Goal: Task Accomplishment & Management: Manage account settings

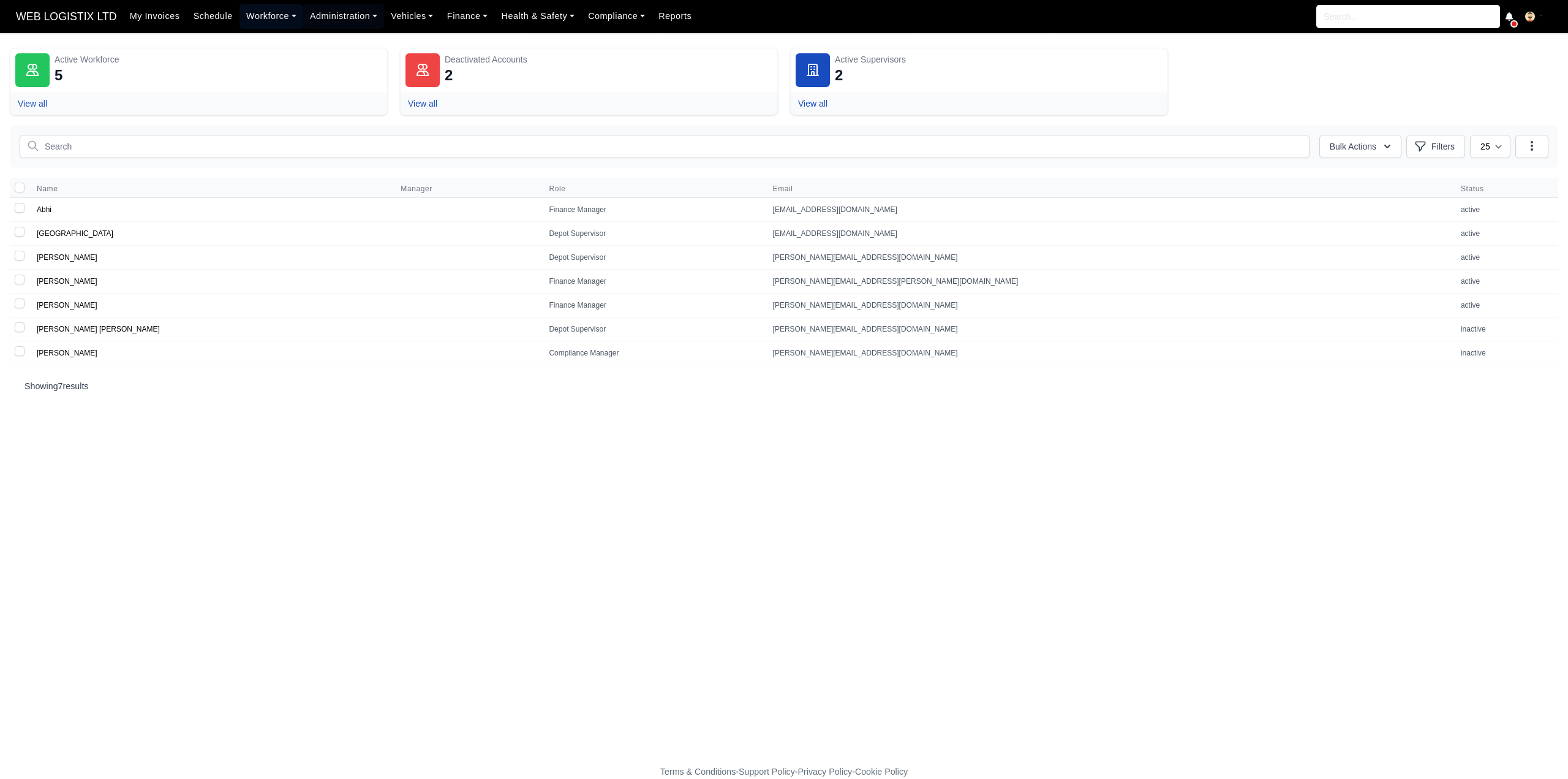
click at [282, 14] on link "Workforce" at bounding box center [271, 16] width 64 height 24
click at [318, 154] on link "Daily Timesheet" at bounding box center [294, 145] width 99 height 26
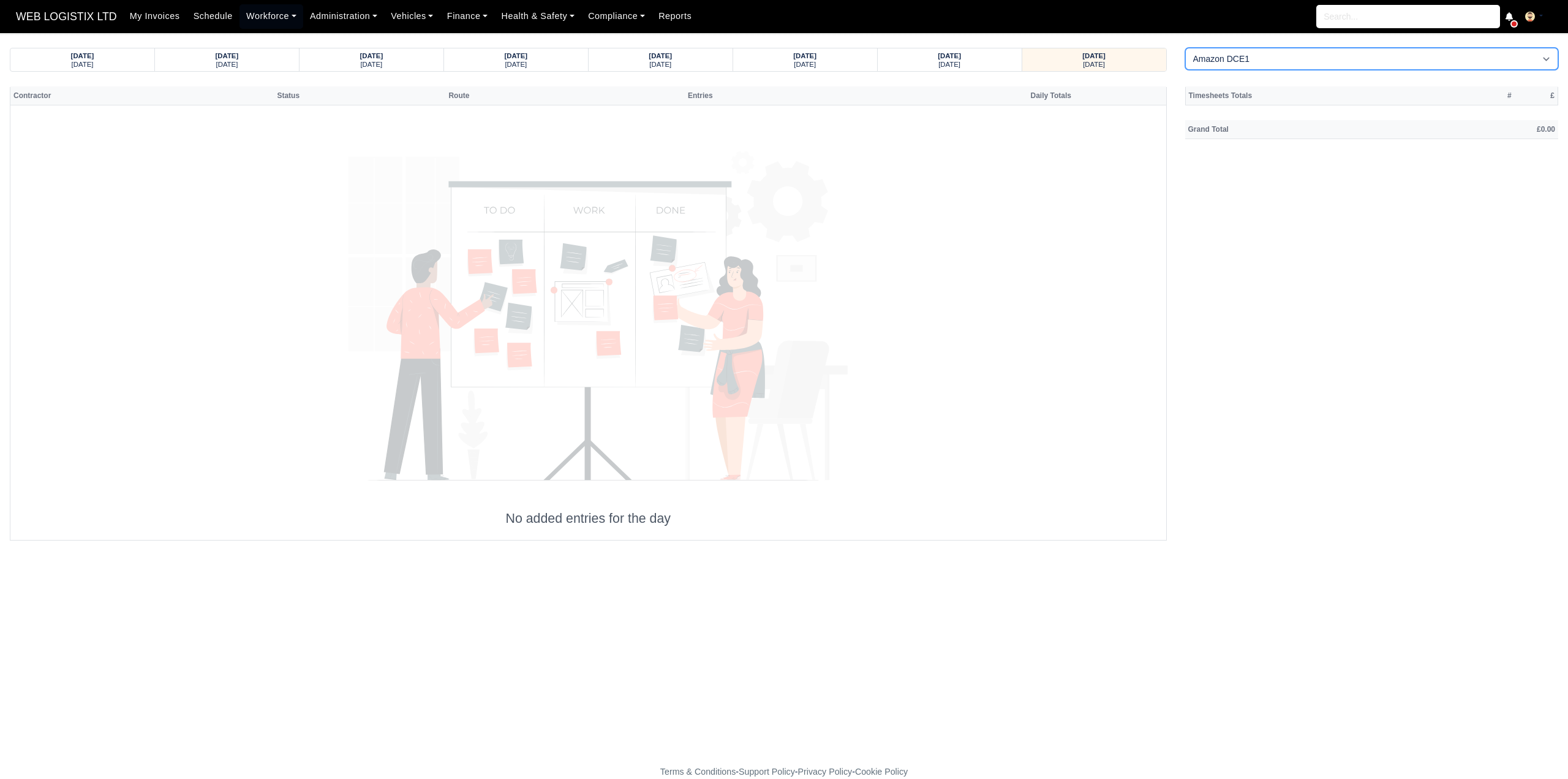
drag, startPoint x: 1329, startPoint y: 60, endPoint x: 1326, endPoint y: 68, distance: 8.5
click at [1329, 60] on select "Amazon DCE1 DWN2 - [GEOGRAPHIC_DATA] (DWN2) - Amazon Logistics (L34 7XL) DXM2 -…" at bounding box center [1372, 58] width 374 height 22
click at [1307, 121] on th "Grand Total" at bounding box center [1307, 129] width 245 height 18
drag, startPoint x: 1253, startPoint y: 51, endPoint x: 1250, endPoint y: 69, distance: 18.2
click at [1253, 52] on select "Amazon DCE1 DWN2 - Knowsley (DWN2) - Amazon Logistics (L34 7XL) DXM2 - Trafford…" at bounding box center [1372, 58] width 374 height 22
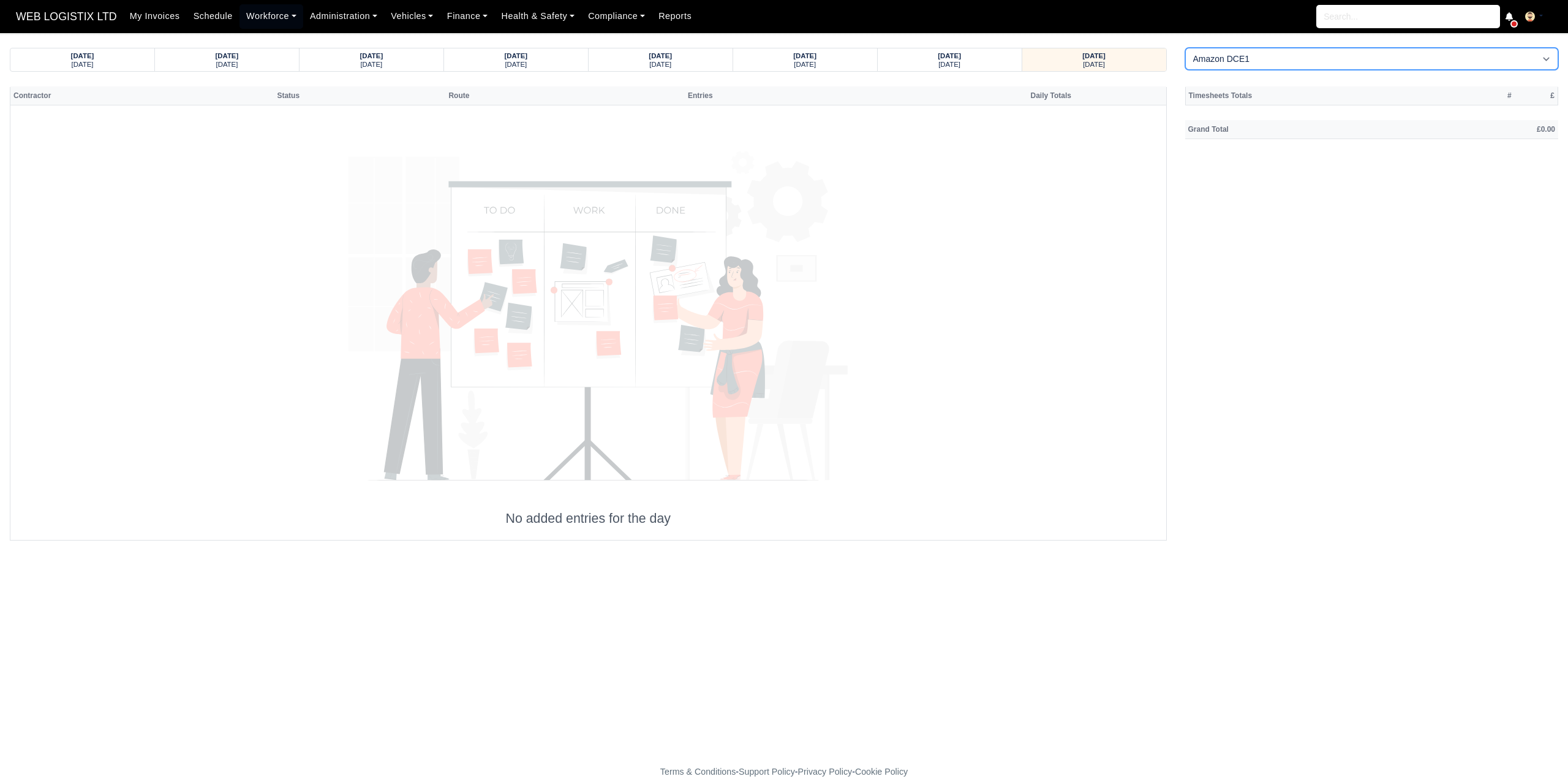
select select "1"
click at [1185, 47] on select "Amazon DCE1 DWN2 - Knowsley (DWN2) - Amazon Logistics (L34 7XL) DXM2 - Trafford…" at bounding box center [1372, 58] width 374 height 22
click at [966, 66] on div "Sunday" at bounding box center [949, 63] width 120 height 8
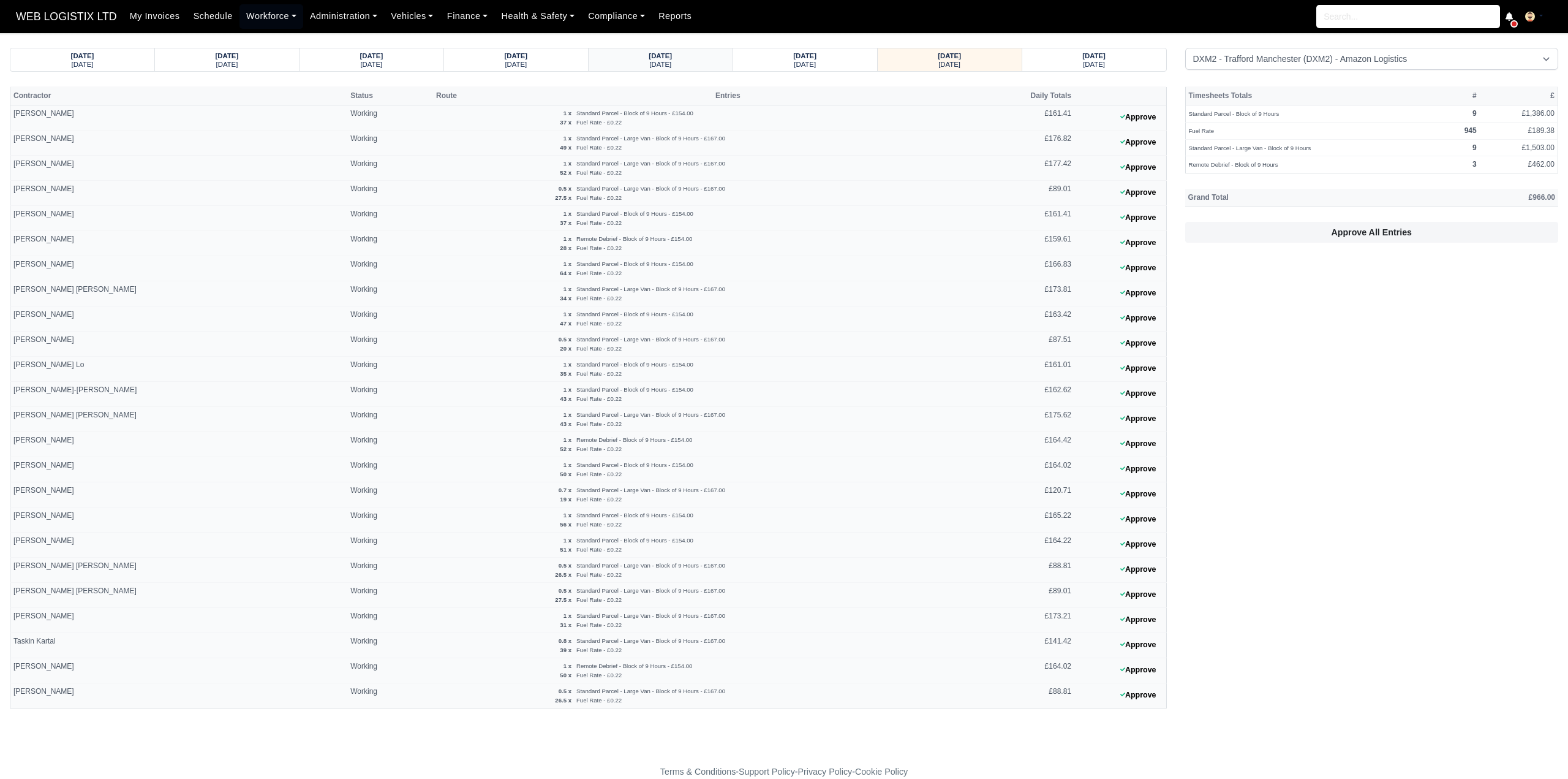
click at [648, 57] on strong "08/08/2025" at bounding box center [660, 56] width 23 height 7
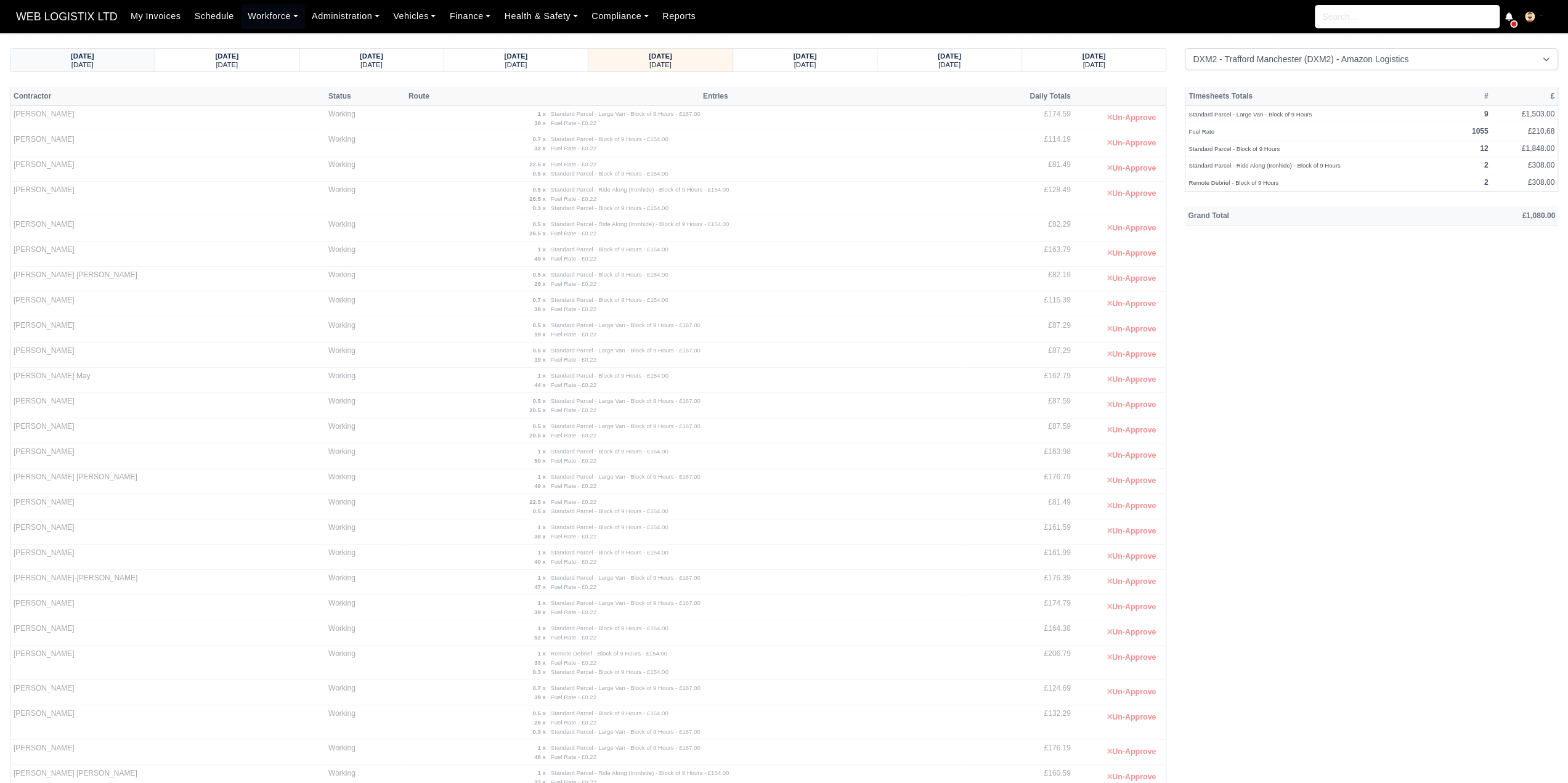
click at [79, 64] on small "Monday" at bounding box center [82, 64] width 23 height 8
click at [1069, 58] on div "07/08/2025" at bounding box center [1094, 55] width 120 height 8
click at [860, 64] on div "Friday" at bounding box center [805, 64] width 120 height 8
click at [939, 53] on strong "10/08/2025" at bounding box center [949, 56] width 23 height 8
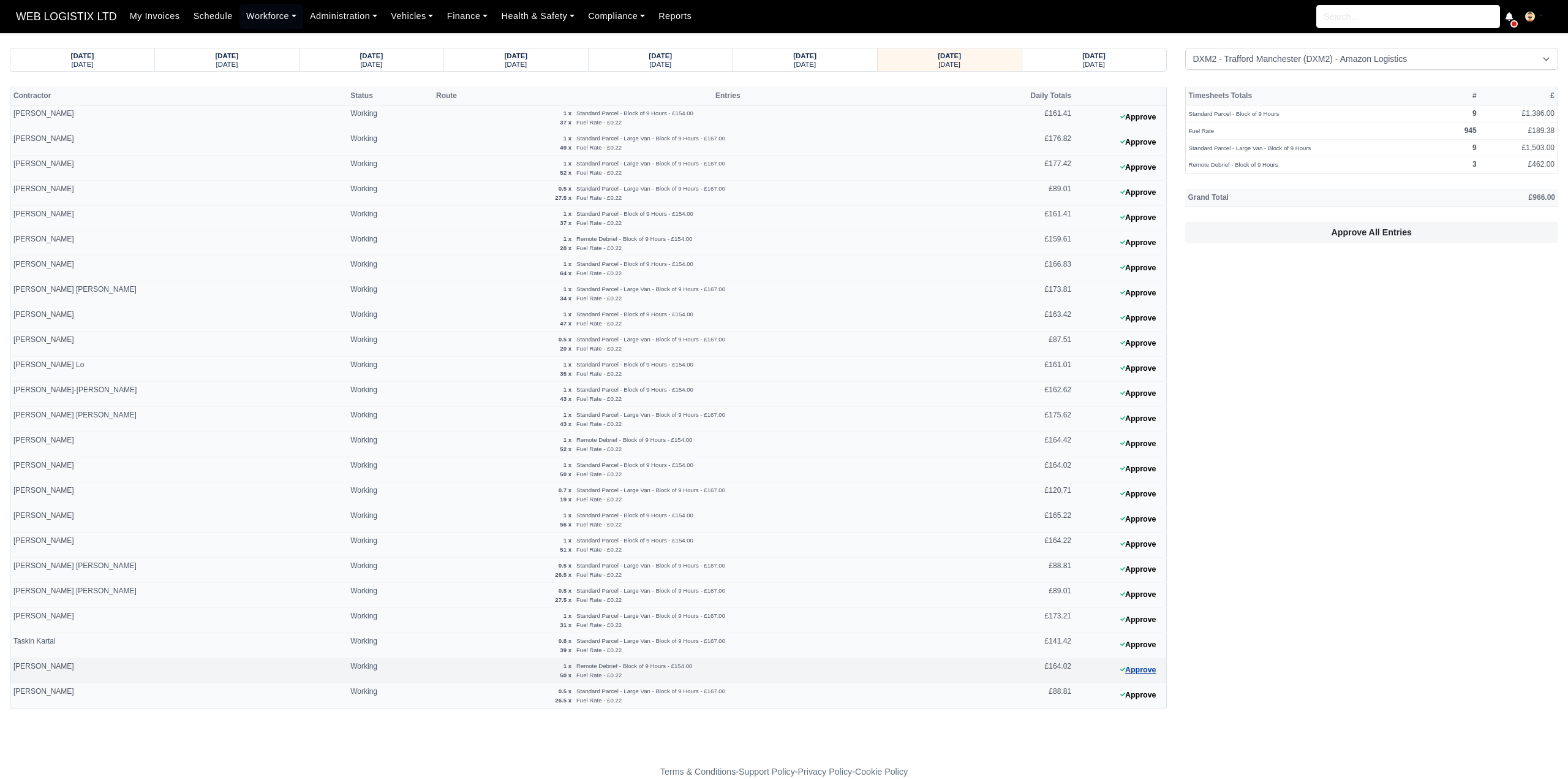
click at [1147, 661] on button "Approve" at bounding box center [1138, 669] width 50 height 17
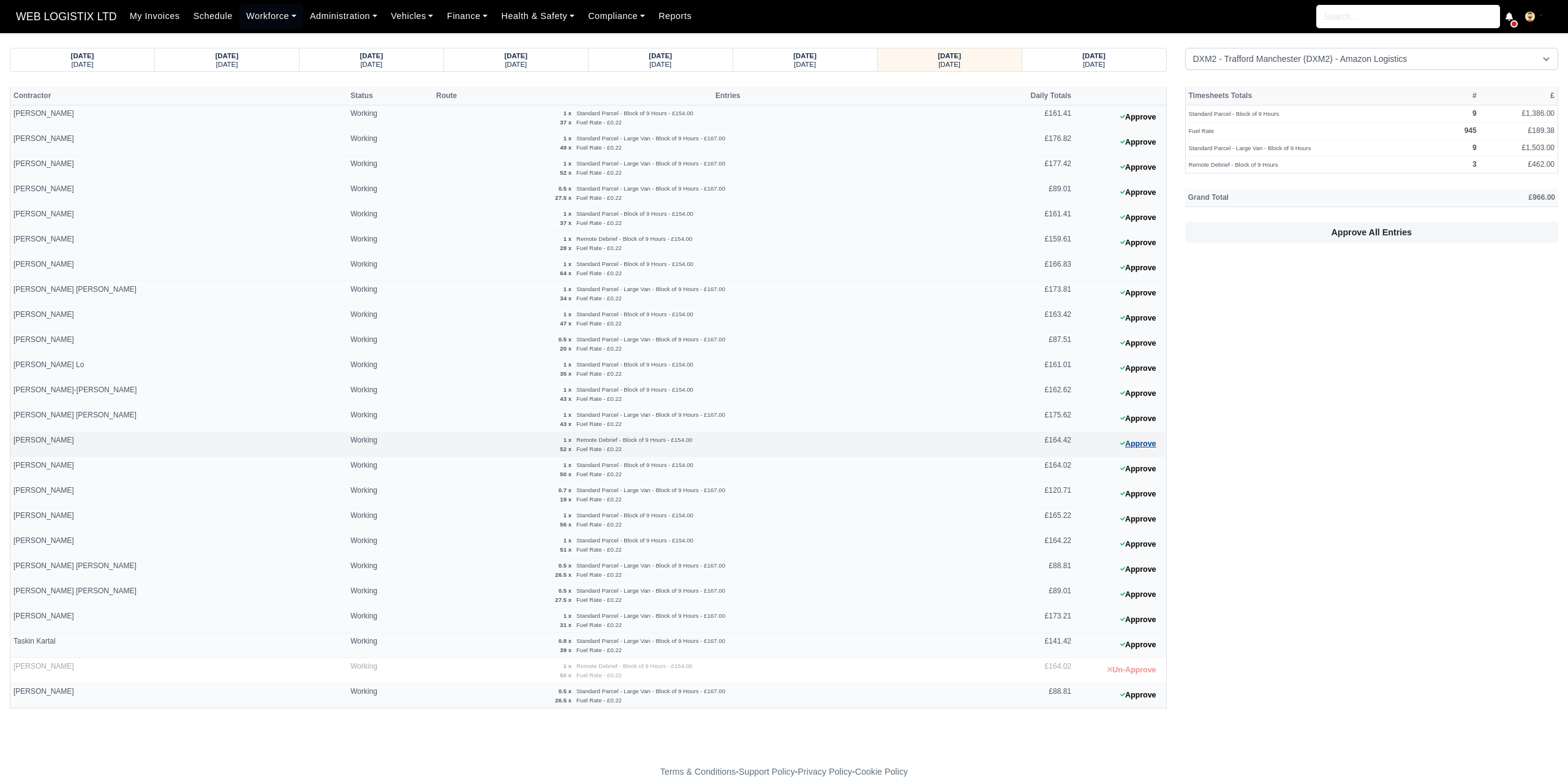
click at [1147, 441] on button "Approve" at bounding box center [1138, 443] width 50 height 17
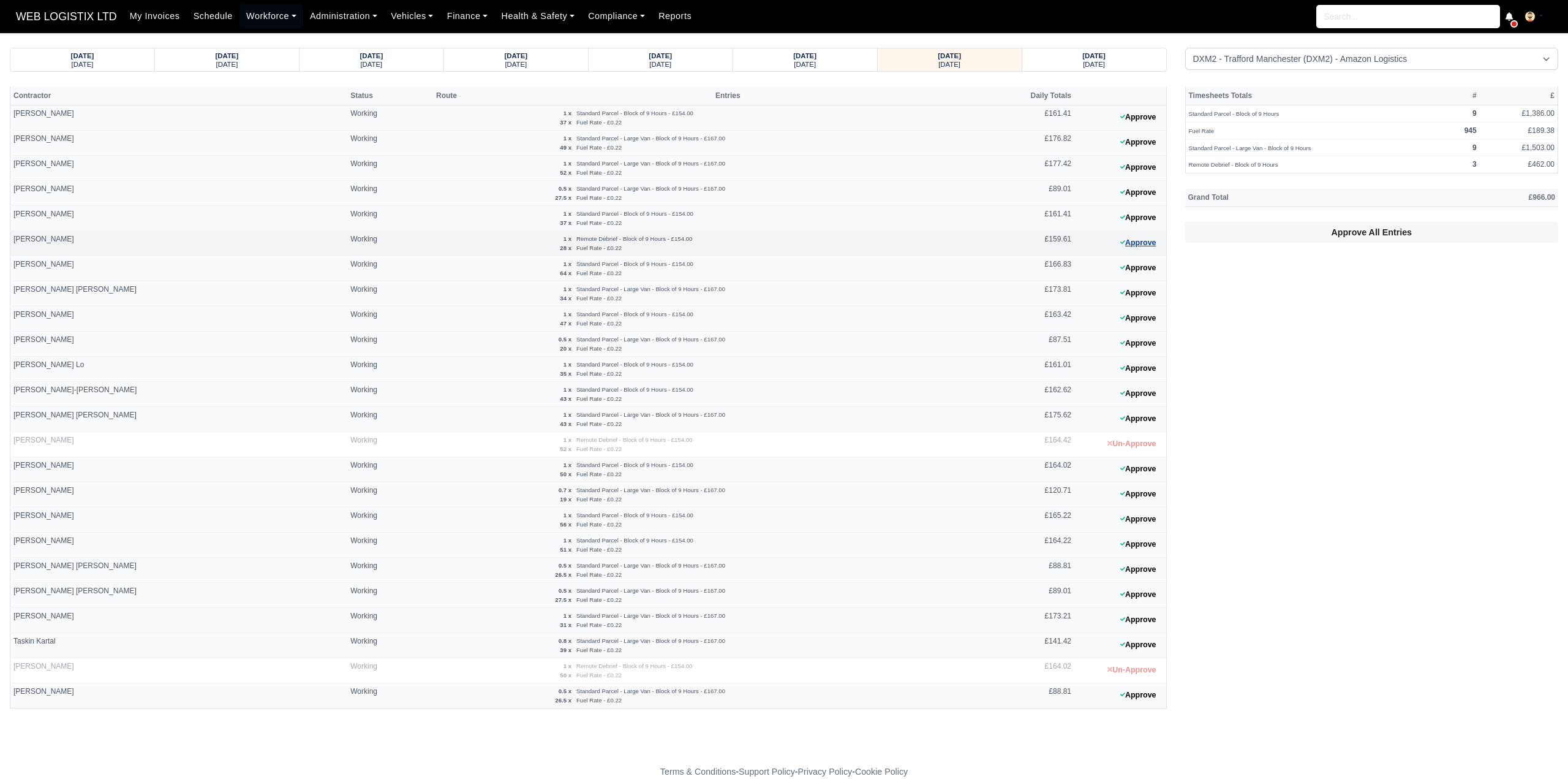
click at [1148, 234] on button "Approve" at bounding box center [1138, 243] width 50 height 17
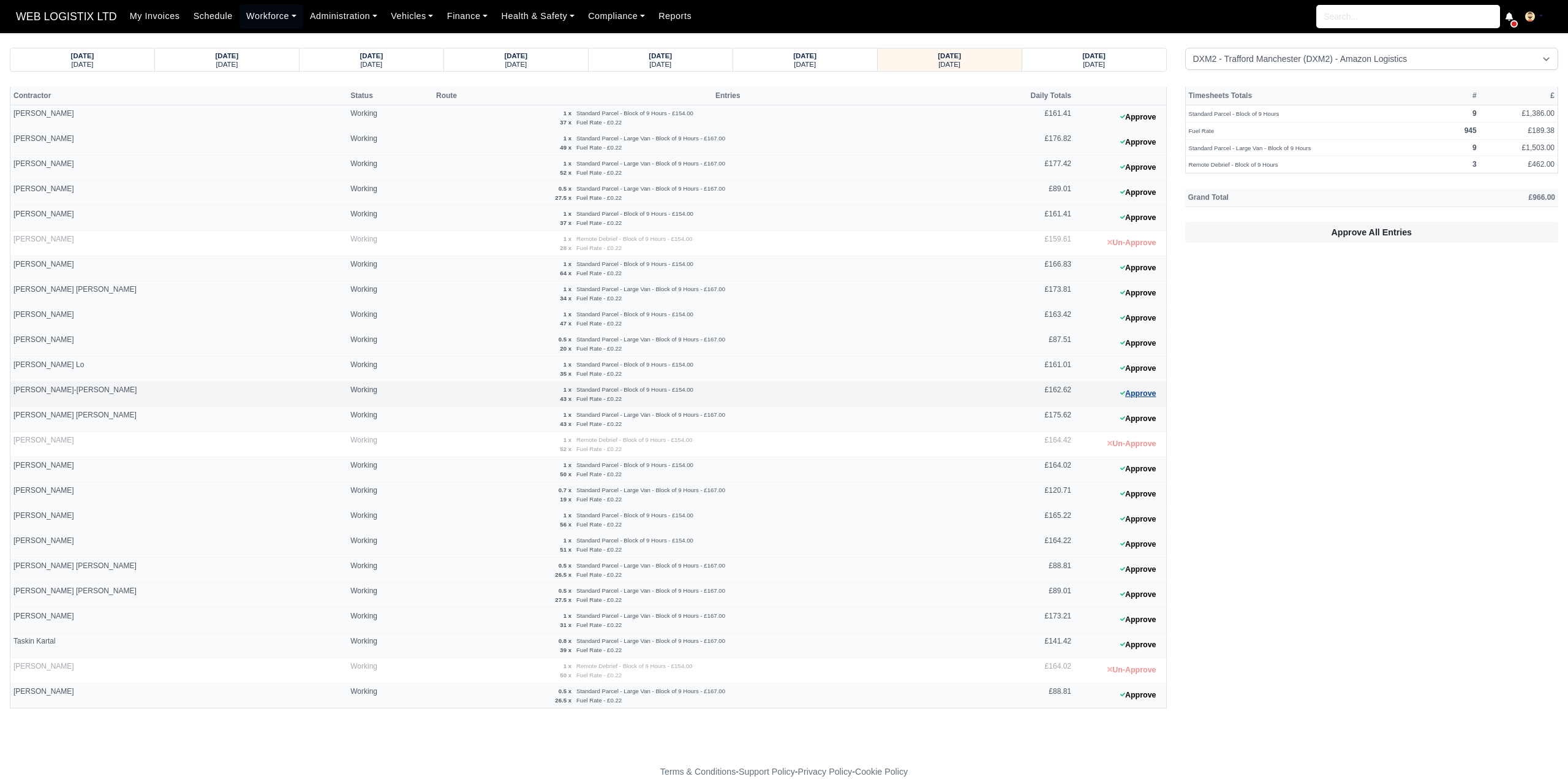
click at [1134, 388] on button "Approve" at bounding box center [1138, 393] width 50 height 17
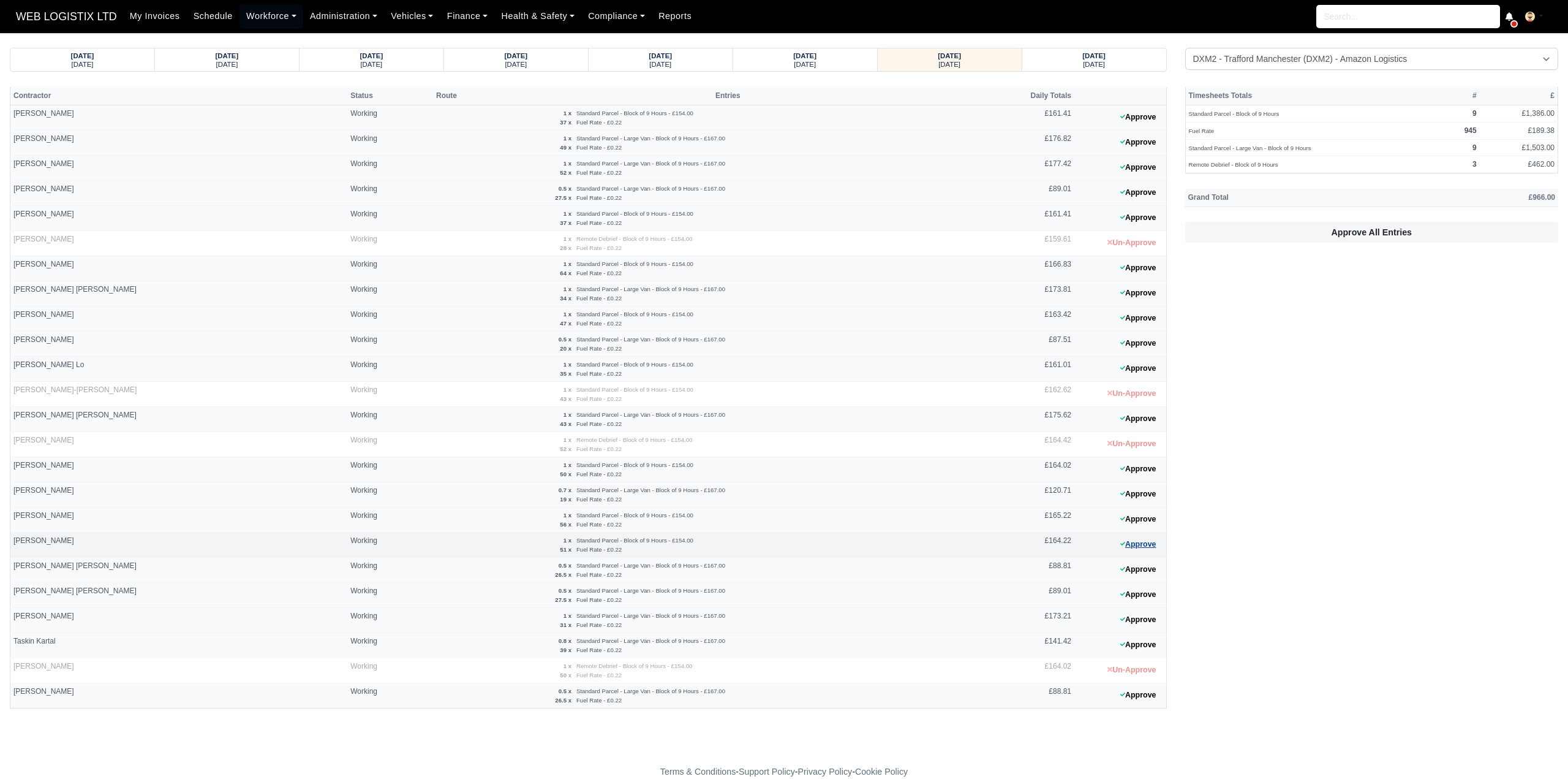
click at [1150, 539] on button "Approve" at bounding box center [1138, 544] width 50 height 17
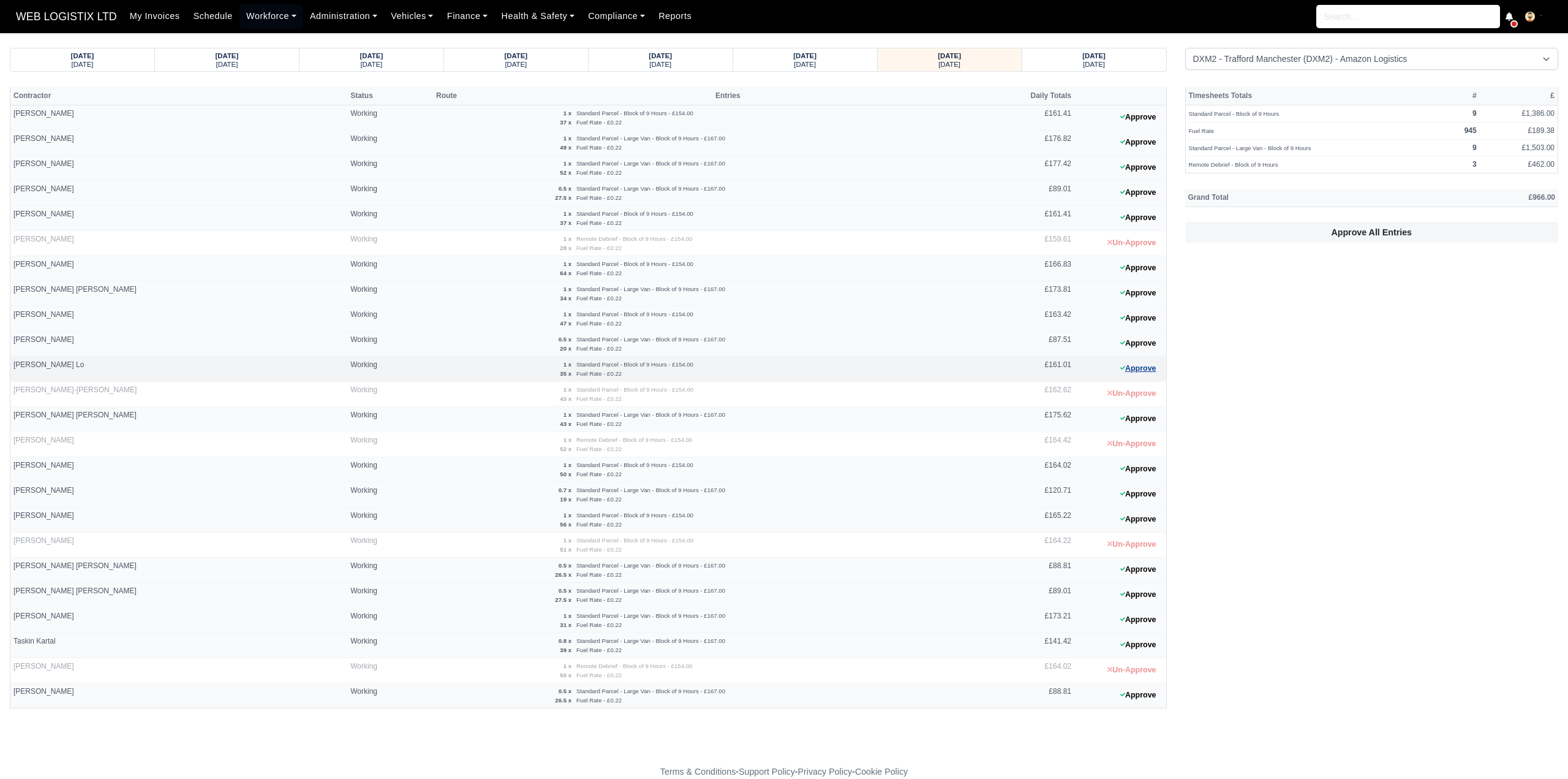
click at [1138, 368] on button "Approve" at bounding box center [1138, 368] width 50 height 17
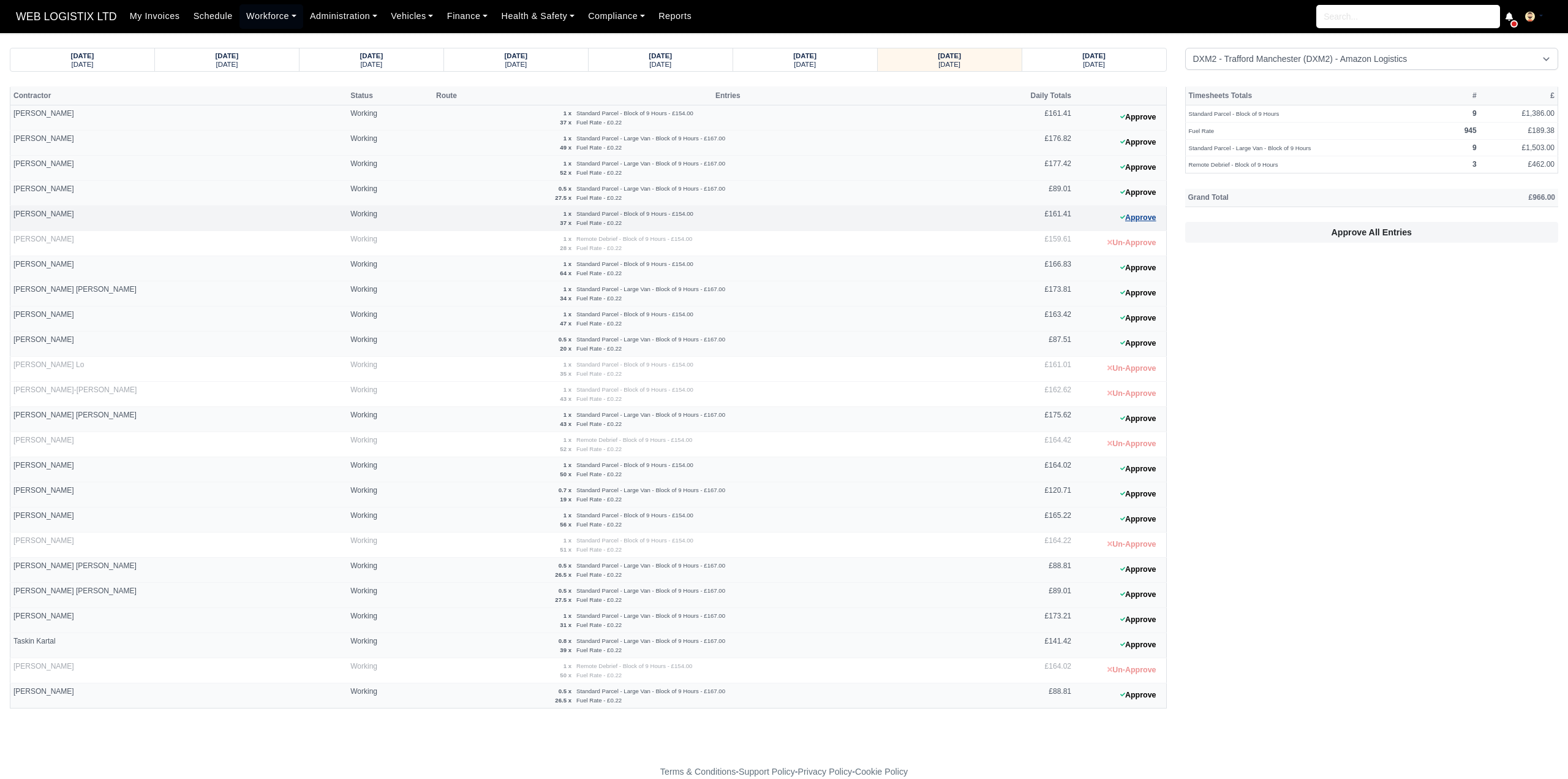
click at [1145, 219] on button "Approve" at bounding box center [1138, 217] width 50 height 17
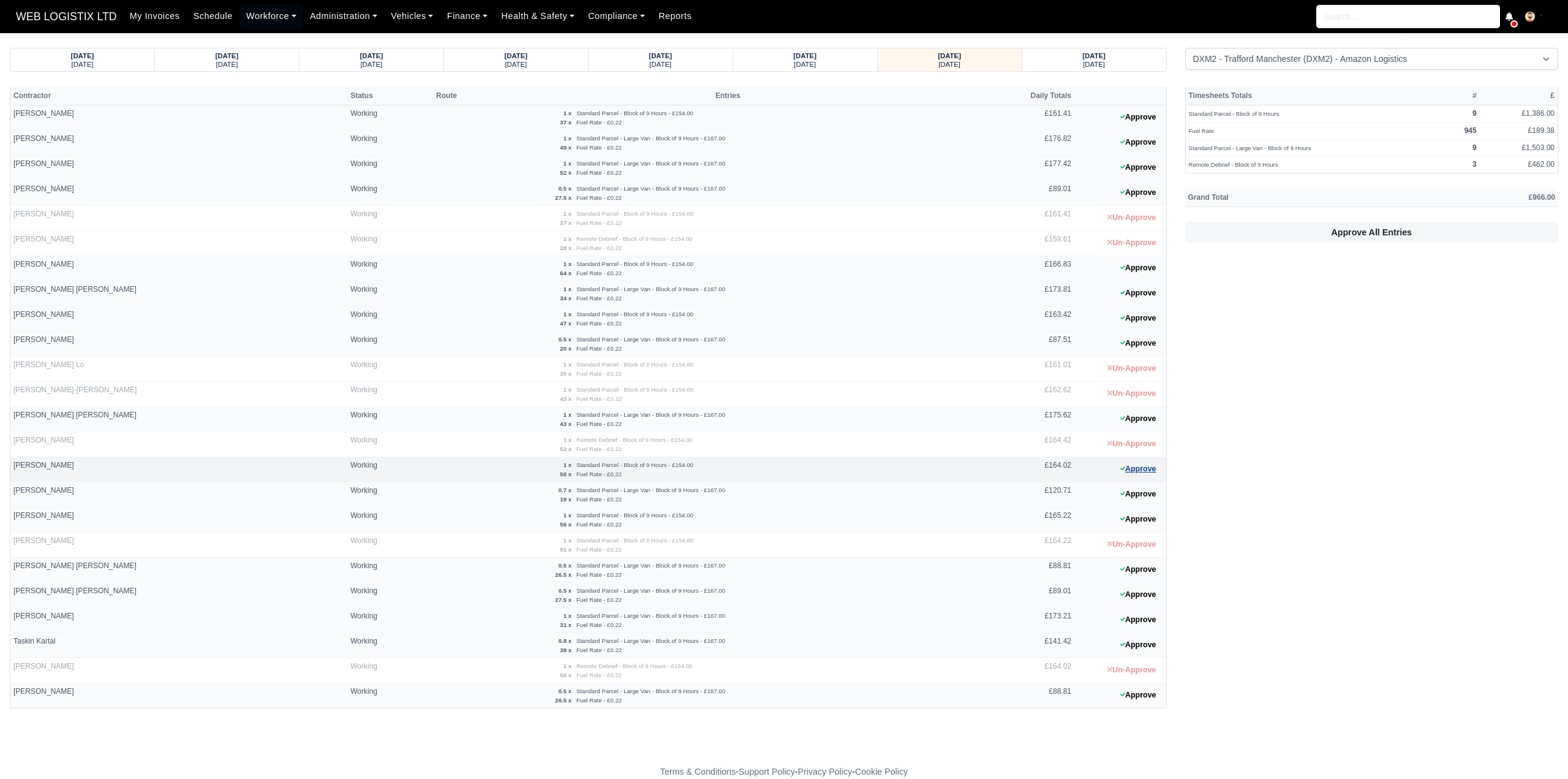
click at [1135, 462] on button "Approve" at bounding box center [1138, 468] width 50 height 17
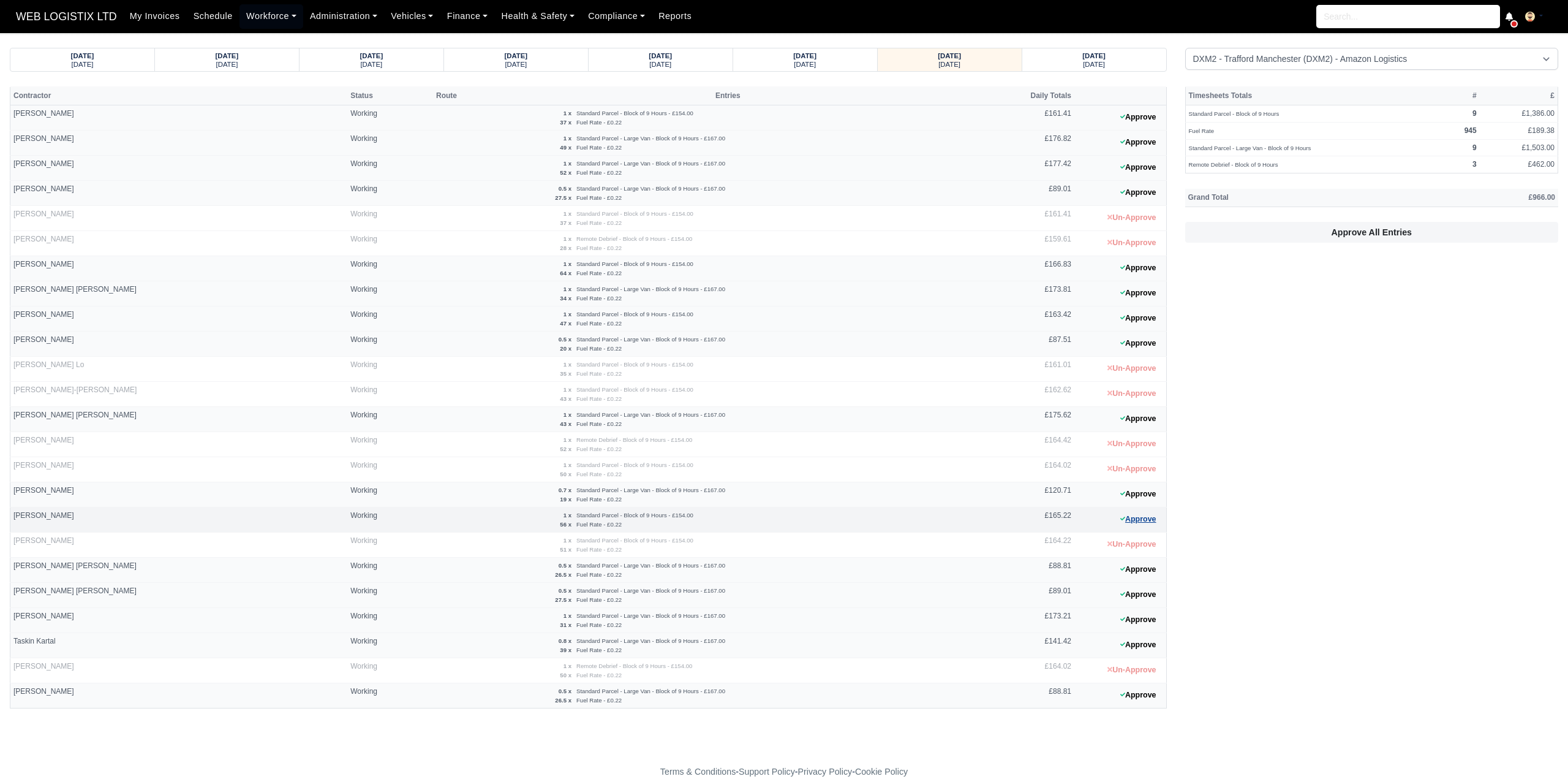
click at [1133, 515] on button "Approve" at bounding box center [1138, 519] width 50 height 17
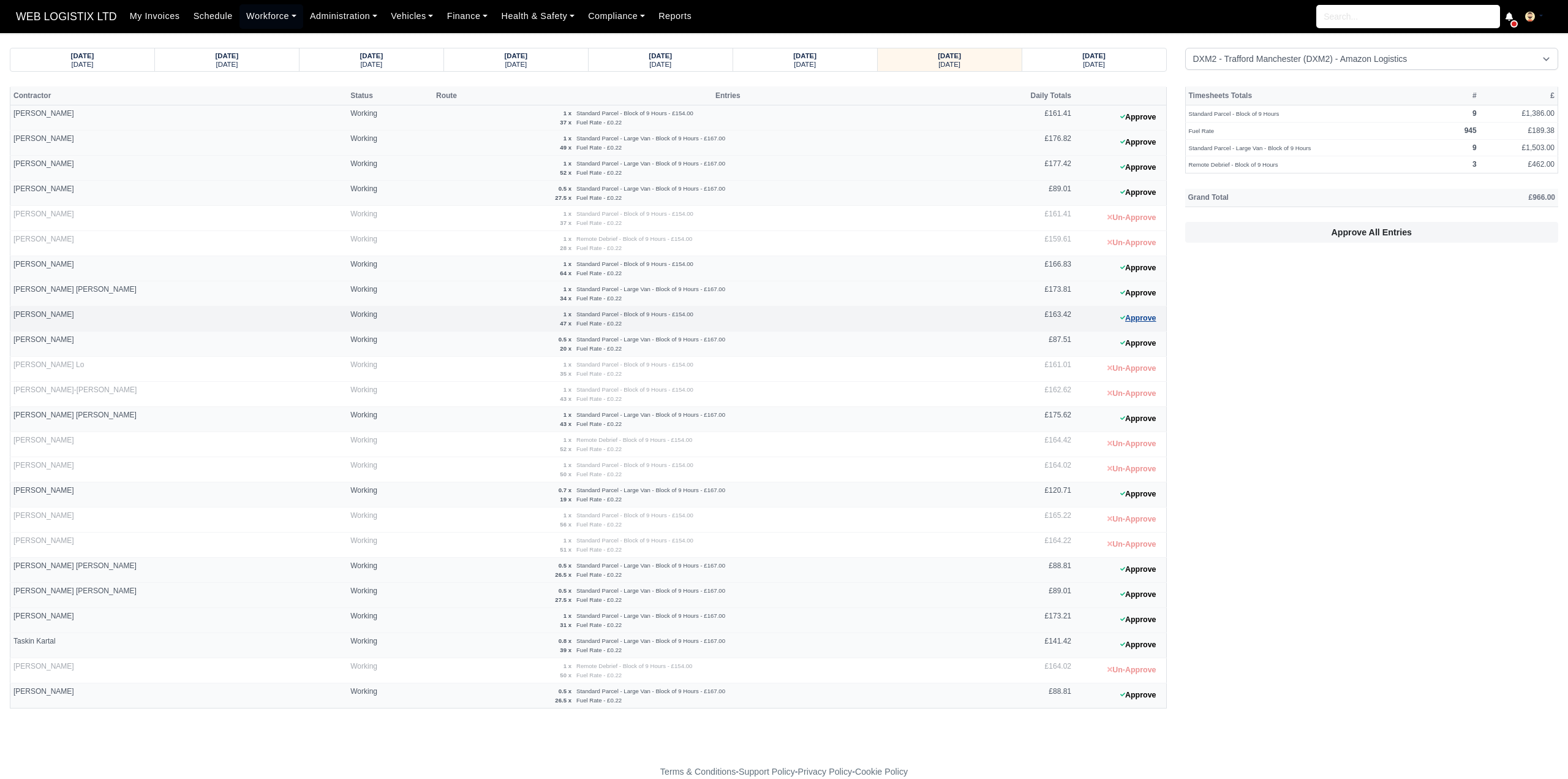
click at [1139, 309] on button "Approve" at bounding box center [1138, 318] width 50 height 17
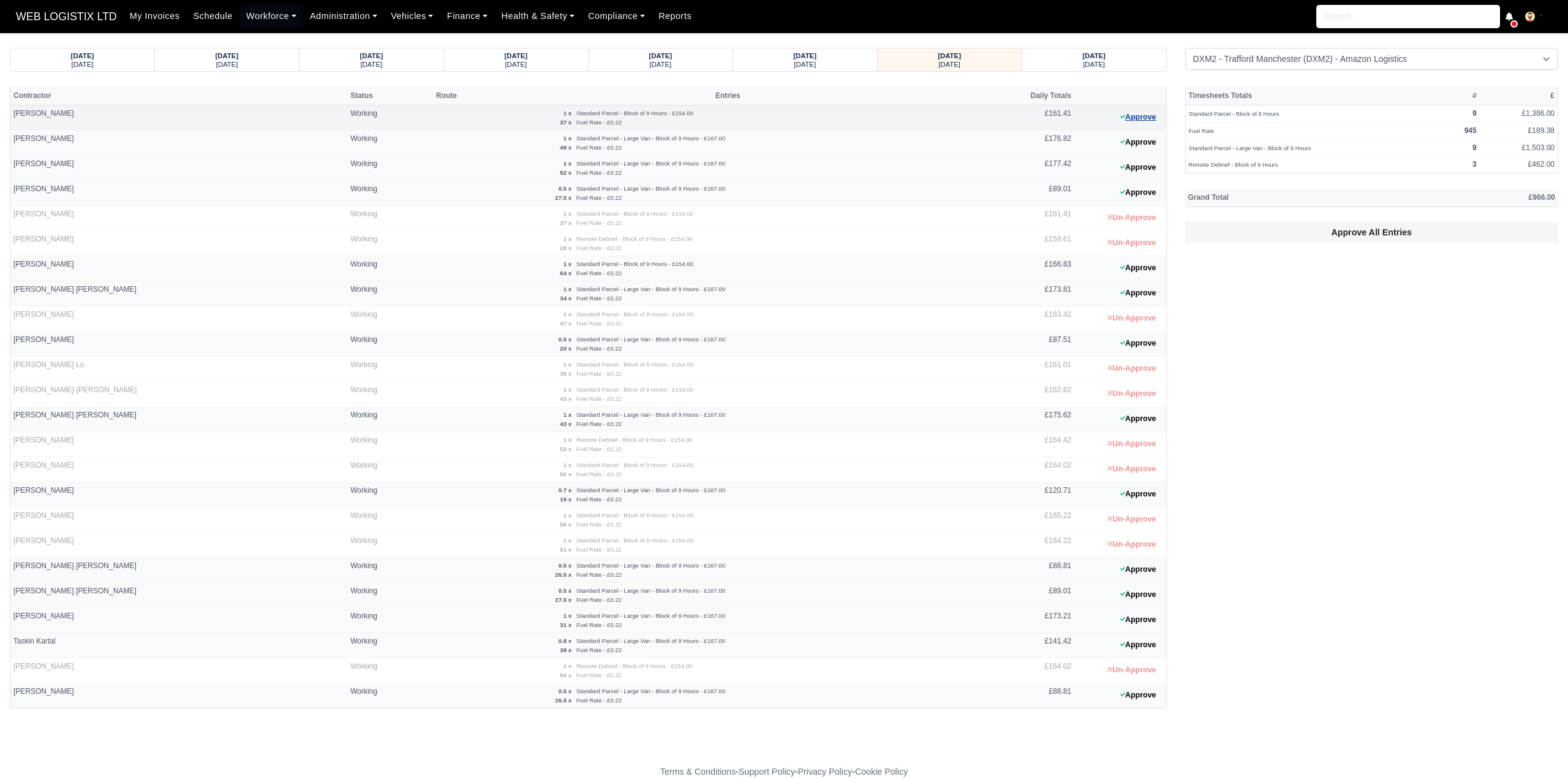
click at [1134, 118] on button "Approve" at bounding box center [1138, 116] width 50 height 17
click at [1135, 114] on button "Approve" at bounding box center [1138, 116] width 50 height 17
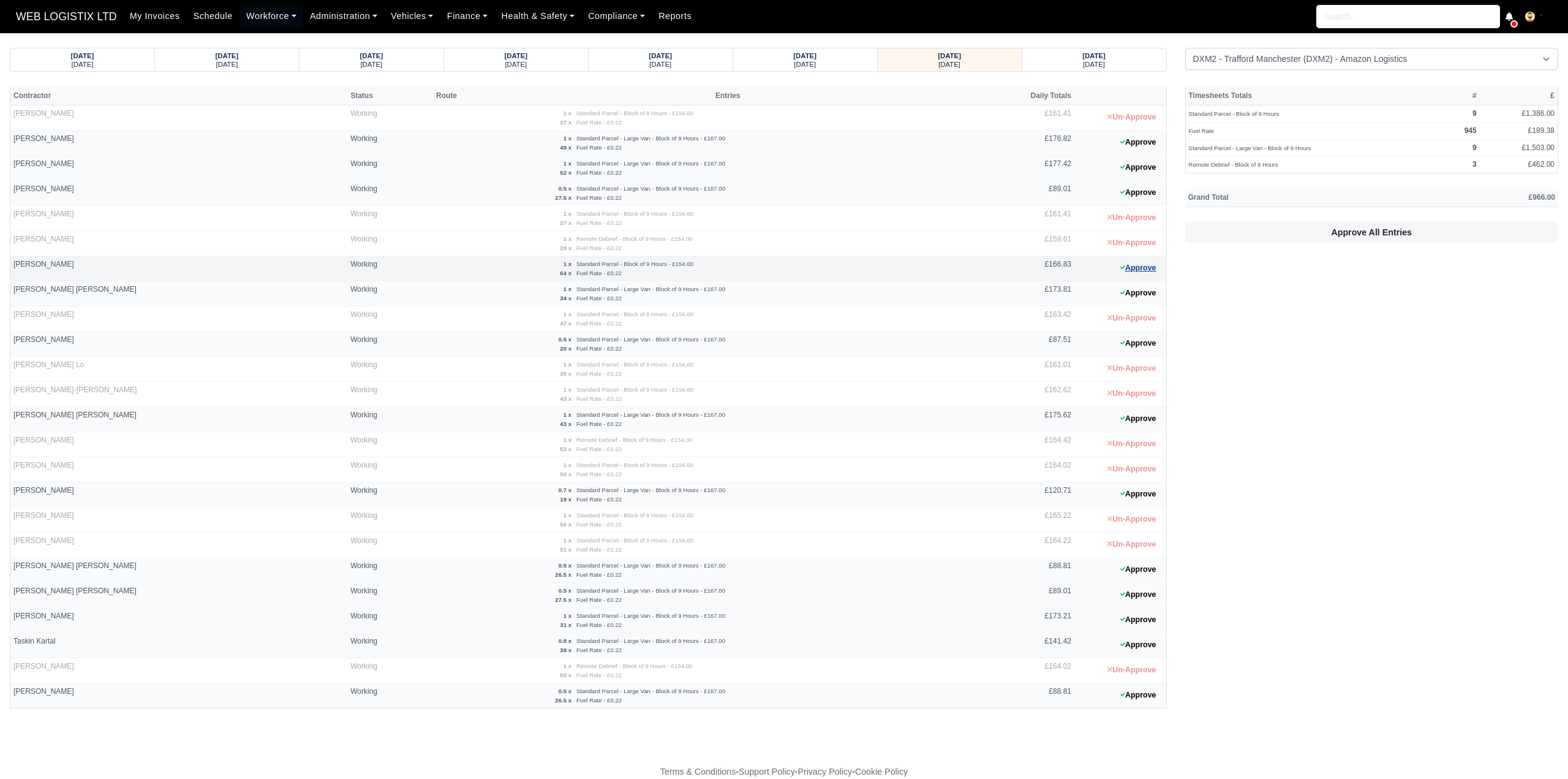
click at [1137, 267] on button "Approve" at bounding box center [1138, 268] width 50 height 17
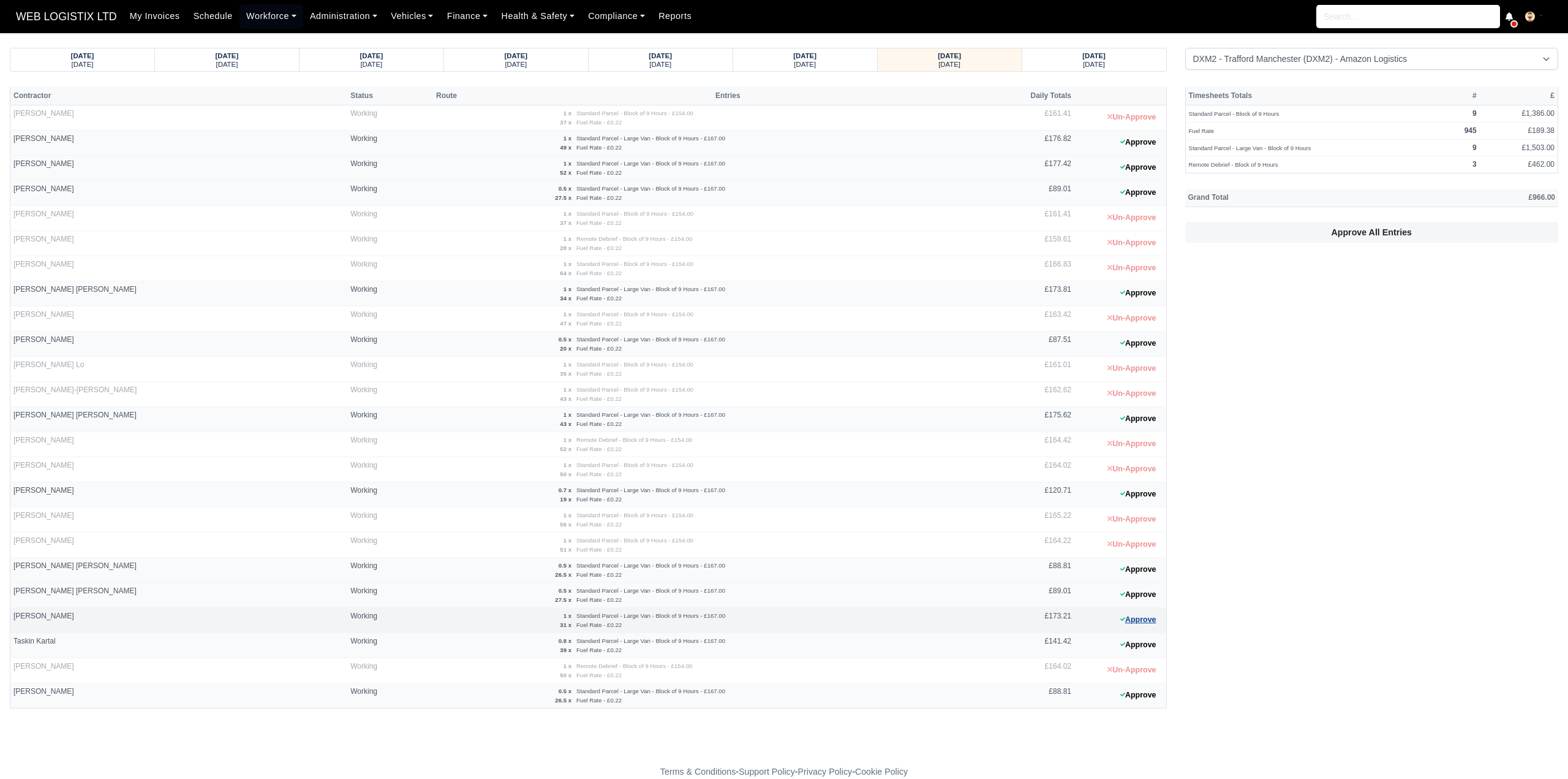
click at [1147, 612] on button "Approve" at bounding box center [1138, 619] width 50 height 17
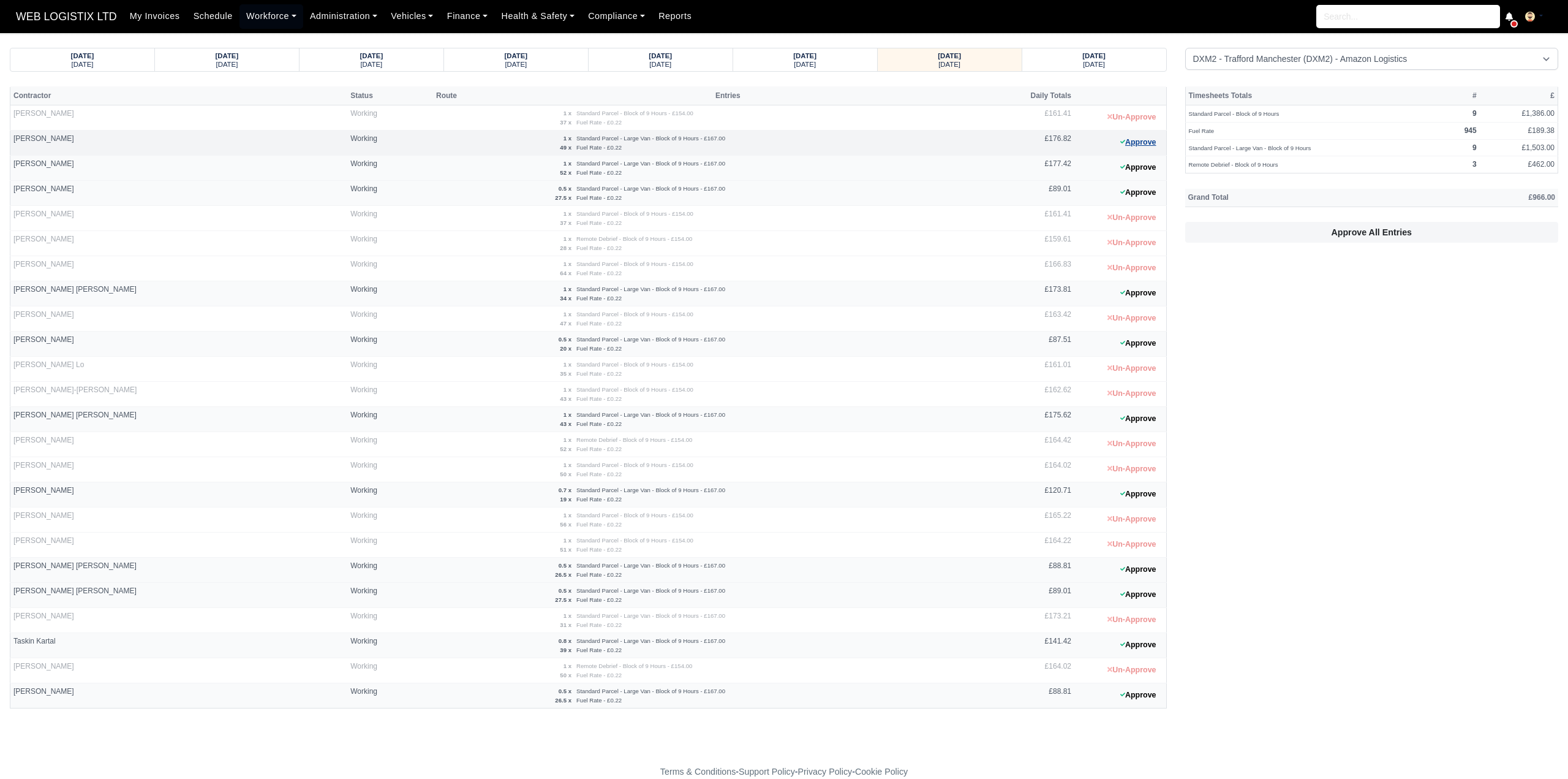
click at [1133, 139] on button "Approve" at bounding box center [1138, 142] width 50 height 17
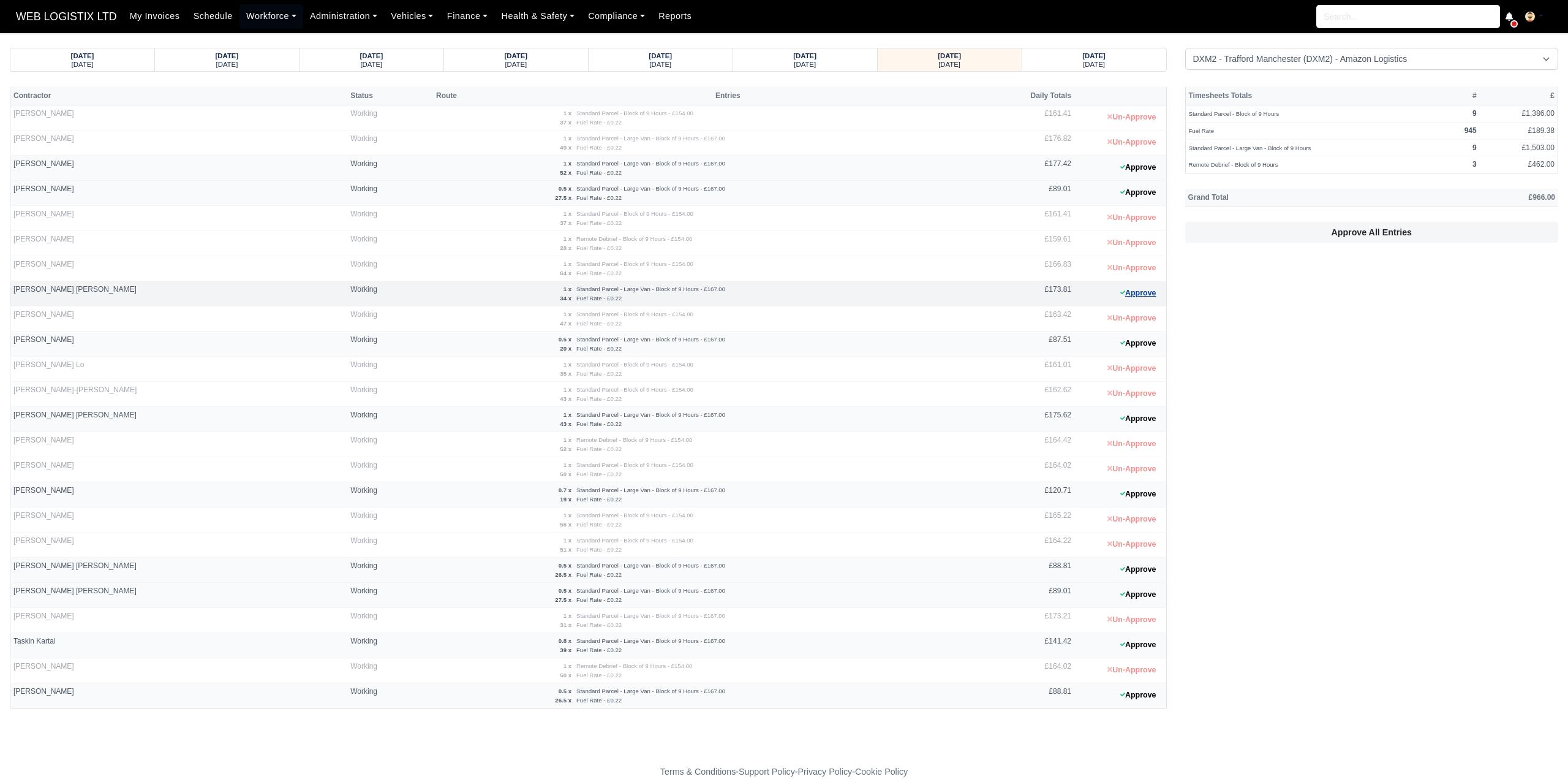
click at [1151, 292] on button "Approve" at bounding box center [1138, 293] width 50 height 17
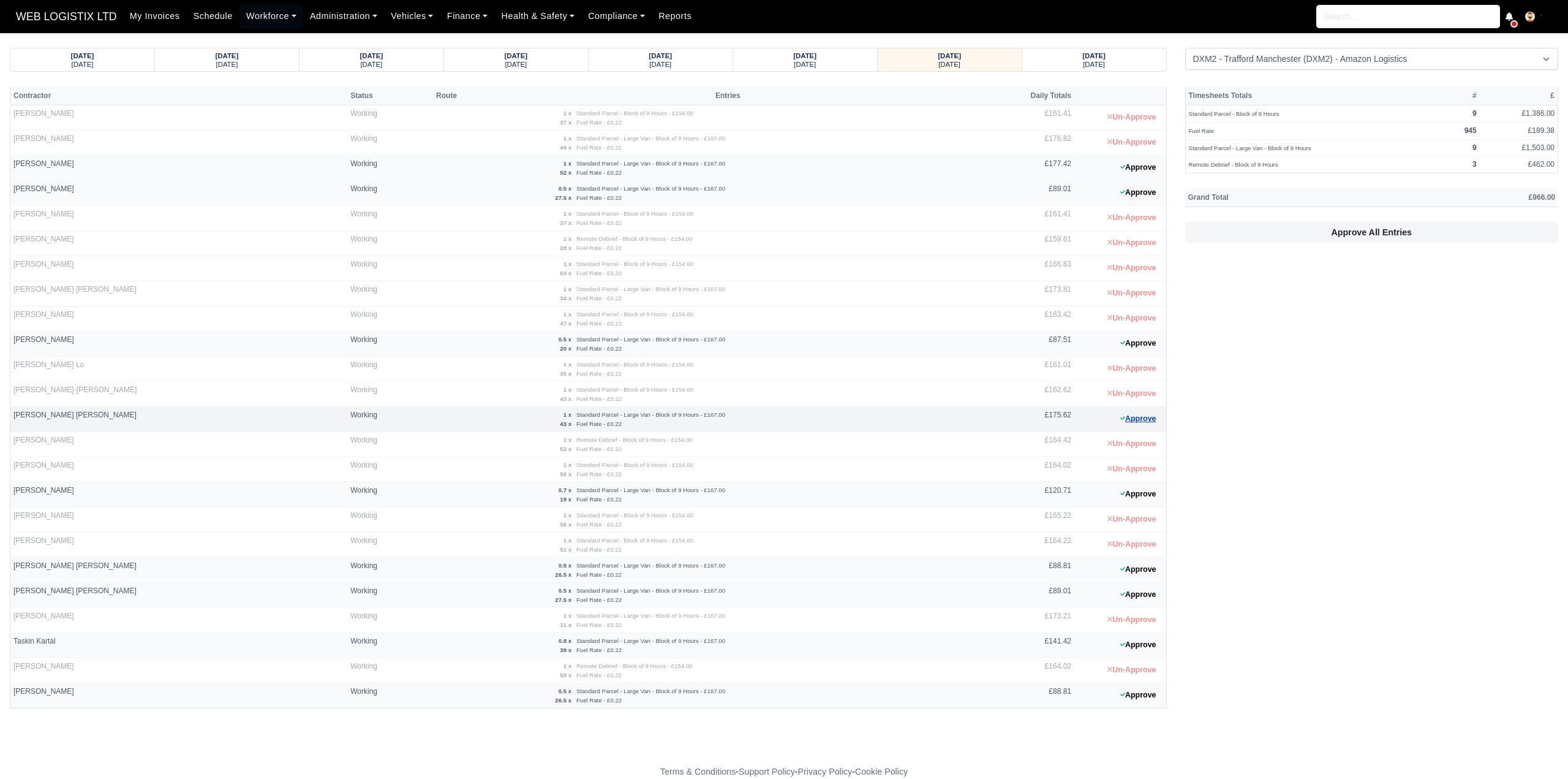
click at [1140, 418] on button "Approve" at bounding box center [1138, 418] width 50 height 17
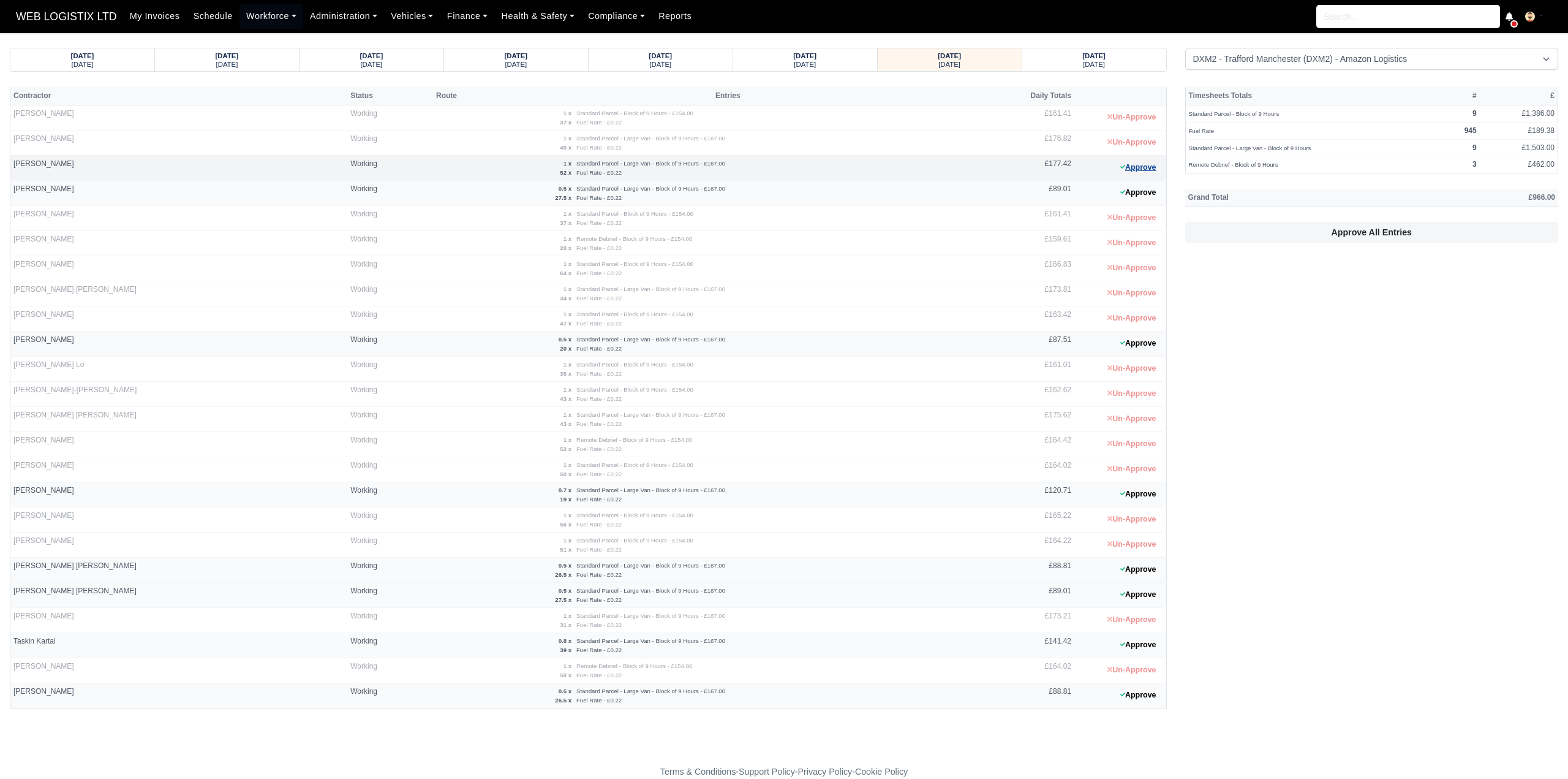
click at [1126, 165] on button "Approve" at bounding box center [1138, 167] width 50 height 17
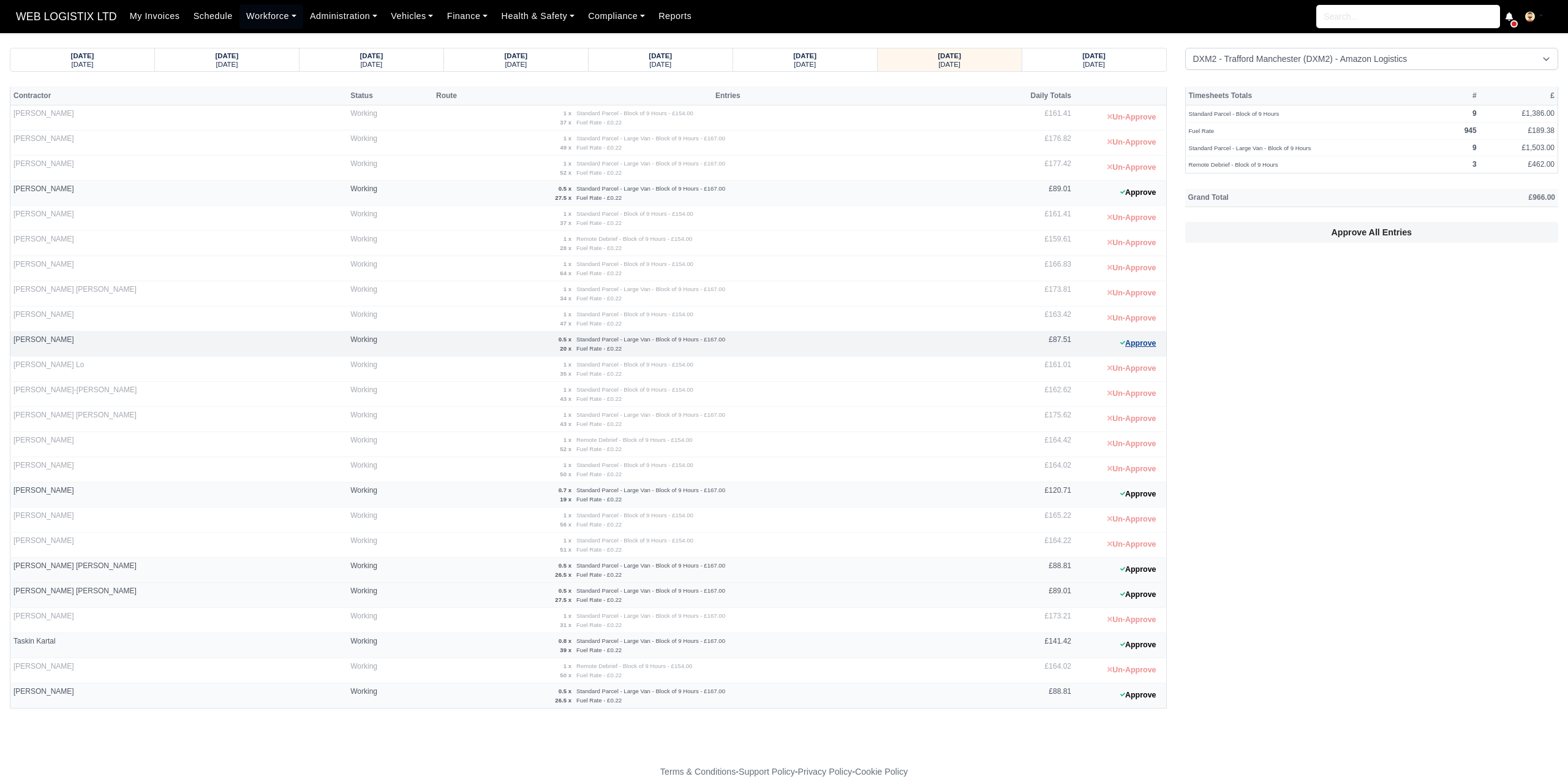
click at [1128, 340] on button "Approve" at bounding box center [1138, 343] width 50 height 17
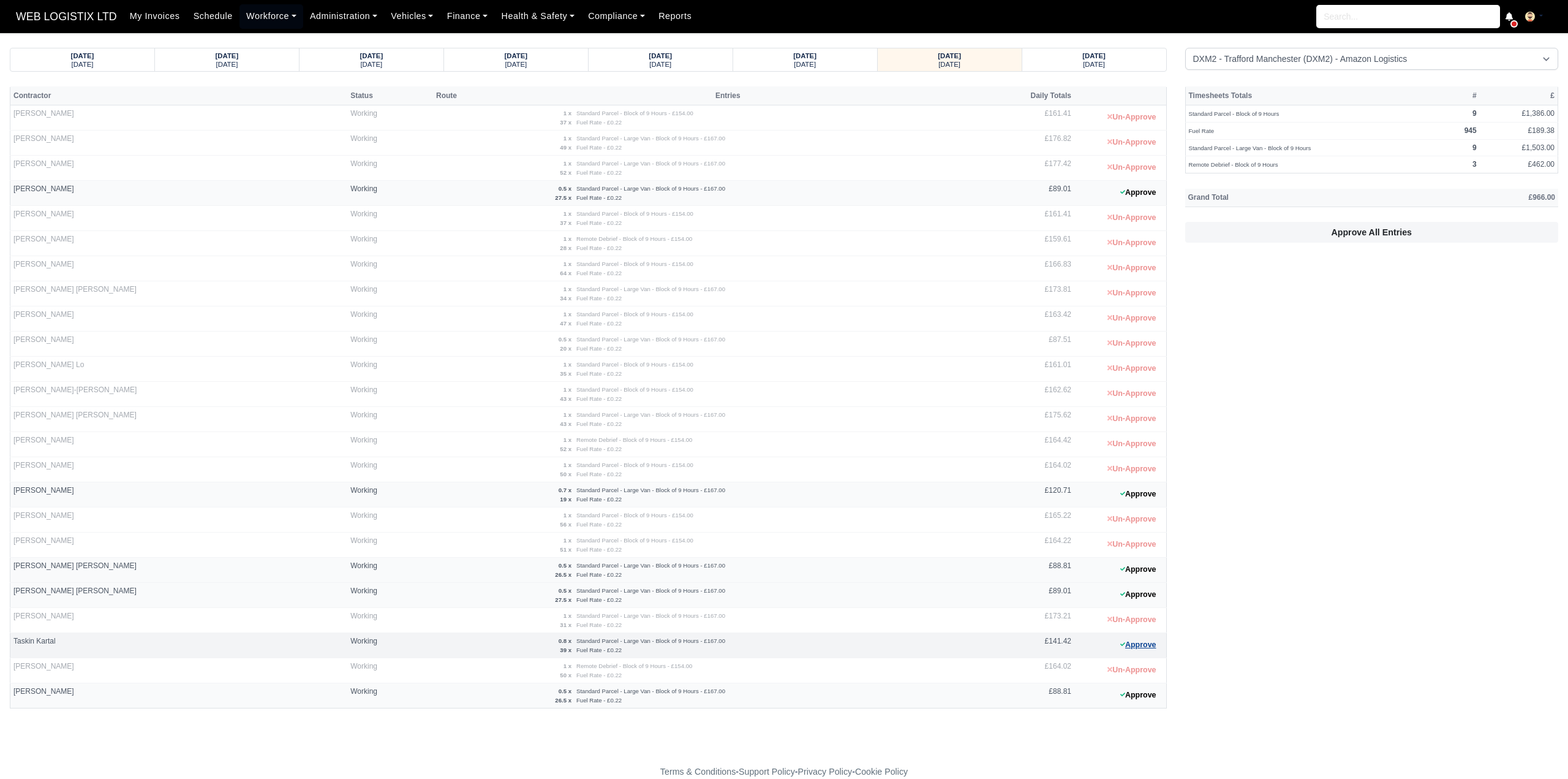
click at [1151, 636] on button "Approve" at bounding box center [1138, 644] width 50 height 17
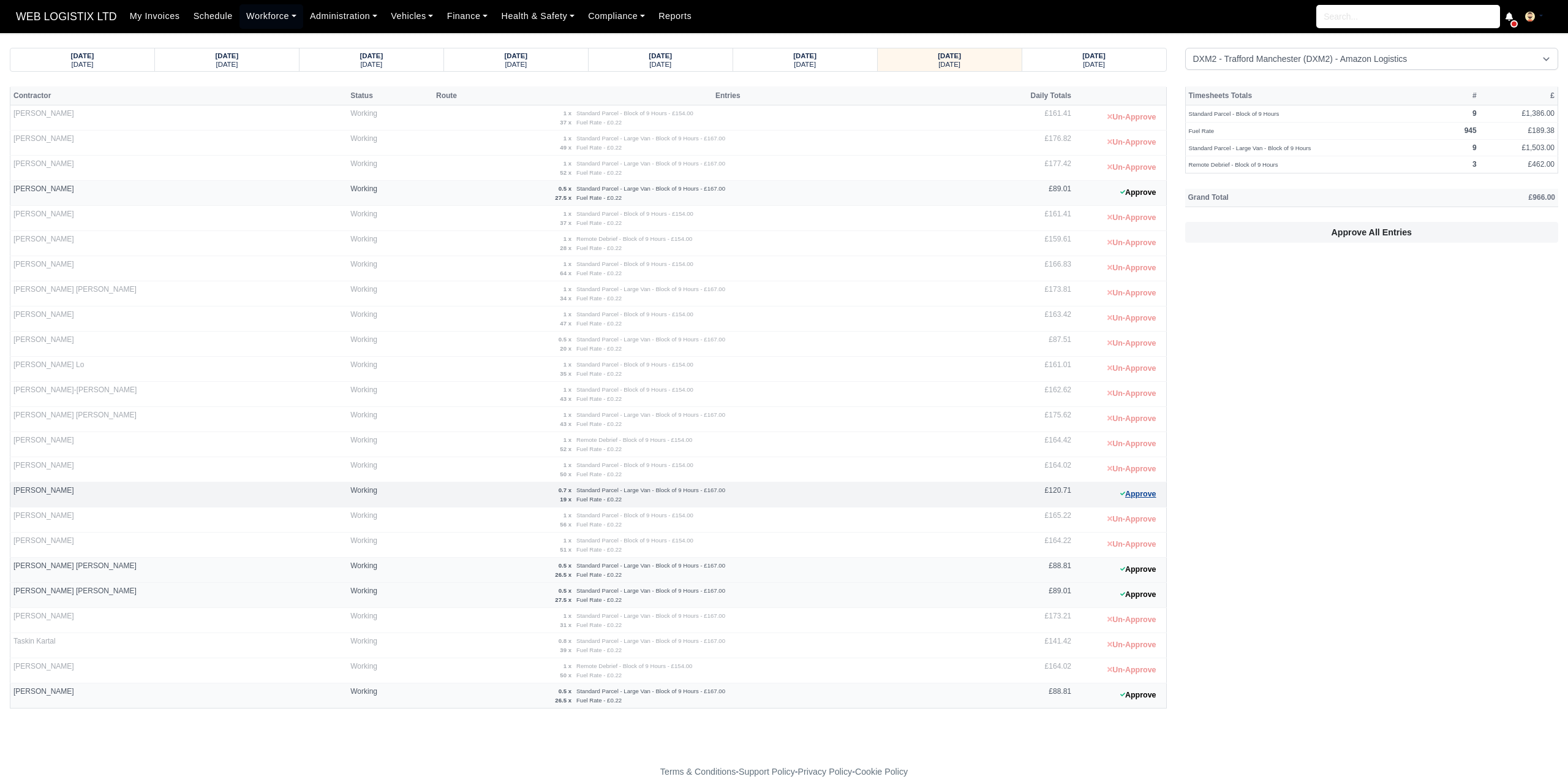
click at [1145, 492] on button "Approve" at bounding box center [1138, 494] width 50 height 17
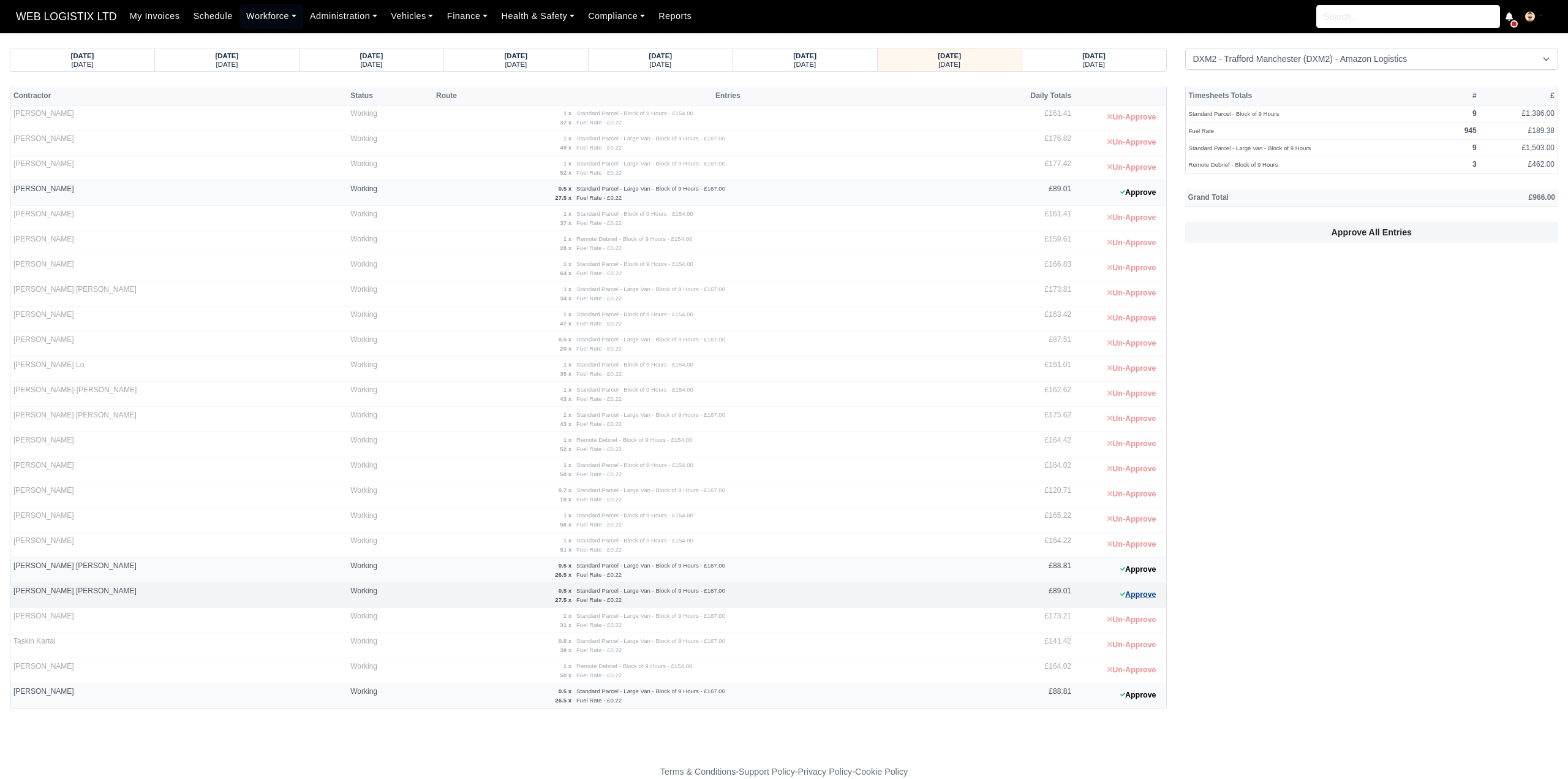
click at [1131, 588] on button "Approve" at bounding box center [1138, 594] width 50 height 17
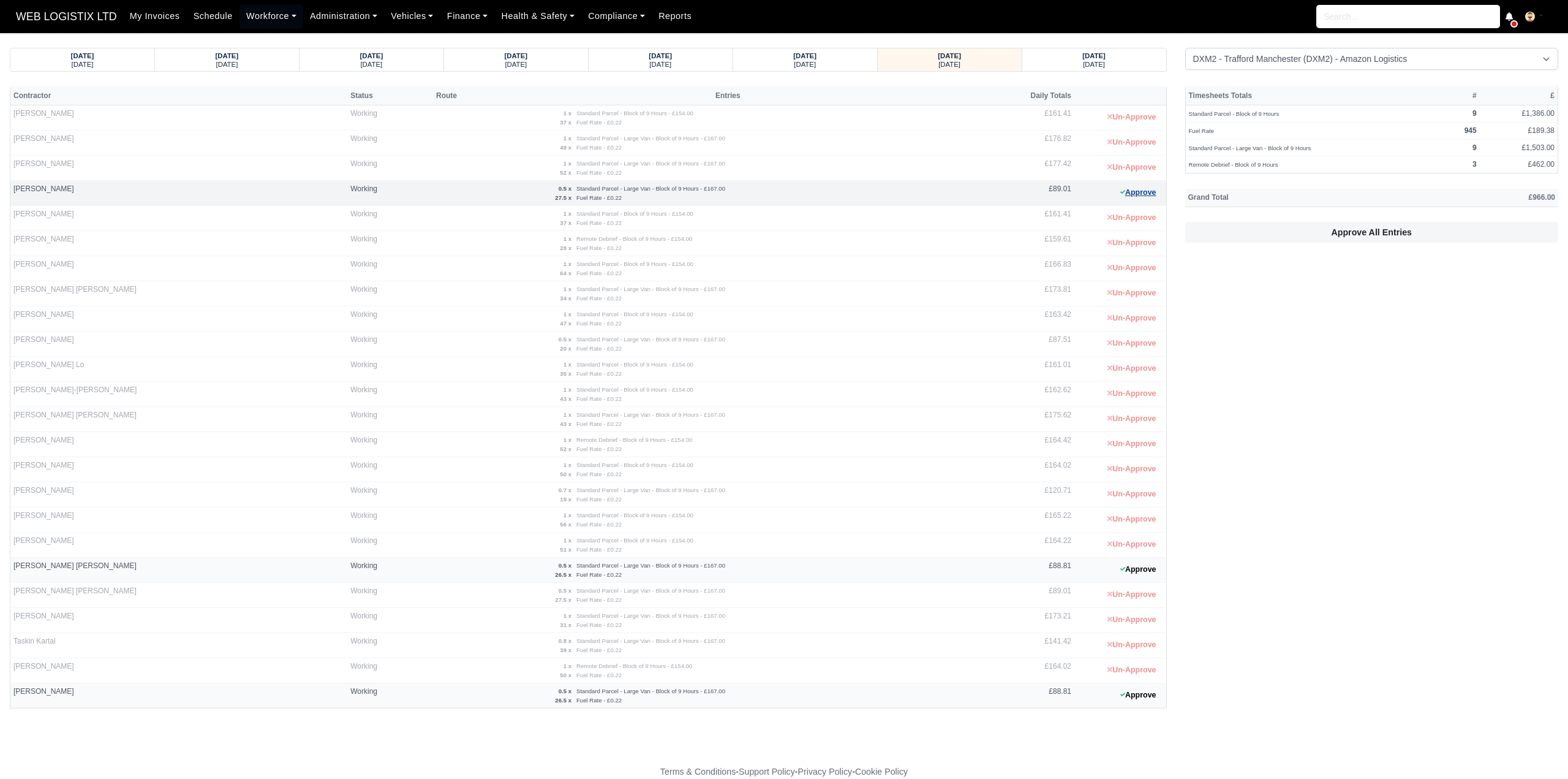
click at [1135, 193] on button "Approve" at bounding box center [1138, 192] width 50 height 17
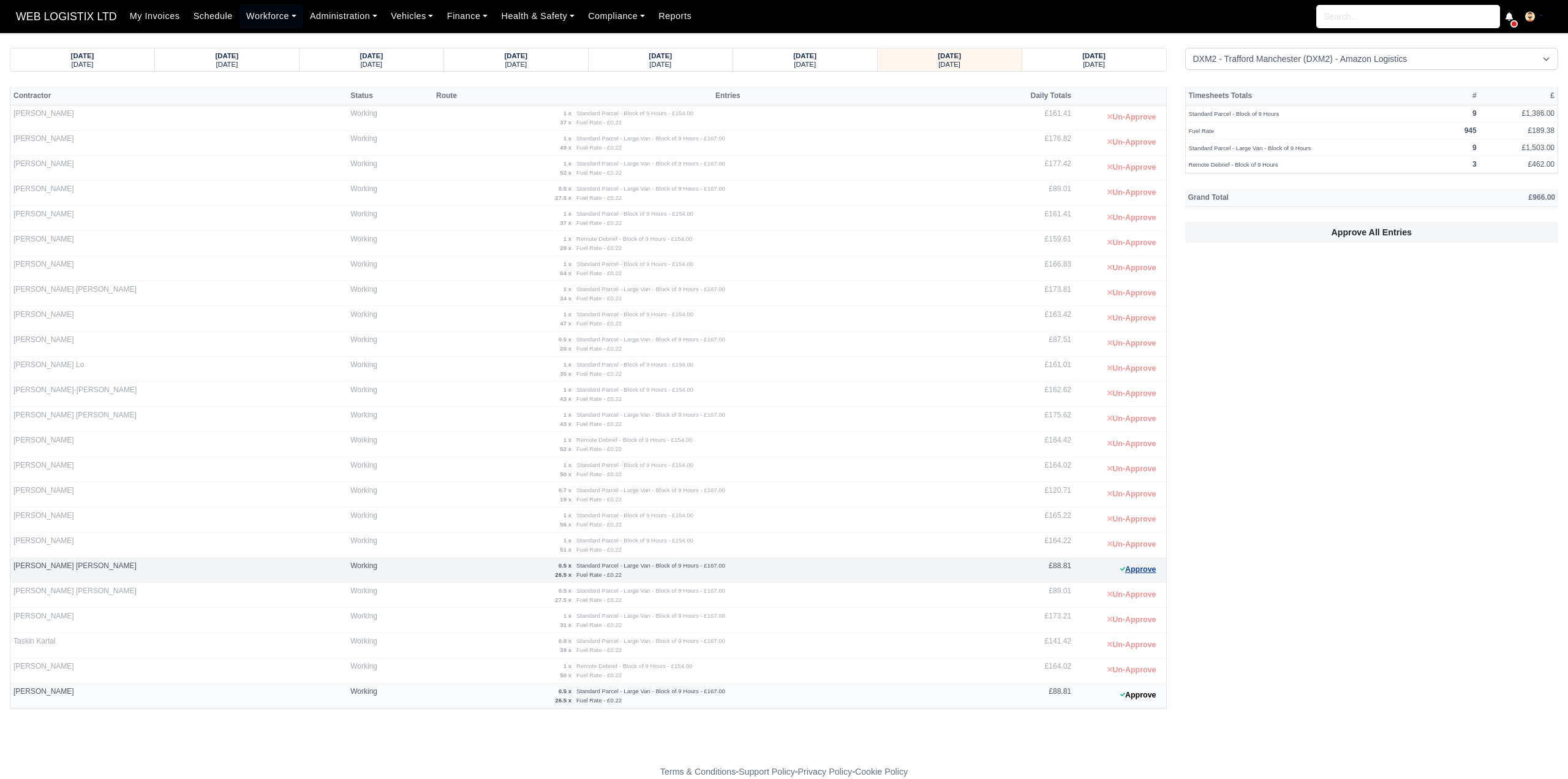
click at [1138, 562] on button "Approve" at bounding box center [1138, 569] width 50 height 17
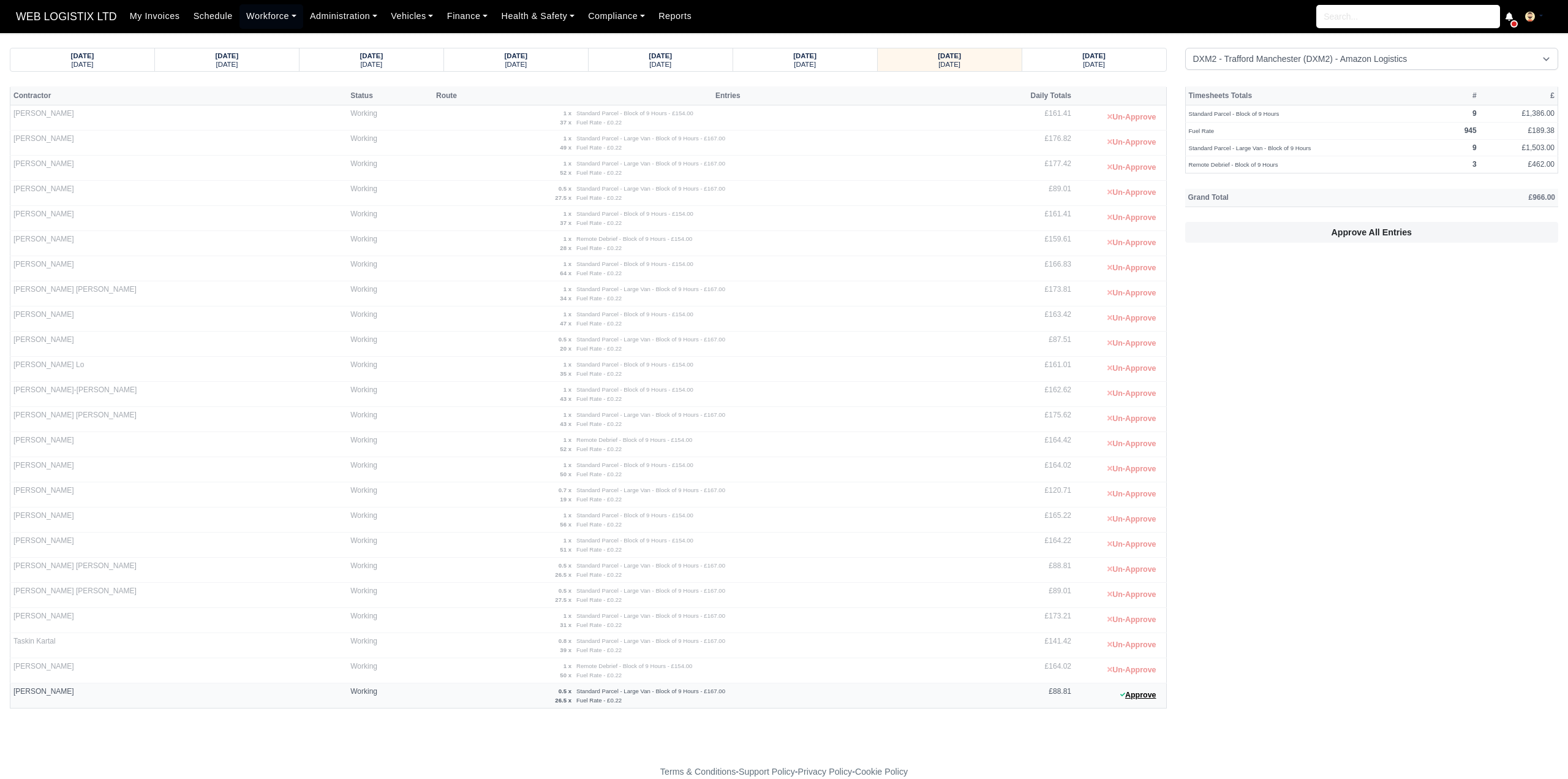
click at [1144, 686] on button "Approve" at bounding box center [1138, 694] width 50 height 17
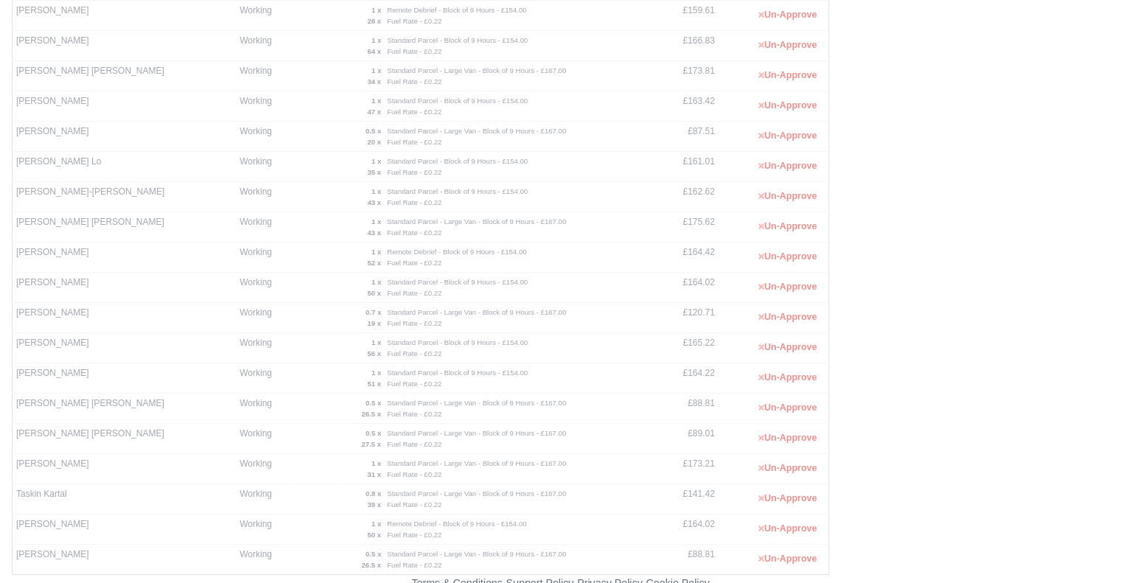
scroll to position [299, 0]
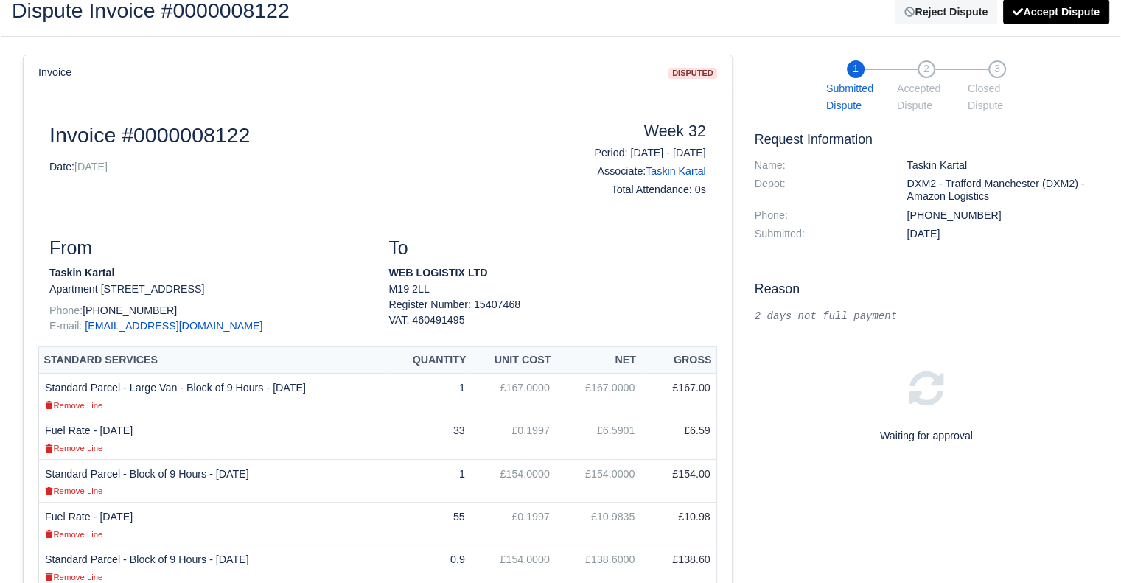
scroll to position [74, 0]
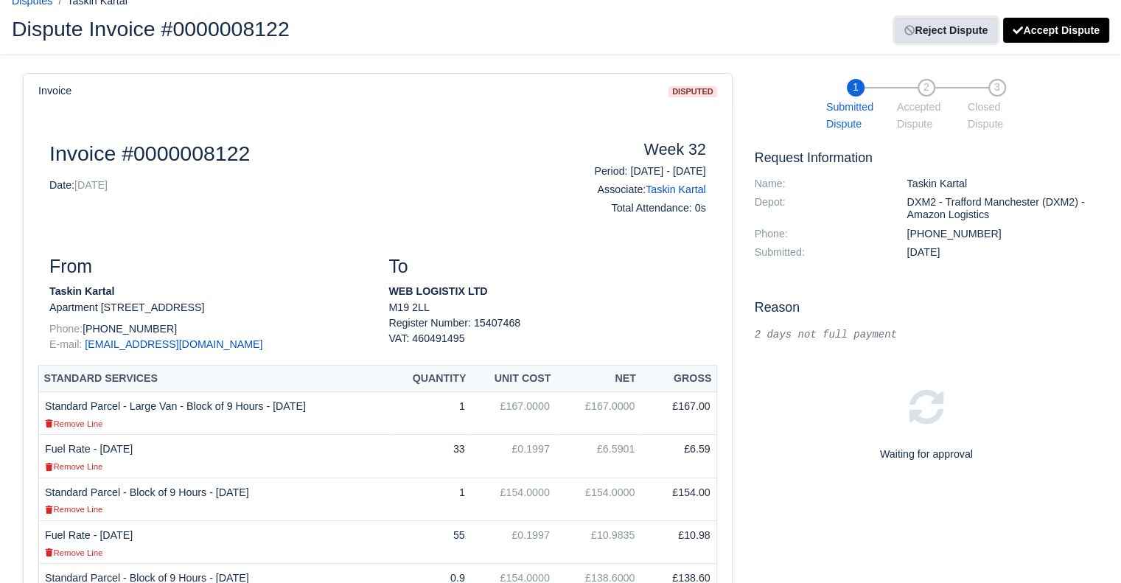
click at [983, 29] on link "Reject Dispute" at bounding box center [946, 30] width 102 height 25
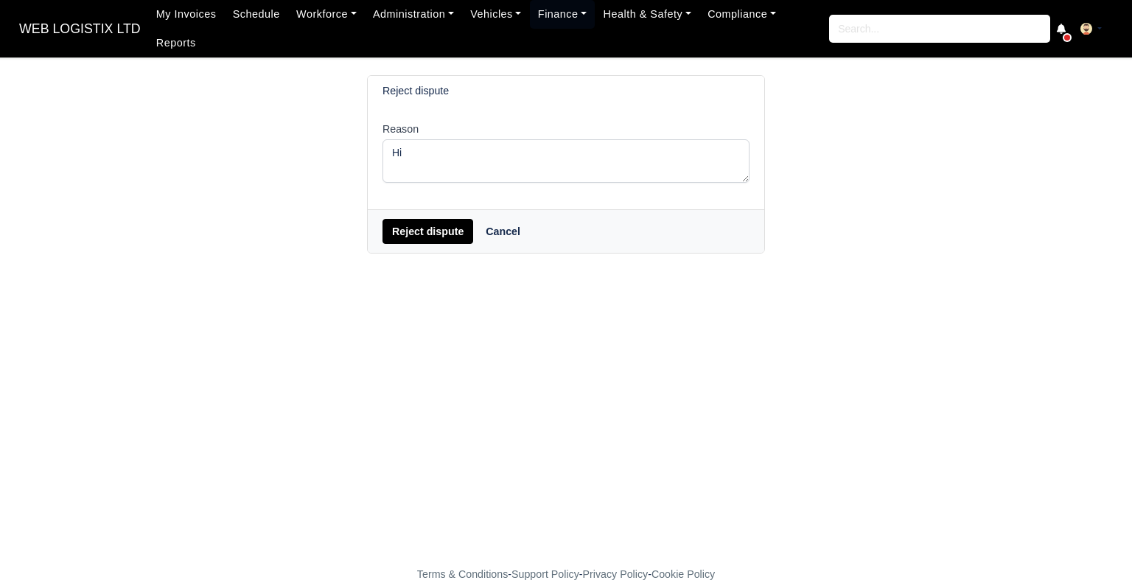
scroll to position [10, 0]
type textarea "Hi Speak to your OSM"
click at [451, 219] on button "Reject dispute" at bounding box center [427, 231] width 91 height 25
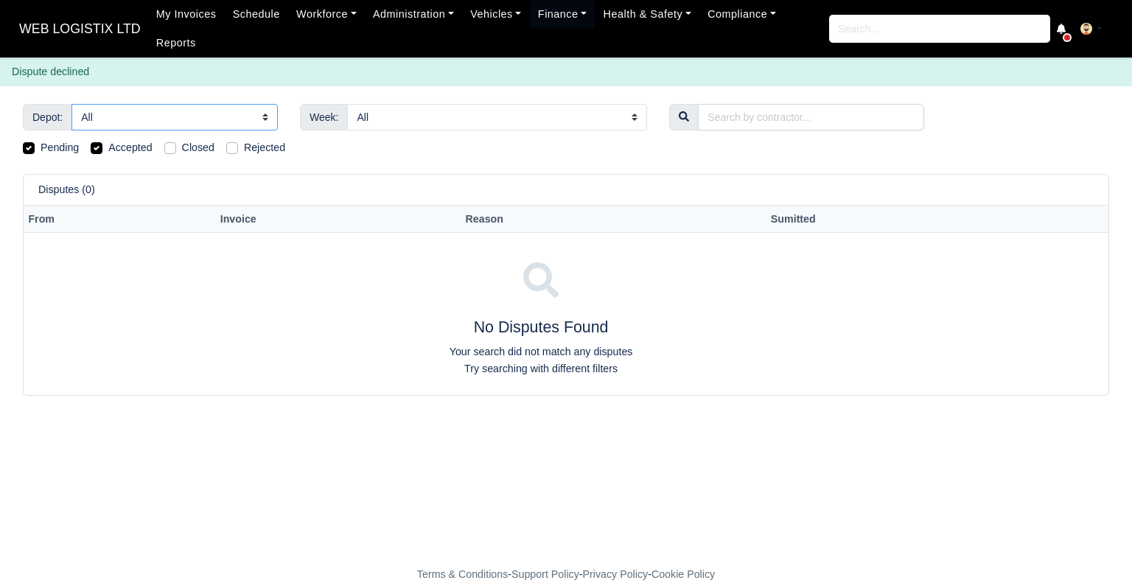
click at [180, 108] on select "All Amazon DCE1 DWN2 - [GEOGRAPHIC_DATA] (DWN2) - Amazon Logistics (L34 7XL) DX…" at bounding box center [174, 117] width 206 height 27
click at [71, 104] on select "All Amazon DCE1 DWN2 - [GEOGRAPHIC_DATA] (DWN2) - Amazon Logistics (L34 7XL) DX…" at bounding box center [174, 117] width 206 height 27
click at [108, 139] on label "Accepted" at bounding box center [129, 147] width 43 height 17
click at [99, 139] on input "Accepted" at bounding box center [97, 145] width 12 height 12
checkbox input "false"
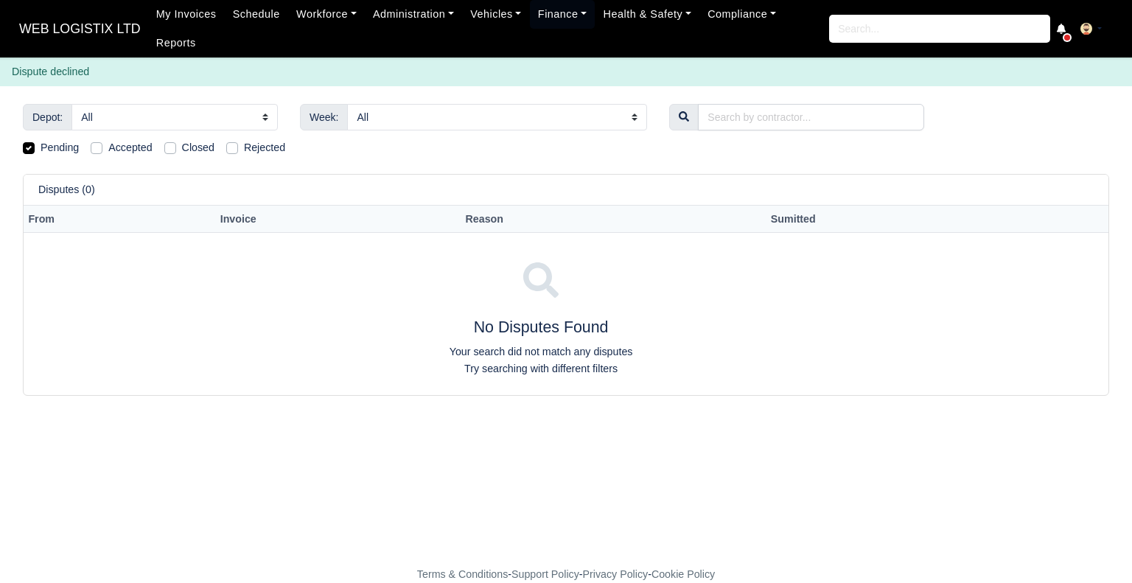
click at [41, 139] on label "Pending" at bounding box center [60, 147] width 38 height 17
click at [32, 139] on input "Pending" at bounding box center [29, 145] width 12 height 12
checkbox input "false"
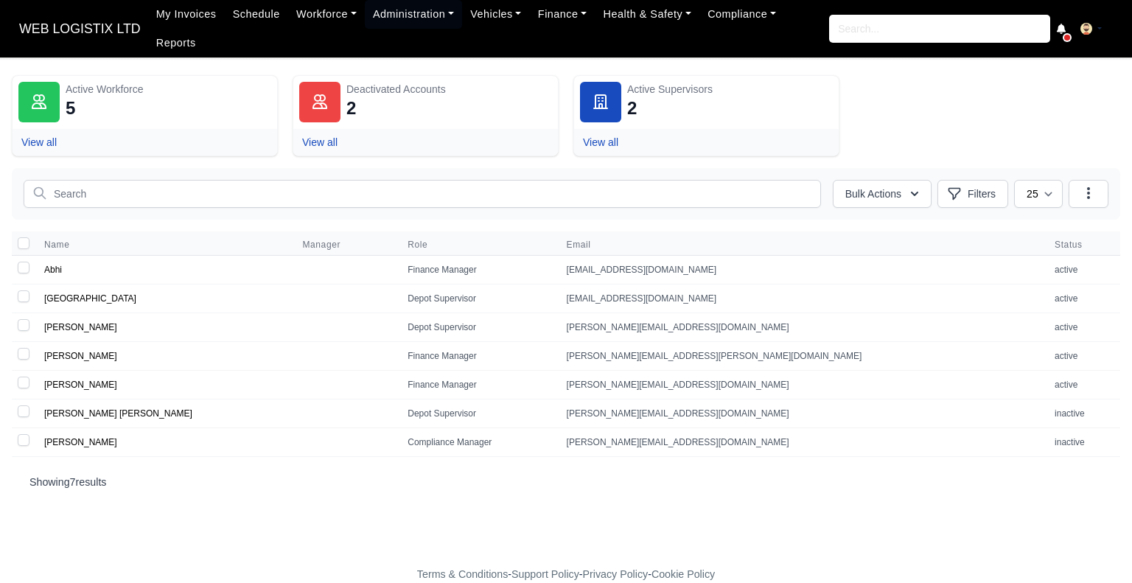
click at [80, 26] on span "WEB LOGISTIX LTD" at bounding box center [80, 28] width 136 height 29
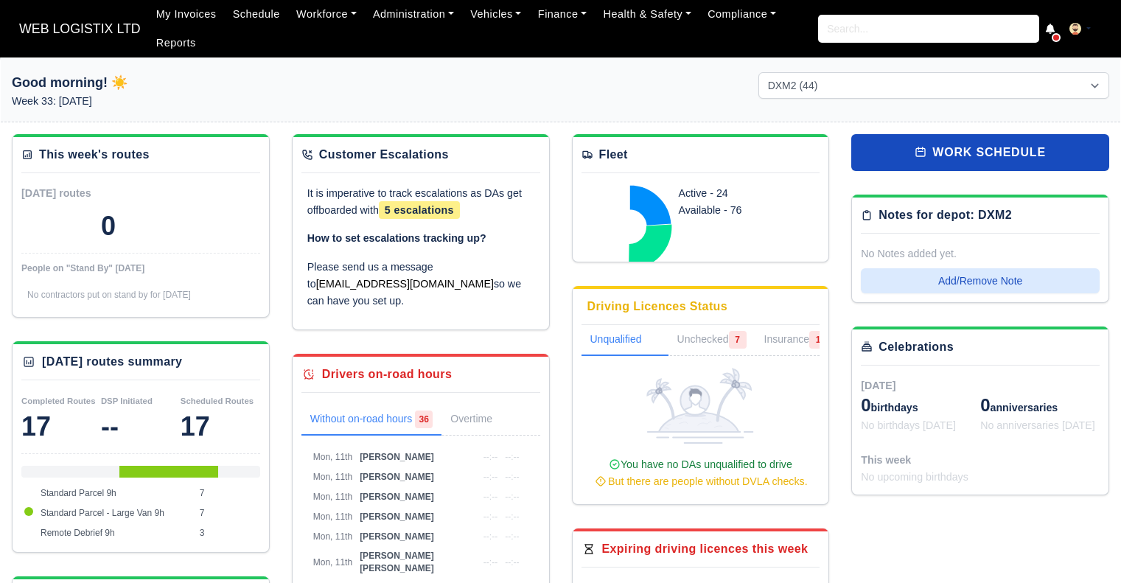
select select "1"
click at [38, 20] on span "WEB LOGISTIX LTD" at bounding box center [80, 28] width 136 height 29
select select "1"
click at [999, 163] on link "work schedule" at bounding box center [980, 152] width 258 height 37
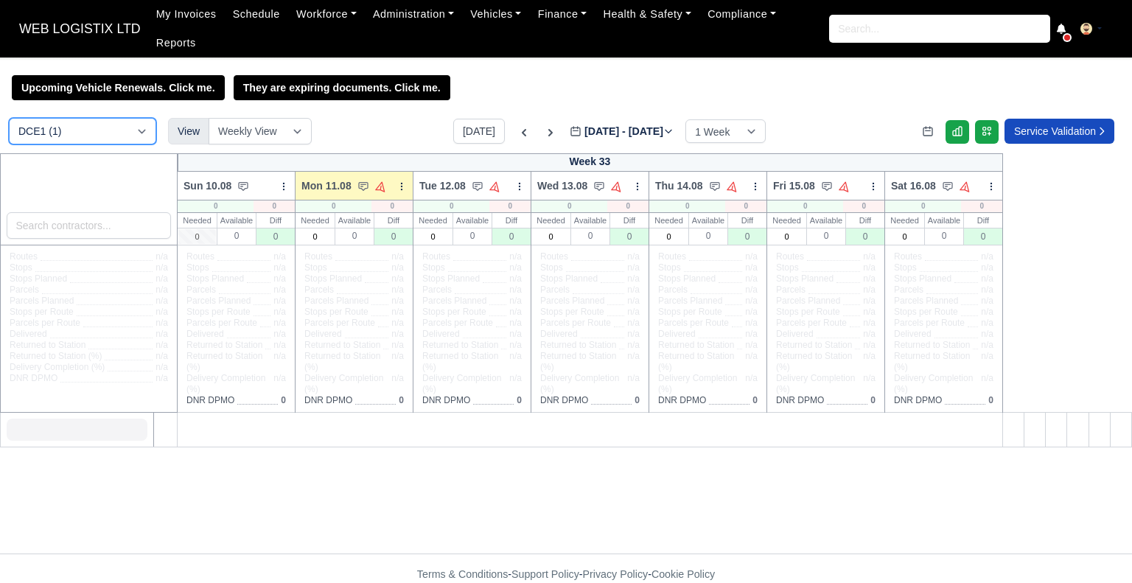
click at [109, 118] on select "DCE1 (1) DWN2 (40) DXM2 (44)" at bounding box center [82, 131] width 147 height 27
select select "1"
click at [9, 118] on select "DCE1 (1) DWN2 (40) DXM2 (44)" at bounding box center [82, 131] width 147 height 27
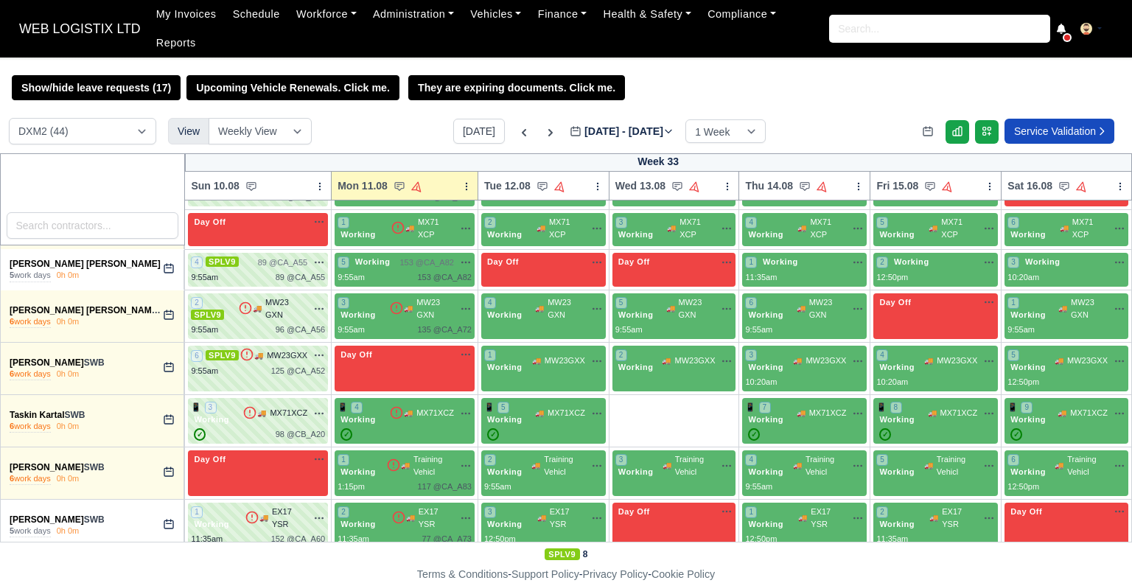
scroll to position [1880, 0]
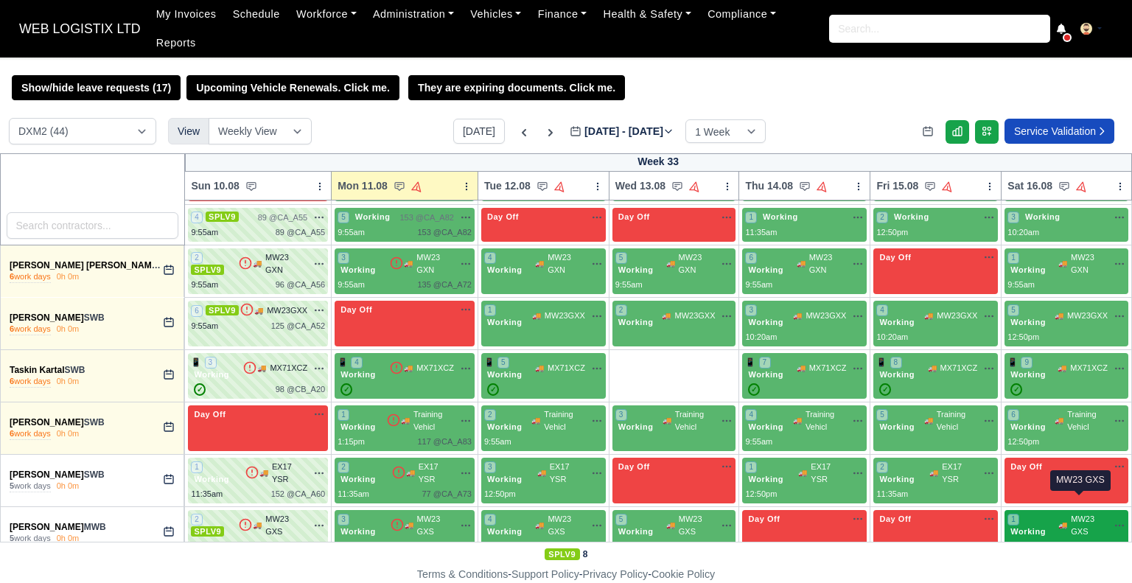
drag, startPoint x: 4, startPoint y: 400, endPoint x: 1077, endPoint y: 511, distance: 1078.0
copy tbody "Adrian Birladeanu MWB 6 work days 0h 0m 6 Working 🚚 MW23 GWX 12:50pm ✓ 122 @ CB…"
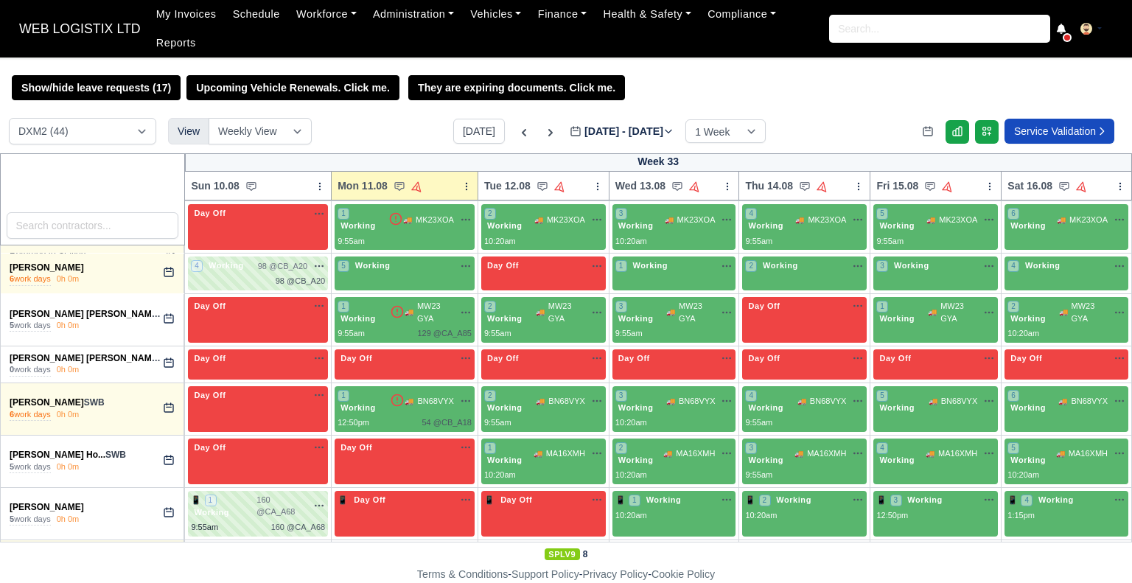
scroll to position [442, 0]
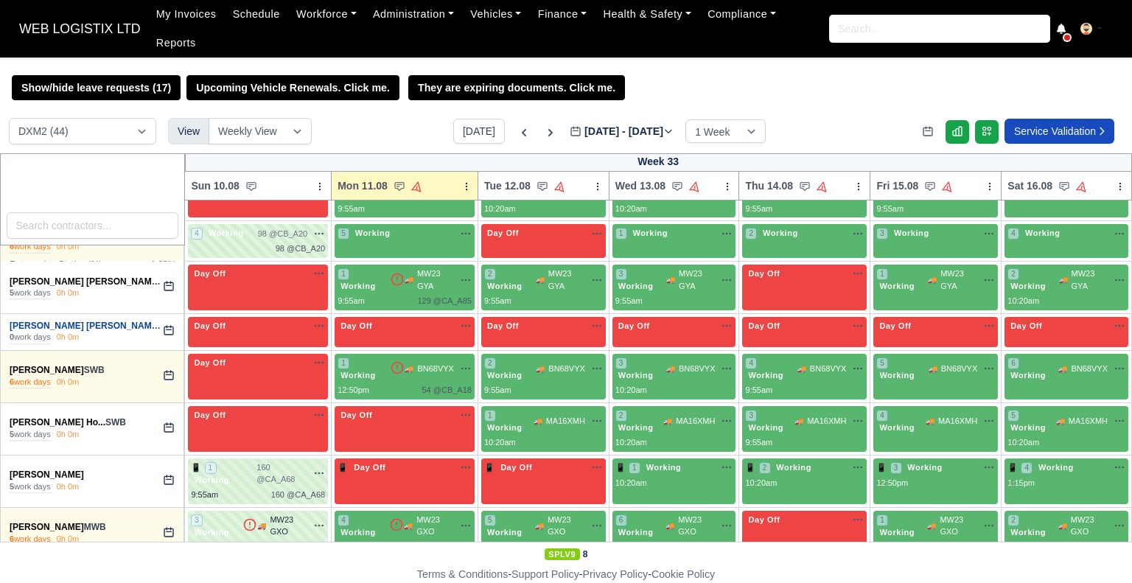
click at [77, 321] on link "Charles-Evans Wilcox" at bounding box center [85, 326] width 151 height 10
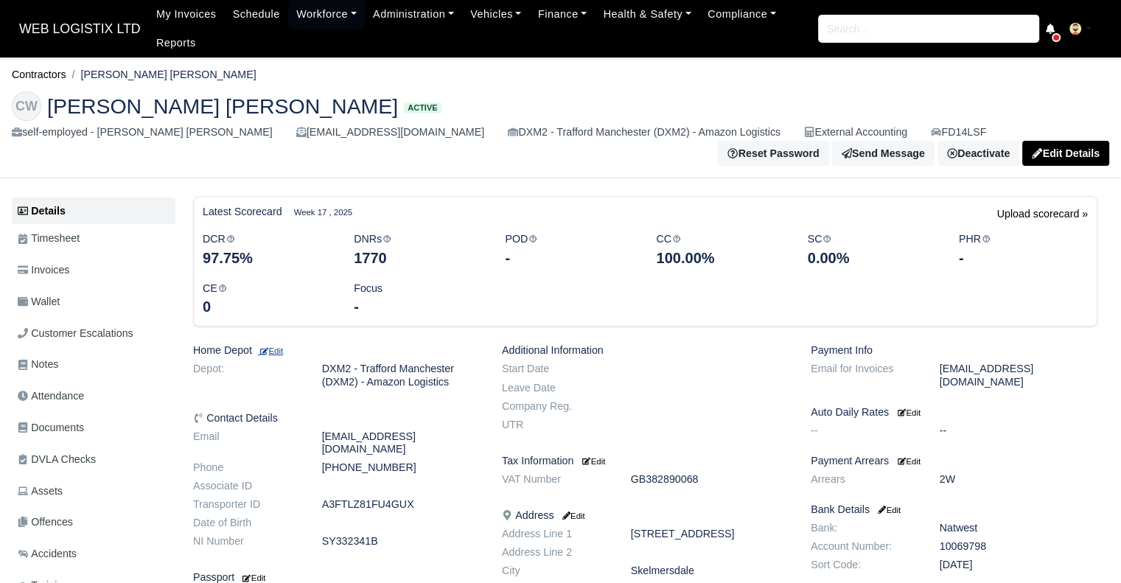
click at [283, 354] on small "Edit" at bounding box center [270, 350] width 25 height 9
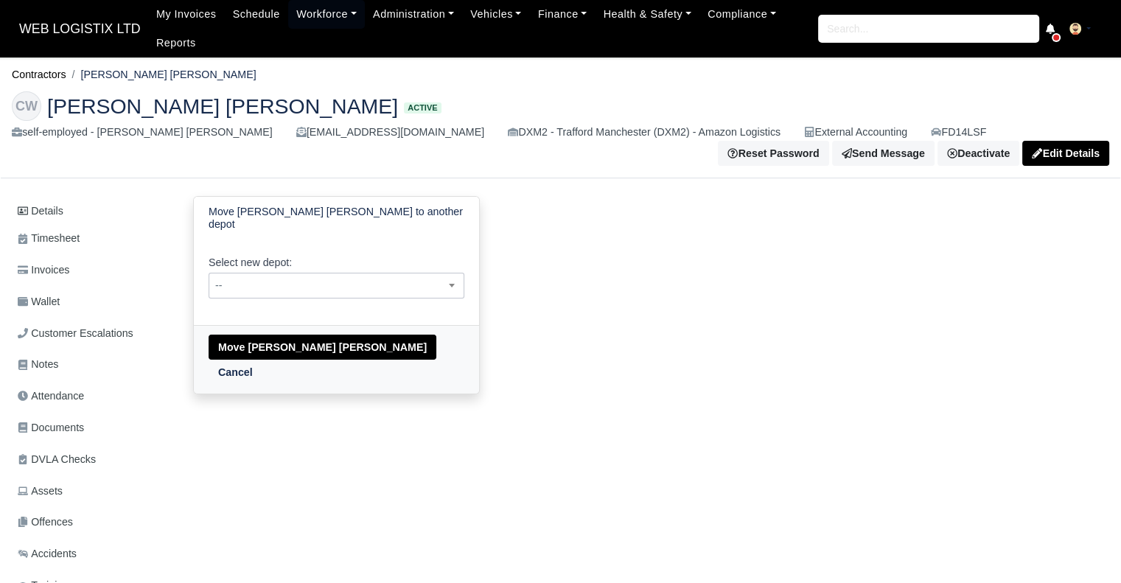
click at [366, 277] on span "--" at bounding box center [336, 285] width 254 height 18
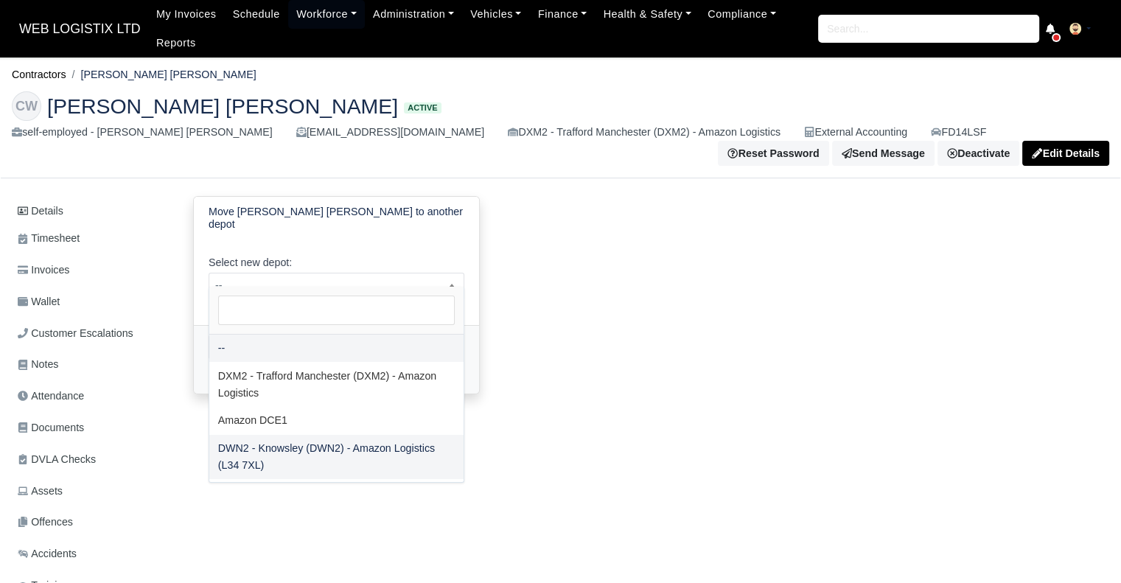
select select "3"
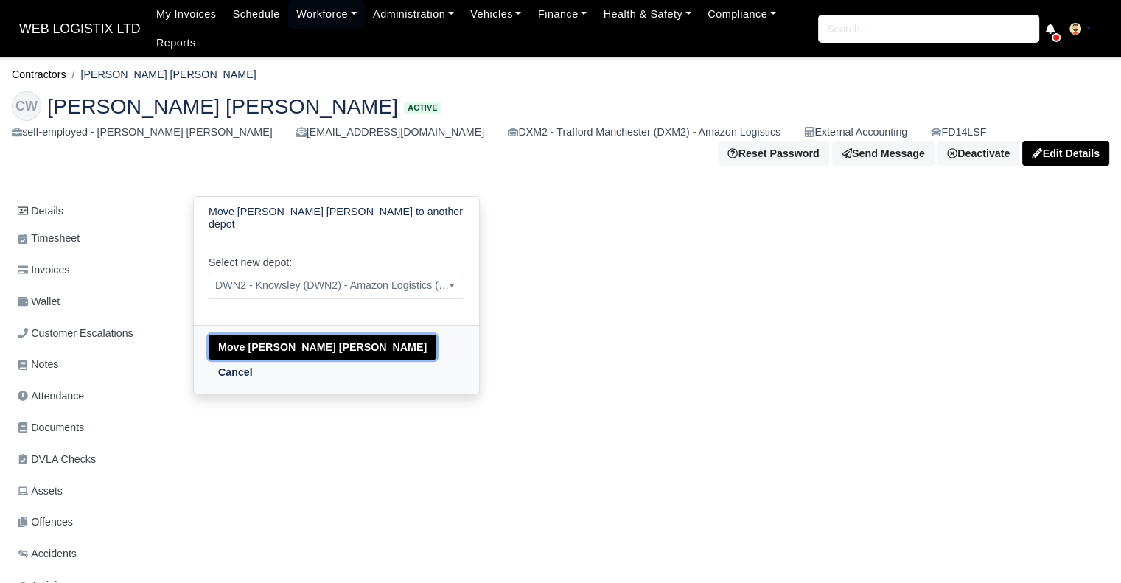
click at [278, 335] on button "Move [PERSON_NAME] [PERSON_NAME]" at bounding box center [323, 347] width 228 height 25
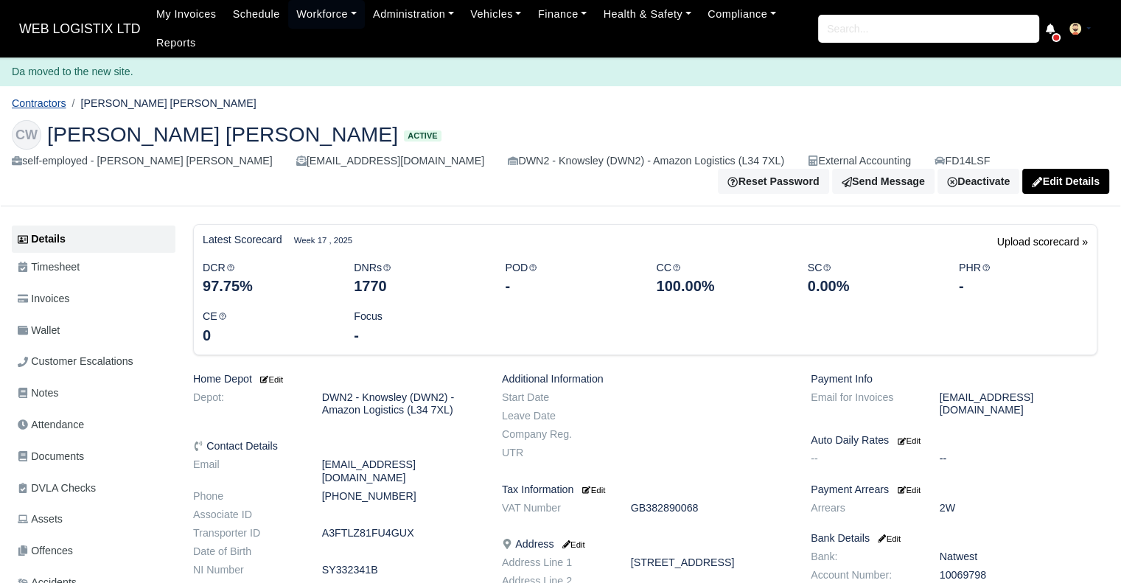
click at [44, 105] on link "Contractors" at bounding box center [39, 103] width 55 height 12
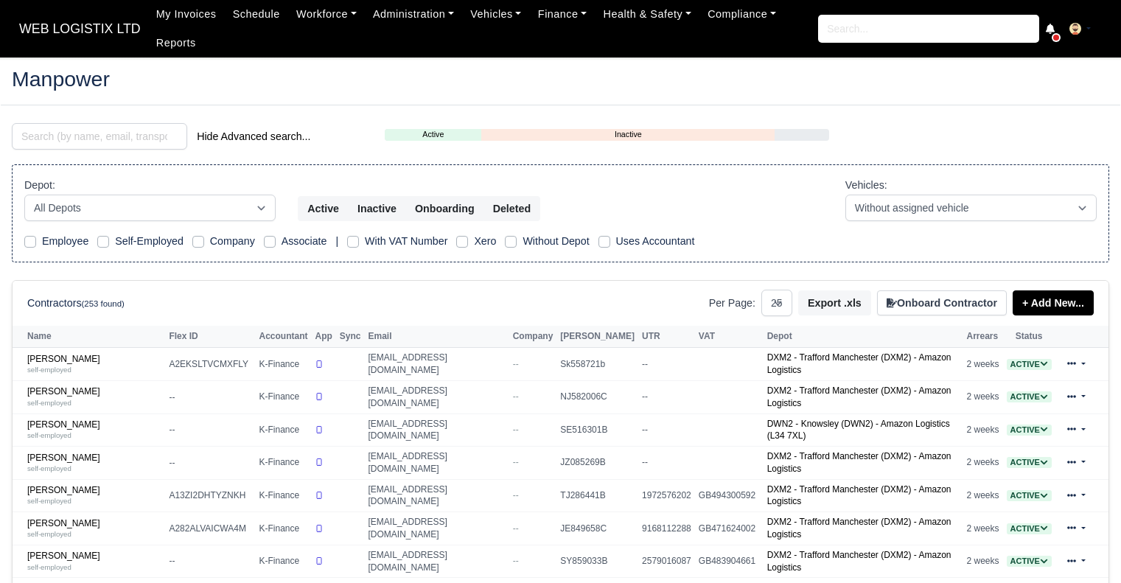
select select "25"
click at [134, 139] on input "search" at bounding box center [99, 136] width 175 height 27
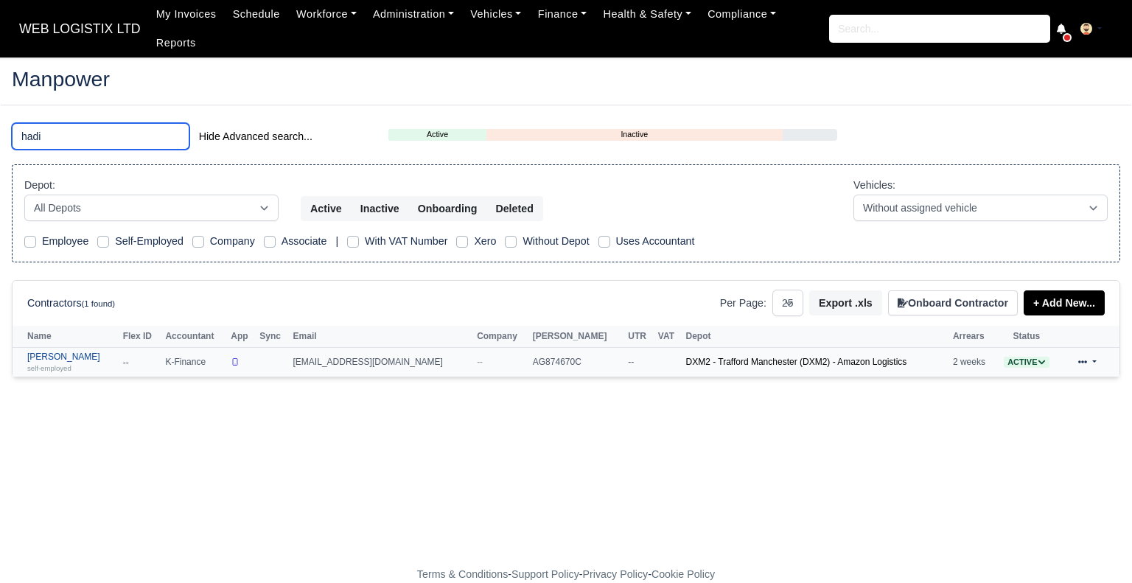
type input "hadi"
click at [57, 352] on link "[PERSON_NAME] self-employed" at bounding box center [71, 362] width 88 height 21
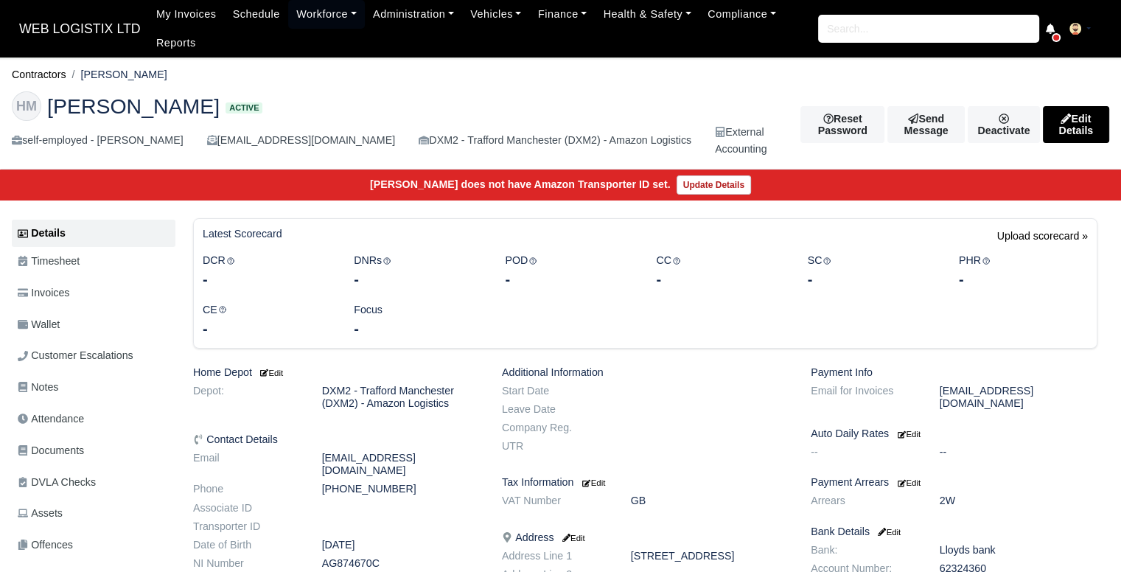
click at [287, 369] on h6 "Home Depot Edit" at bounding box center [336, 372] width 287 height 13
click at [283, 373] on small "Edit" at bounding box center [270, 372] width 25 height 9
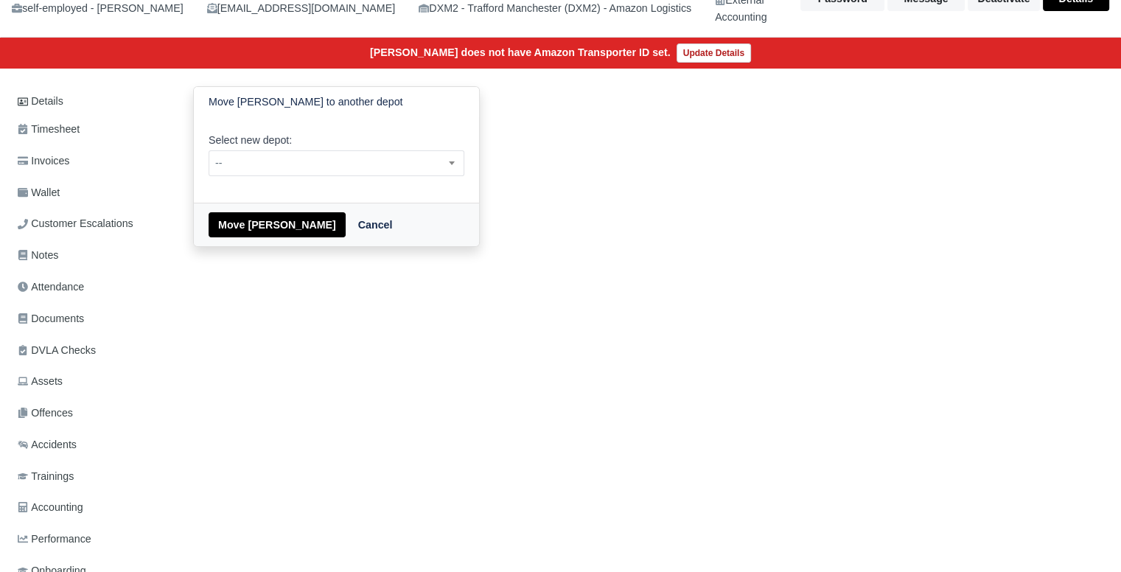
scroll to position [147, 0]
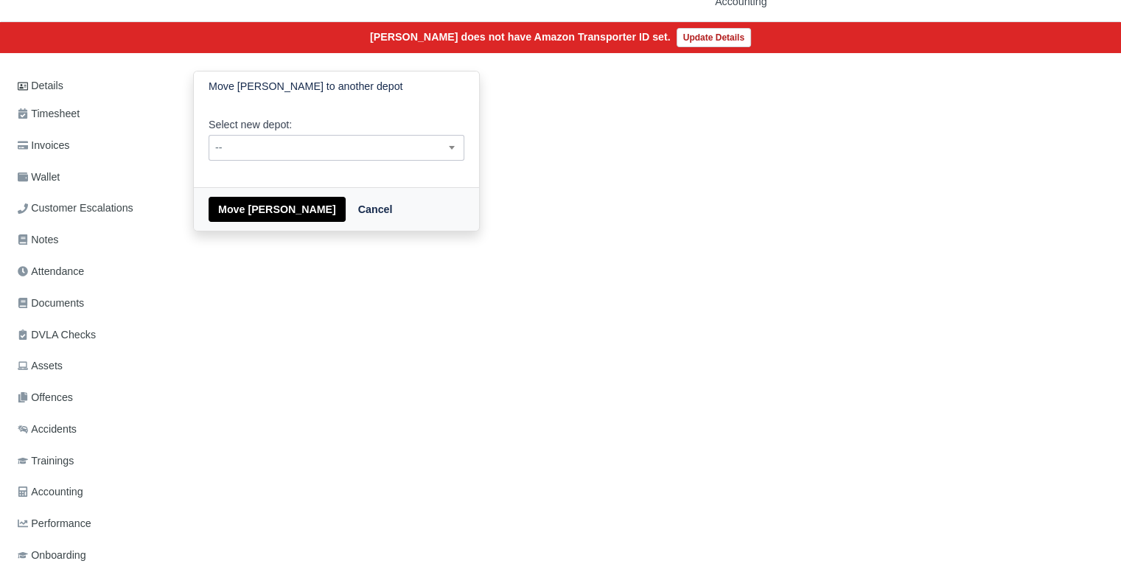
click at [286, 147] on span "--" at bounding box center [336, 148] width 254 height 18
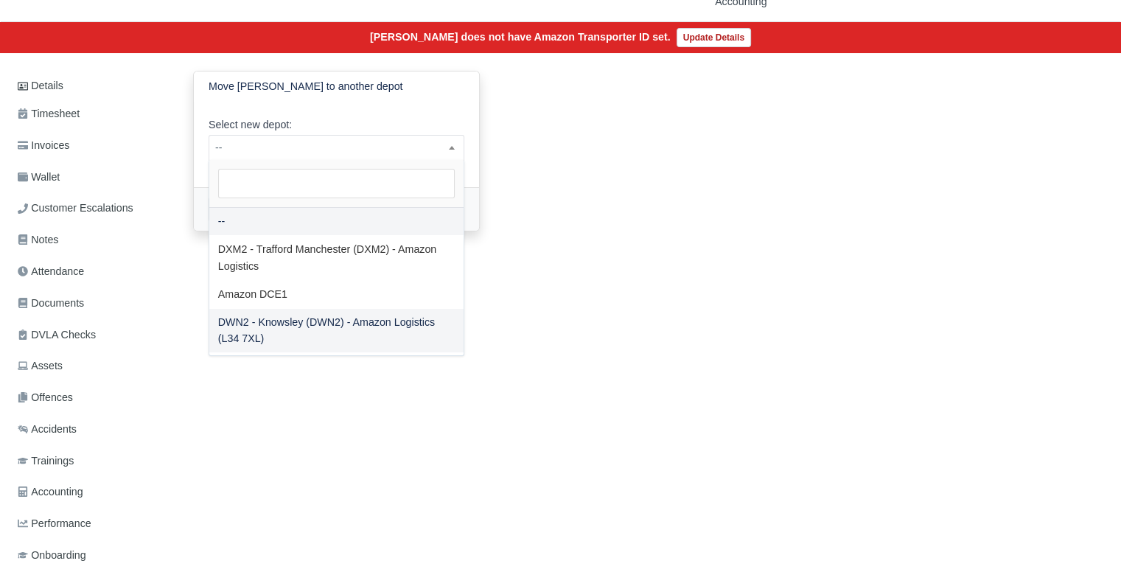
select select "3"
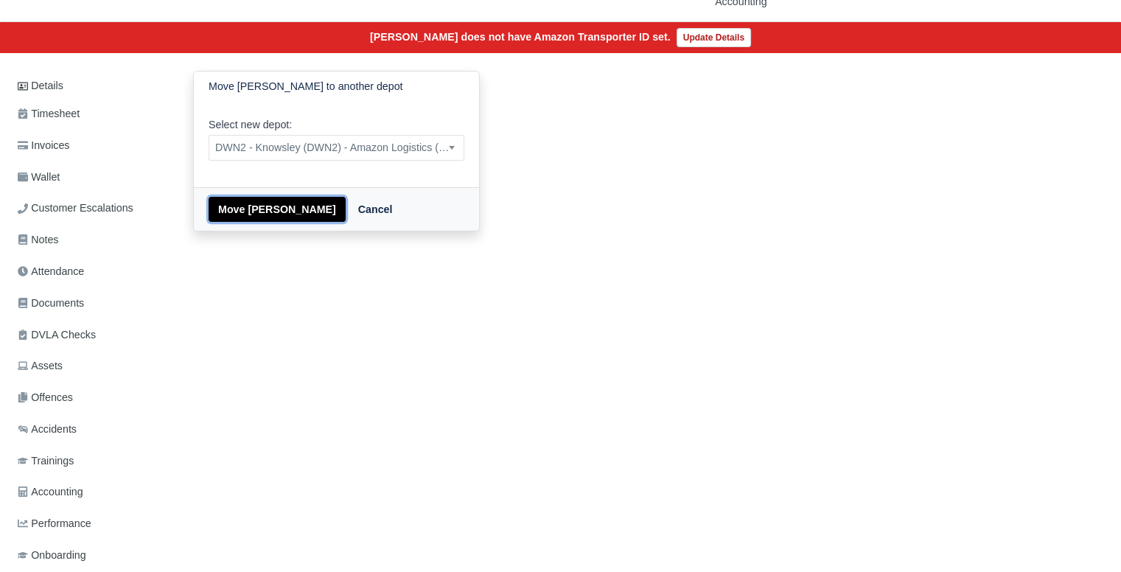
click at [237, 216] on button "Move [PERSON_NAME]" at bounding box center [277, 209] width 137 height 25
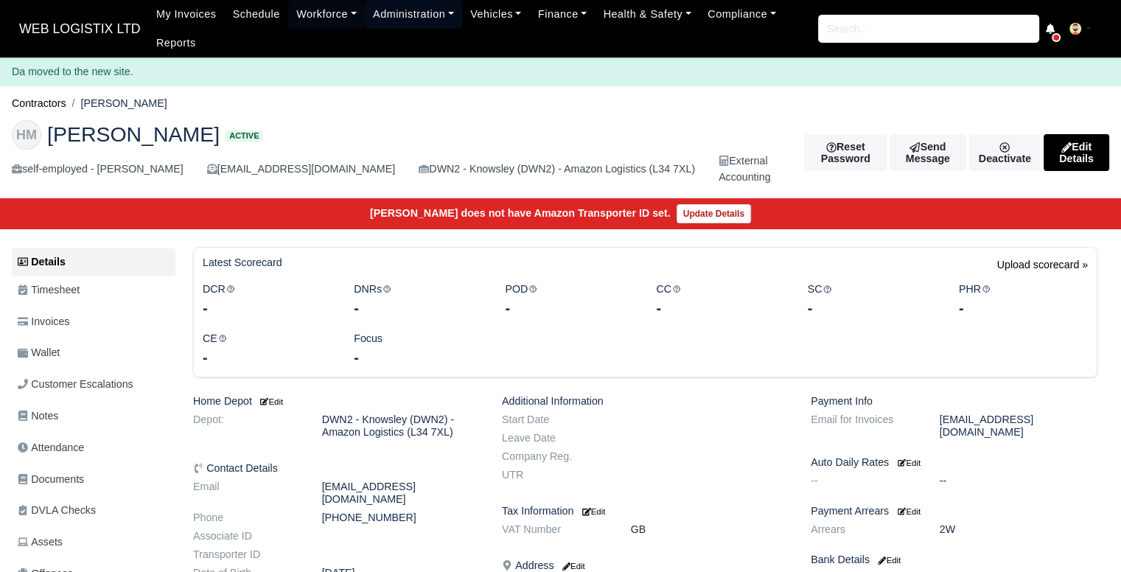
click at [395, 20] on link "Administration" at bounding box center [413, 14] width 97 height 29
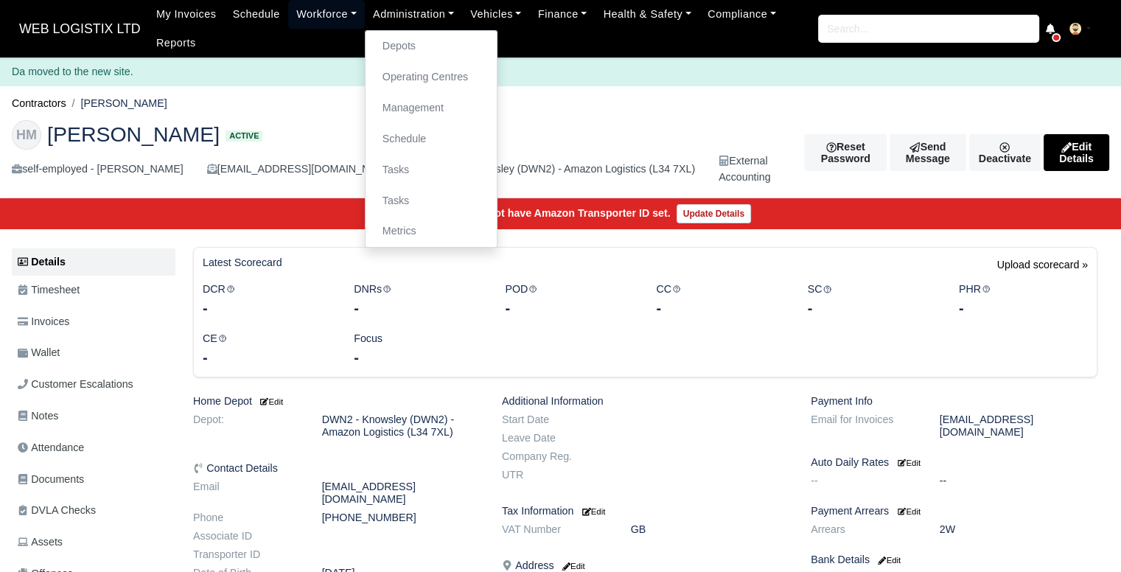
click at [335, 13] on link "Workforce" at bounding box center [326, 14] width 77 height 29
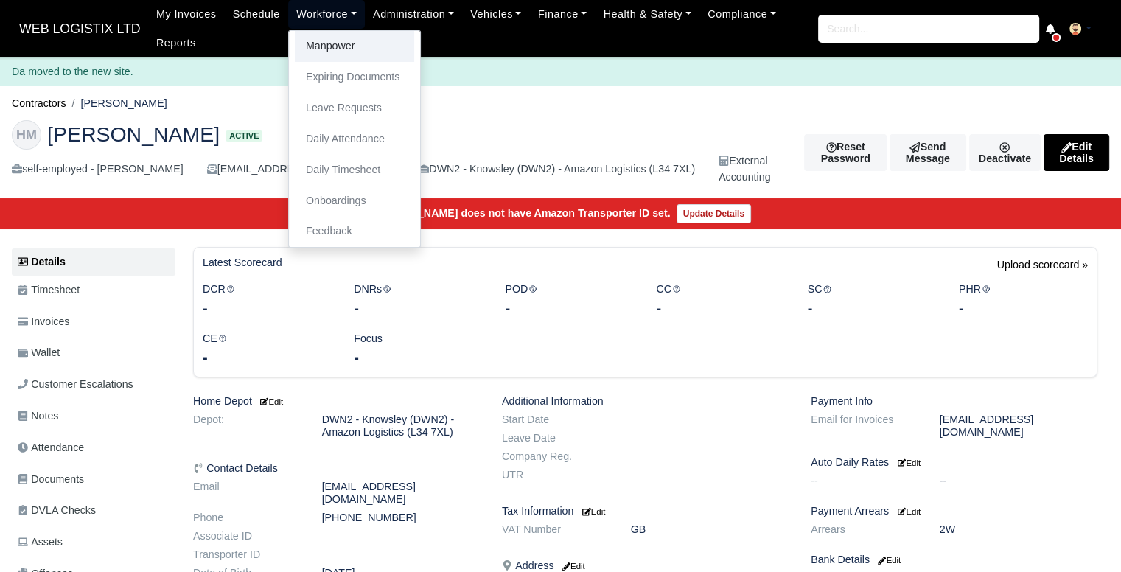
click at [335, 34] on link "Manpower" at bounding box center [354, 46] width 119 height 31
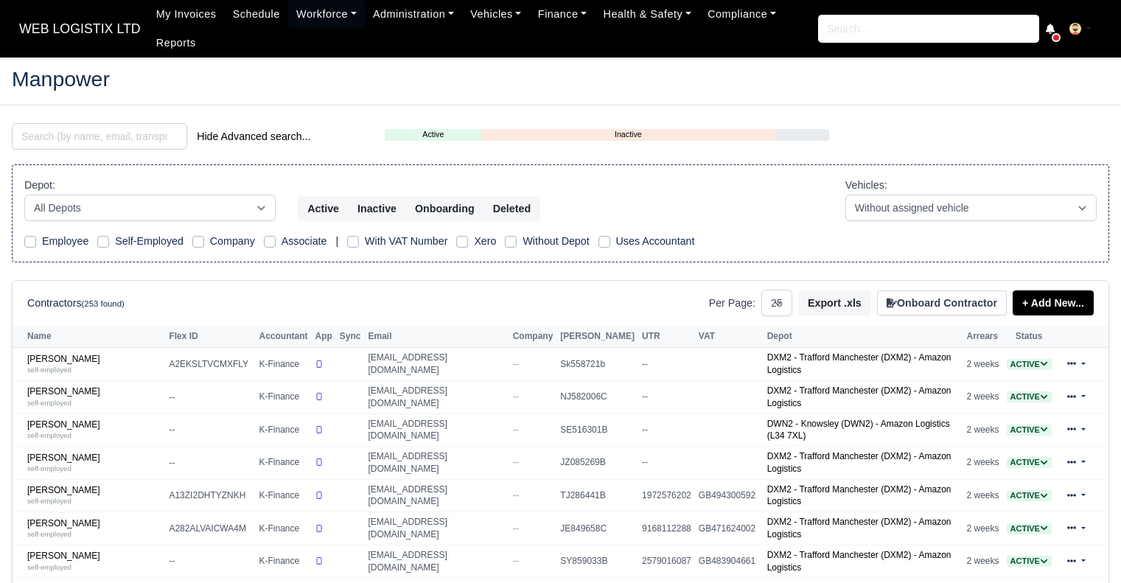
select select "25"
click at [148, 142] on input "search" at bounding box center [99, 136] width 175 height 27
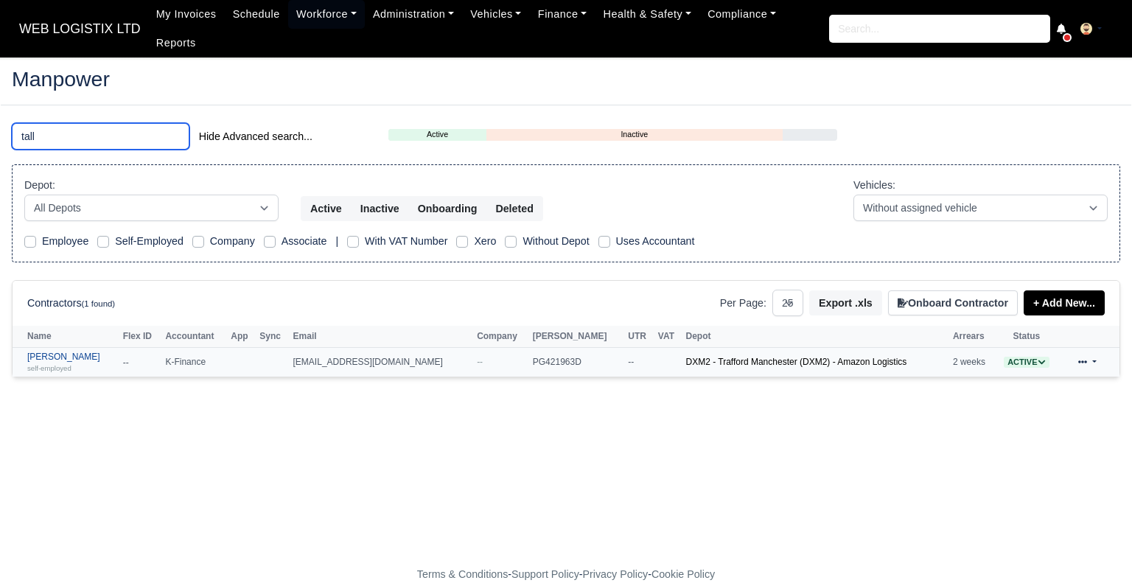
type input "tall"
click at [62, 352] on link "Joseph Tallent self-employed" at bounding box center [71, 362] width 88 height 21
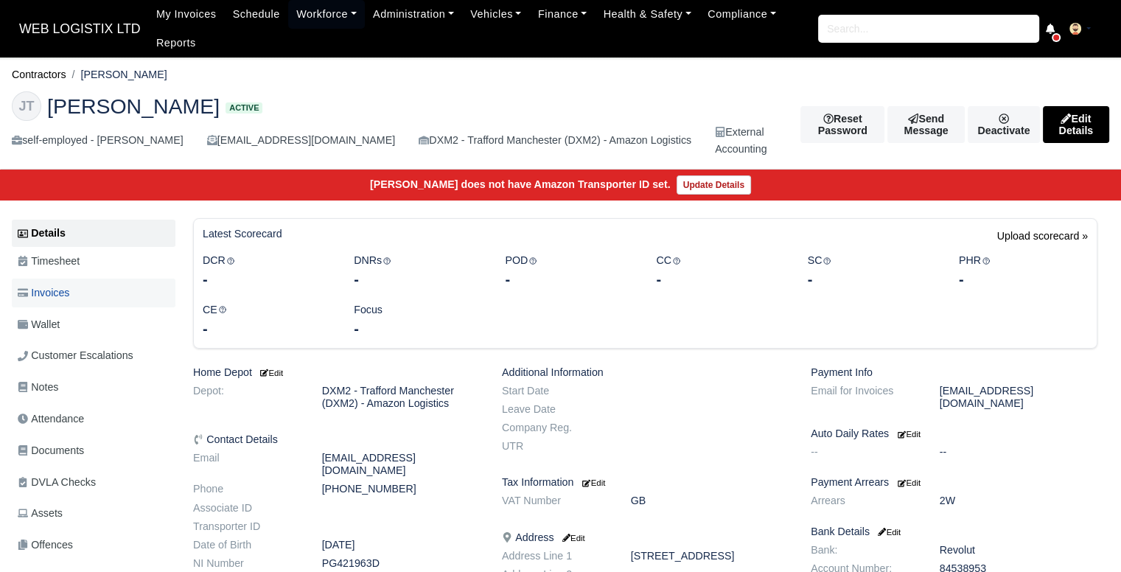
click at [106, 288] on link "Invoices" at bounding box center [94, 293] width 164 height 29
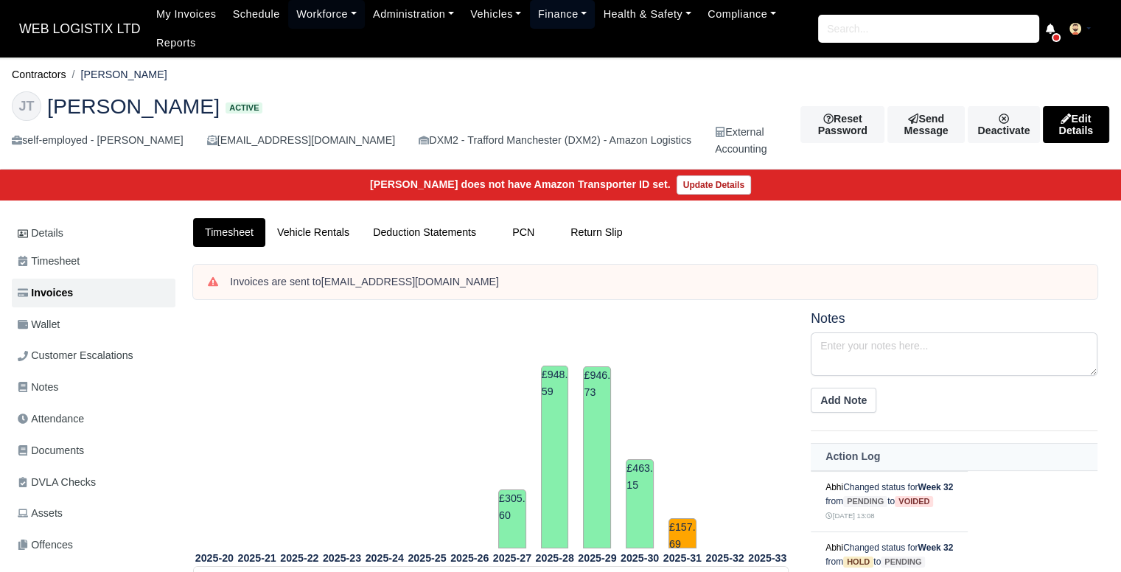
click at [540, 16] on link "Finance" at bounding box center [563, 14] width 66 height 29
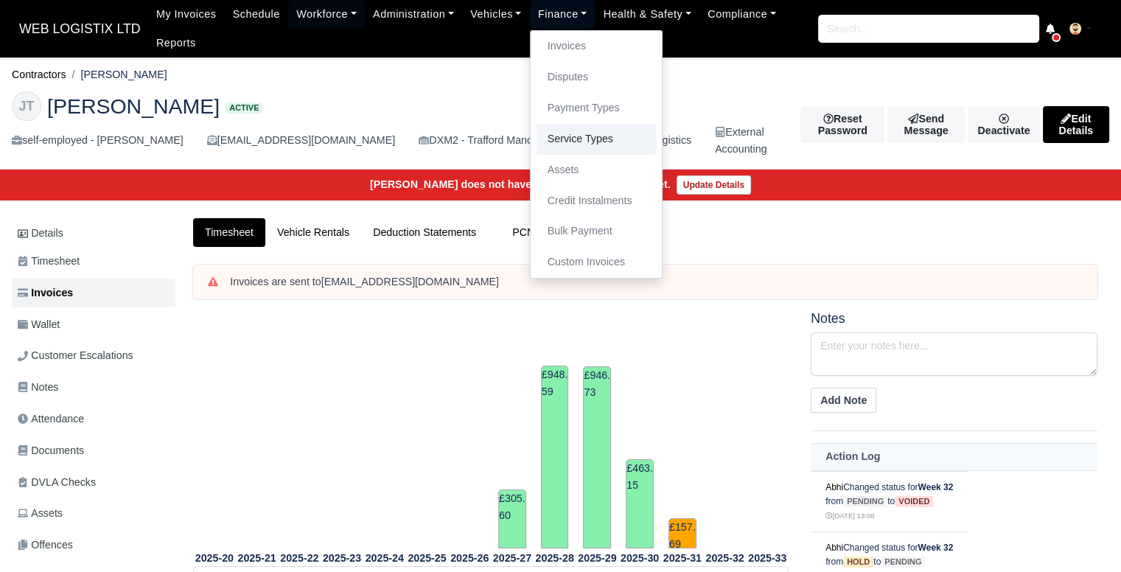
click at [558, 138] on link "Service Types" at bounding box center [596, 139] width 119 height 31
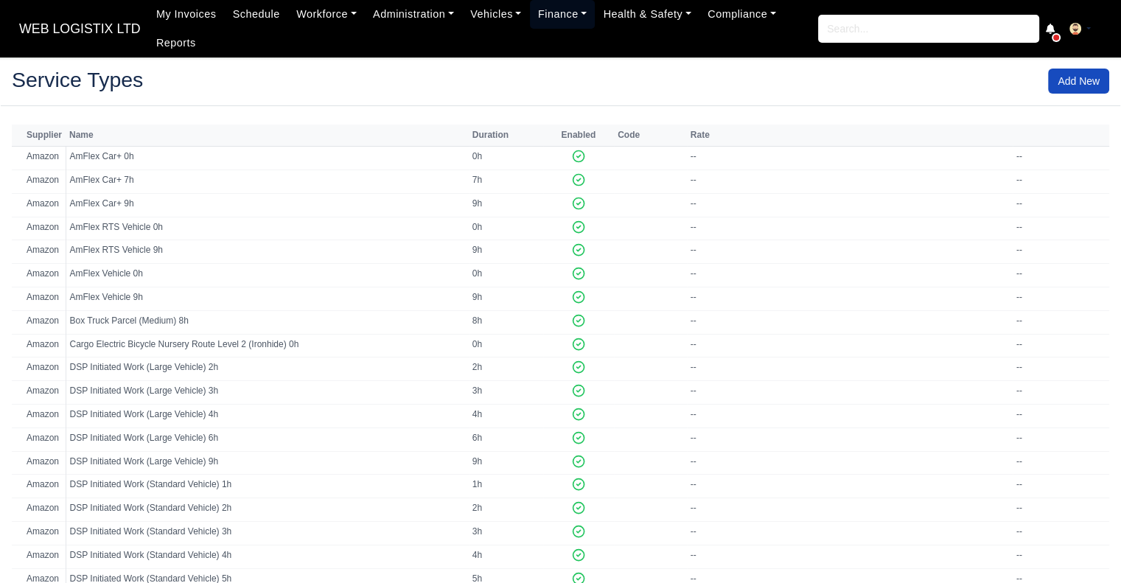
click at [564, 24] on link "Finance" at bounding box center [563, 14] width 66 height 29
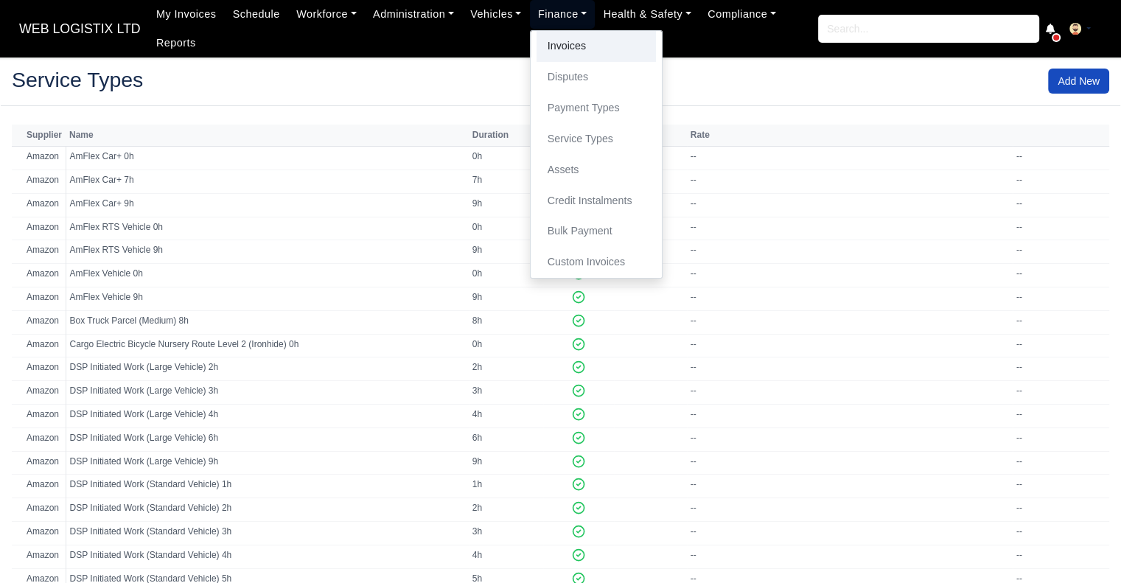
click at [548, 42] on link "Invoices" at bounding box center [596, 46] width 119 height 31
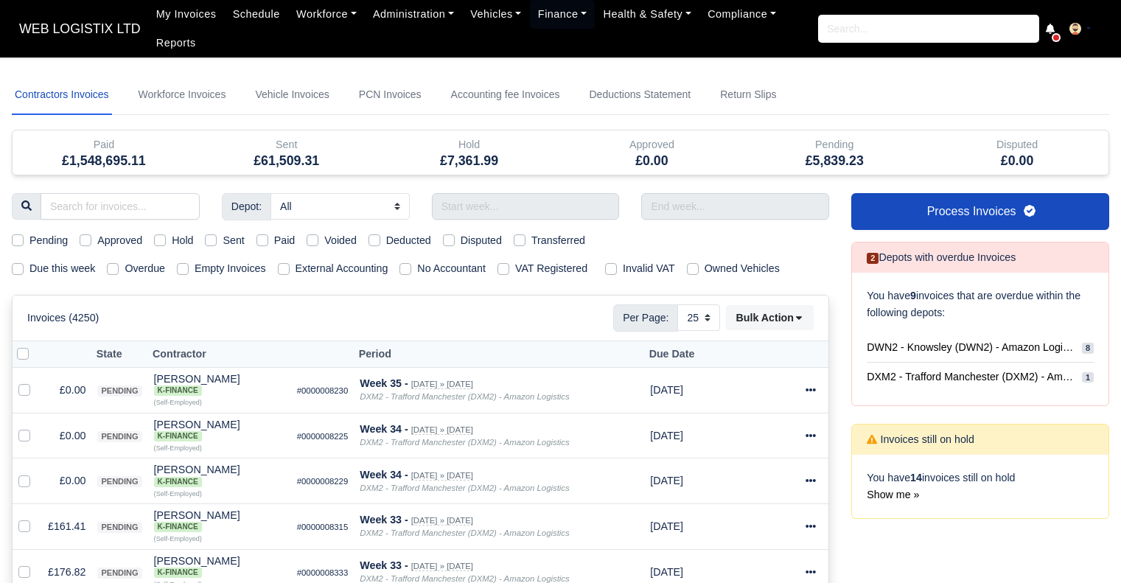
select select "25"
click at [461, 197] on input "text" at bounding box center [526, 206] width 188 height 27
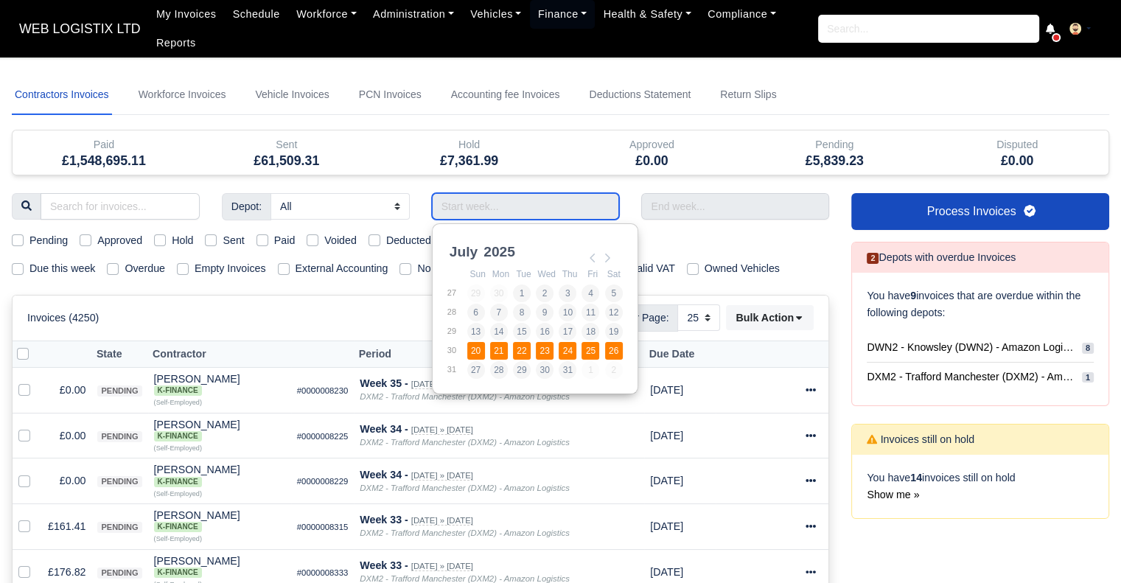
click at [581, 354] on td "25" at bounding box center [592, 350] width 23 height 19
type input "[DATE] - [DATE]"
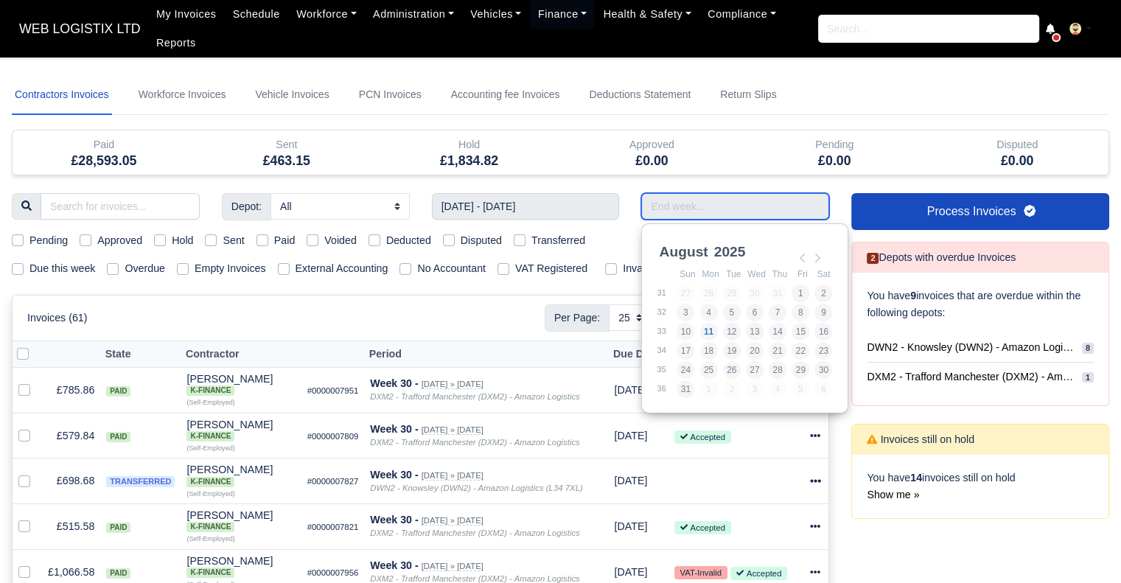
click at [724, 206] on input "Use the arrow keys to pick a date" at bounding box center [735, 206] width 188 height 27
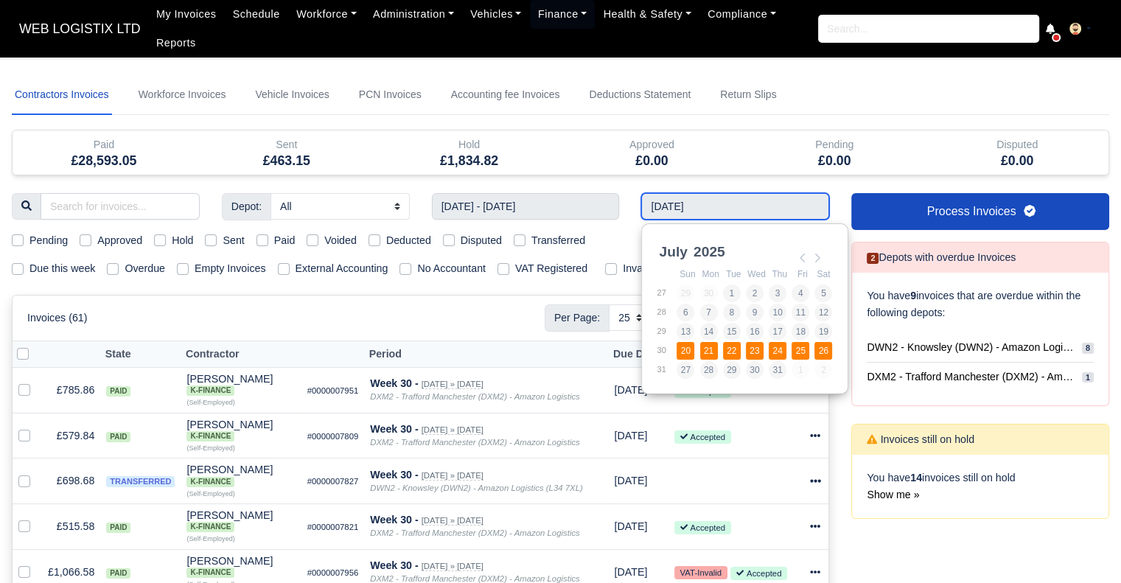
type input "[DATE] - [DATE]"
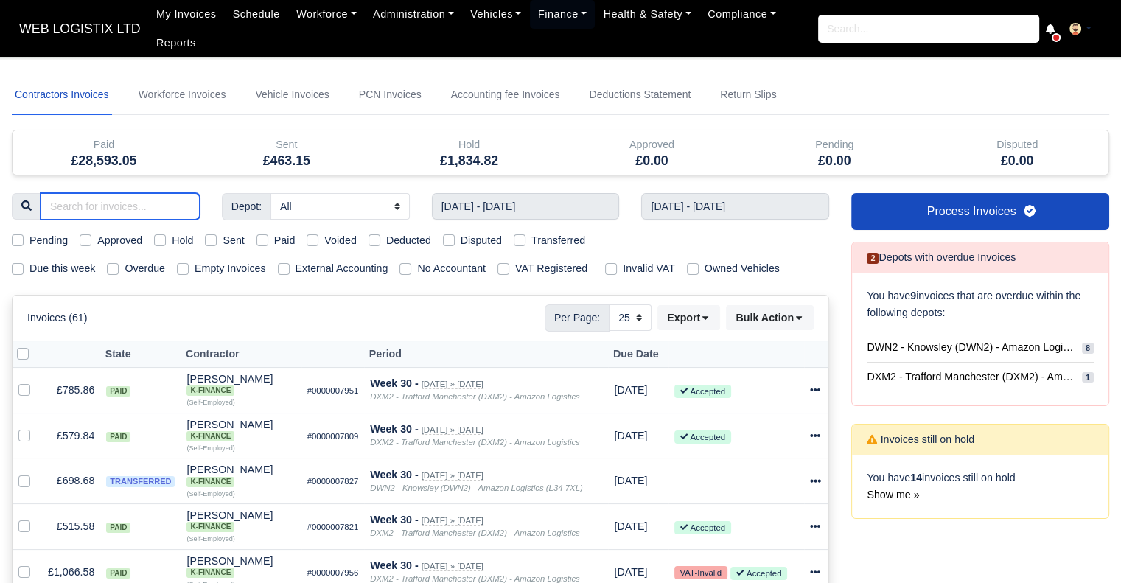
click at [130, 206] on input "search" at bounding box center [120, 206] width 159 height 27
type input "y"
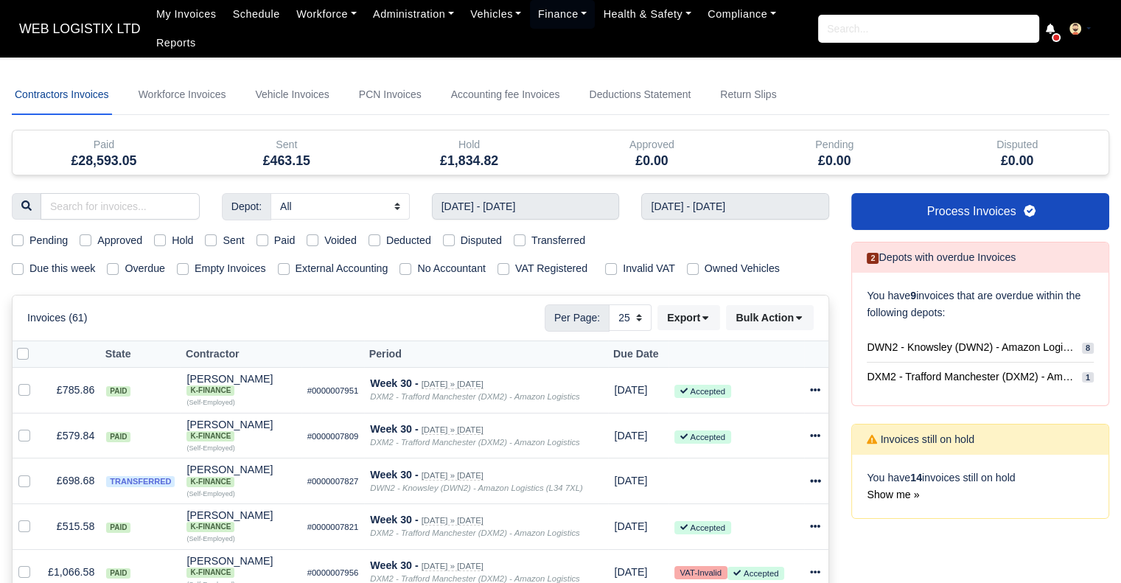
click at [79, 99] on link "Contractors Invoices" at bounding box center [62, 95] width 100 height 40
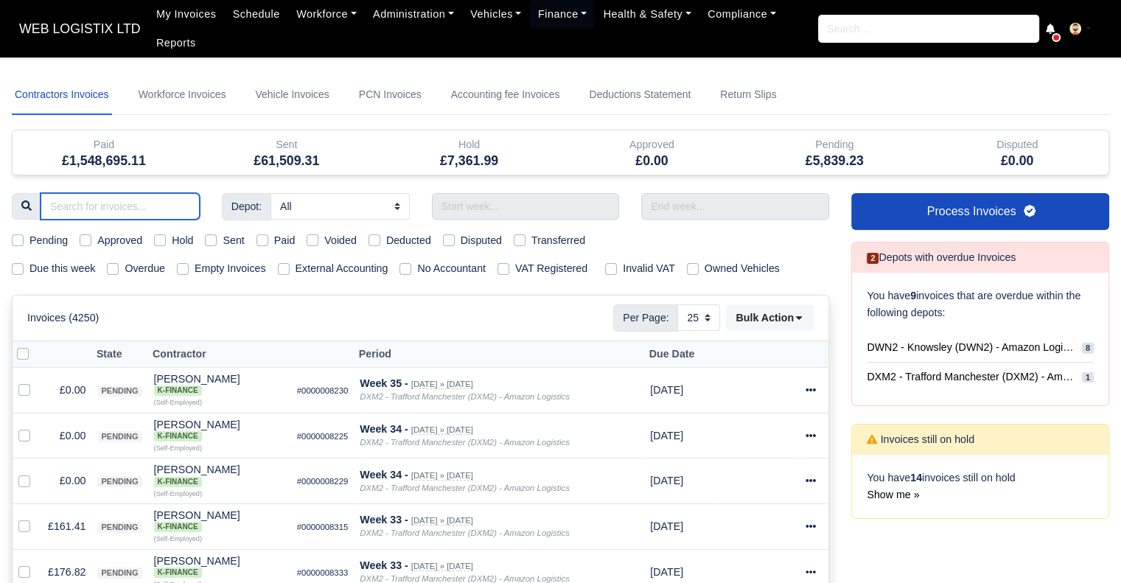
click at [108, 206] on input "search" at bounding box center [120, 206] width 159 height 27
type input "tall"
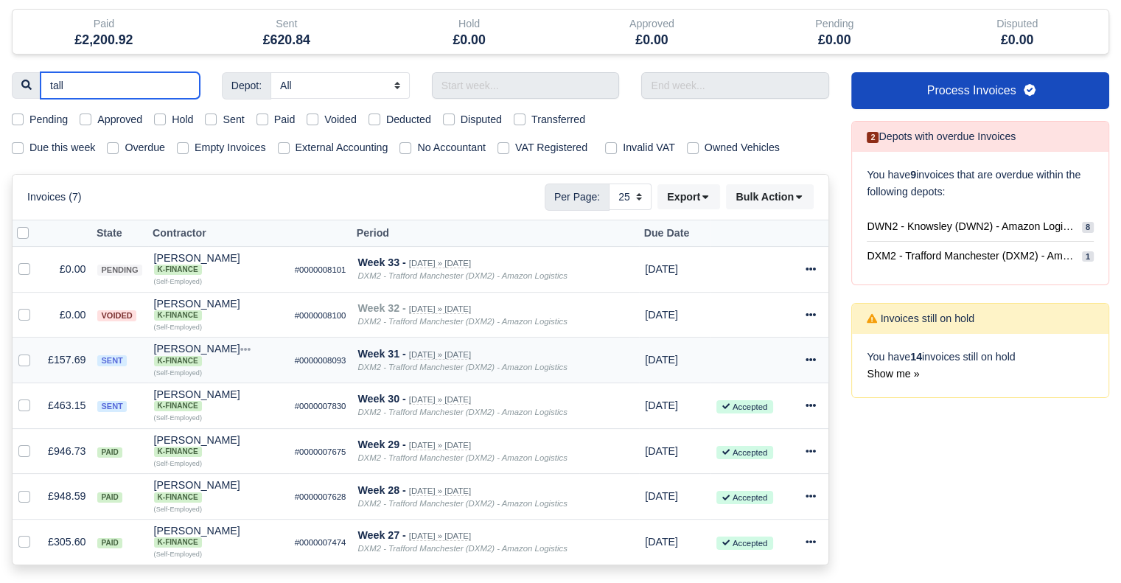
scroll to position [147, 0]
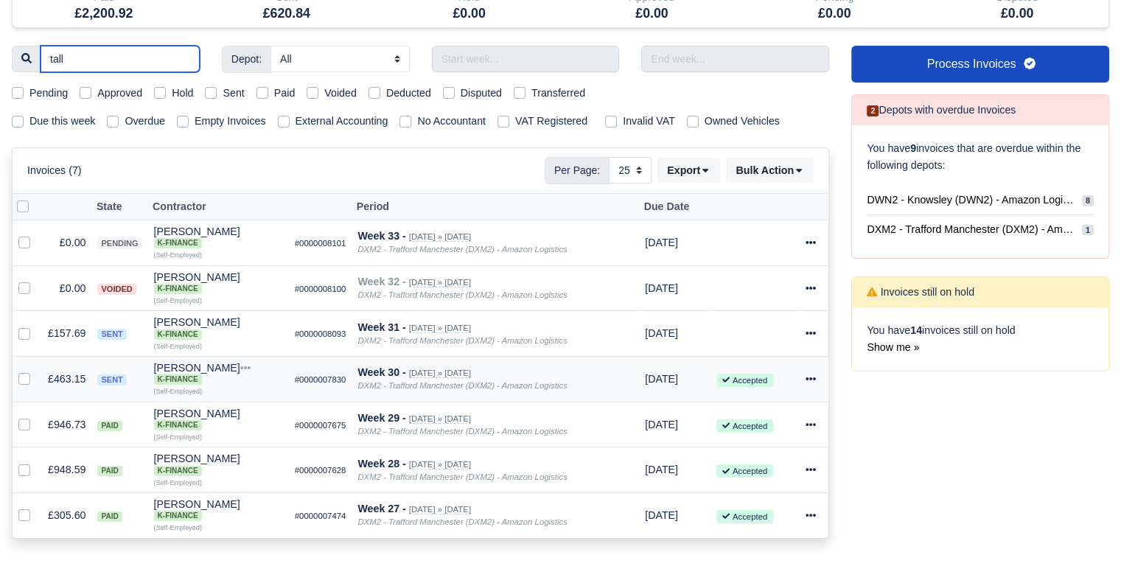
type input "tall"
click at [804, 382] on td "Invoice Actions Show Invoice Action Log Paid Void" at bounding box center [814, 380] width 29 height 46
click at [815, 382] on div at bounding box center [813, 379] width 17 height 17
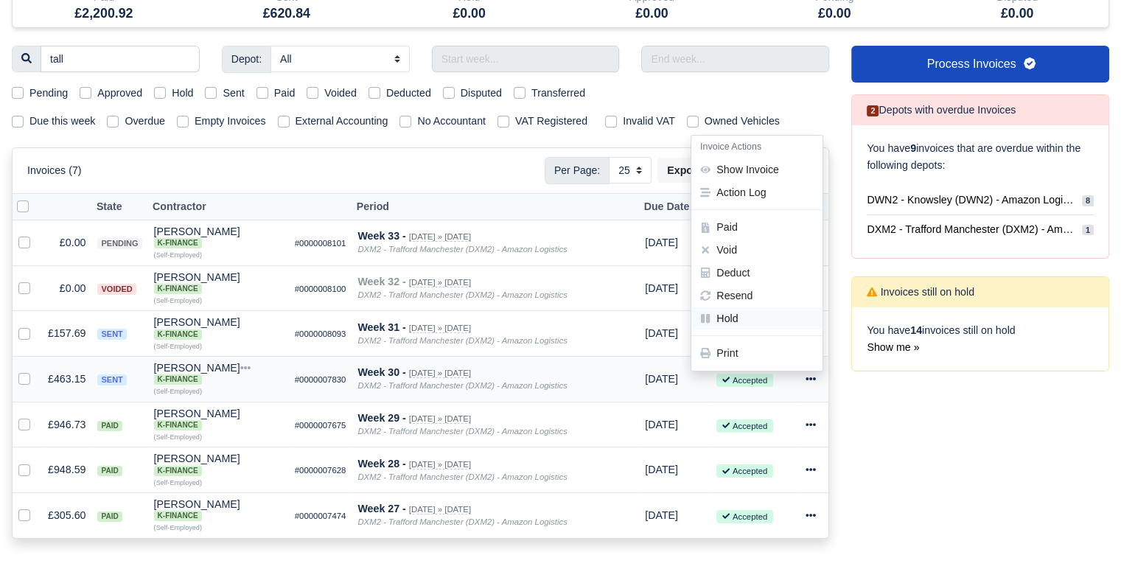
click at [769, 321] on link "Hold" at bounding box center [756, 318] width 131 height 23
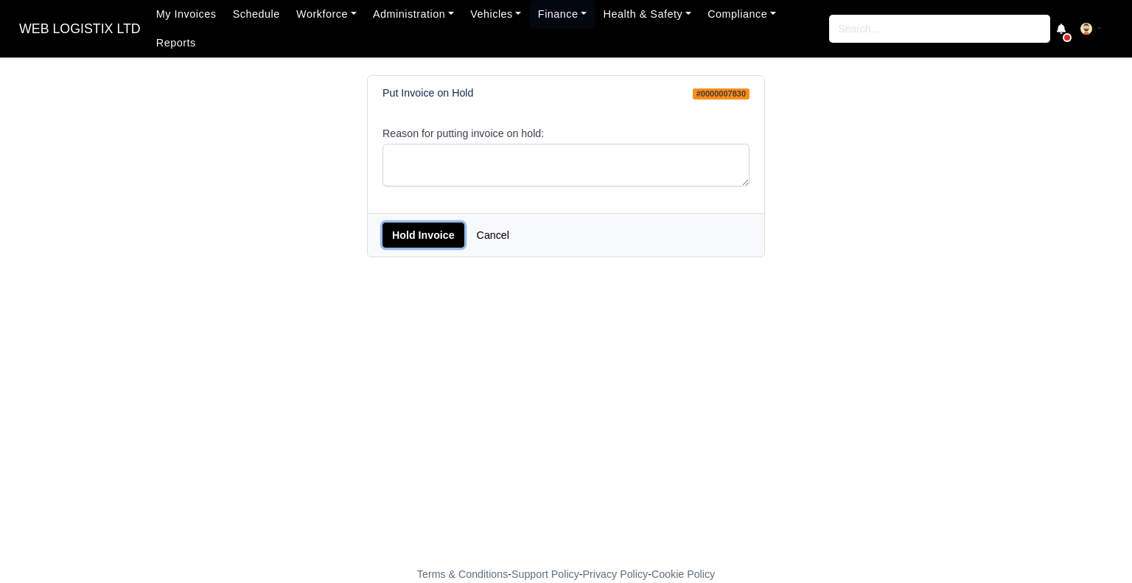
click at [436, 223] on button "Hold Invoice" at bounding box center [423, 235] width 82 height 25
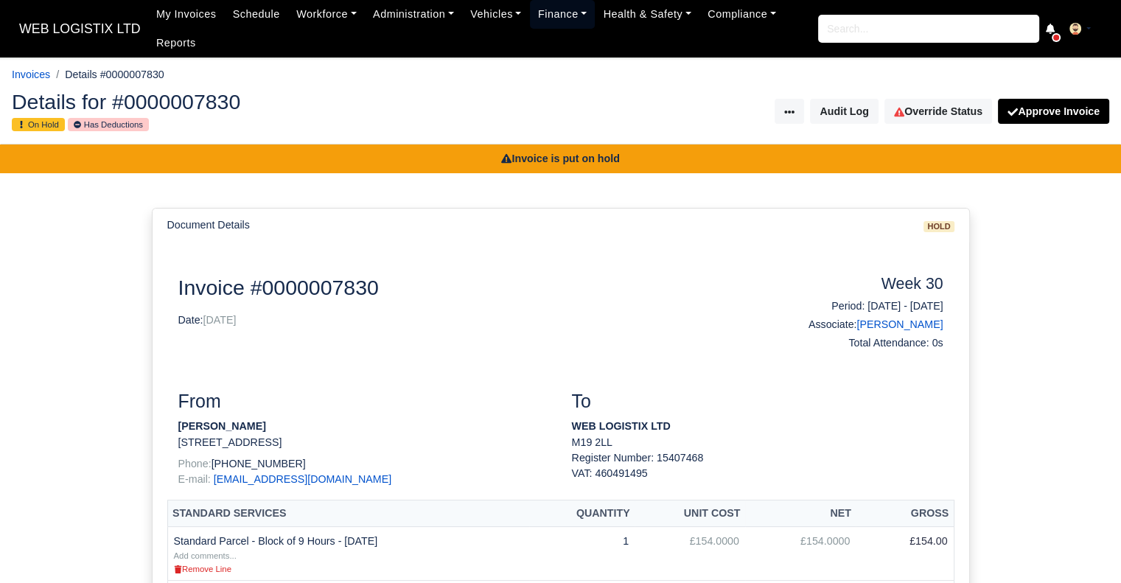
click at [551, 15] on link "Finance" at bounding box center [563, 14] width 66 height 29
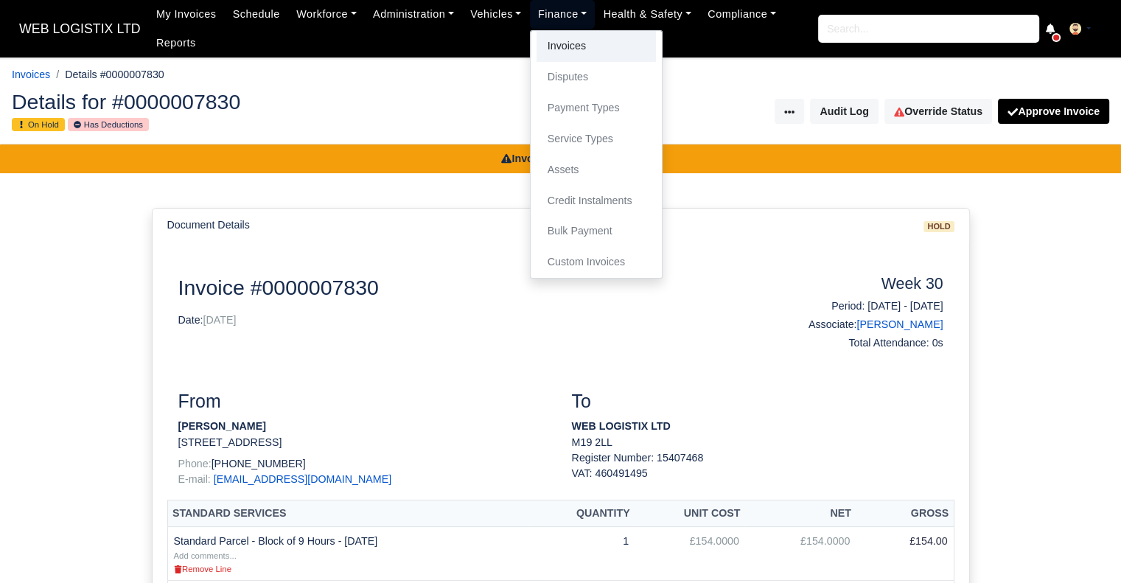
click at [554, 49] on link "Invoices" at bounding box center [596, 46] width 119 height 31
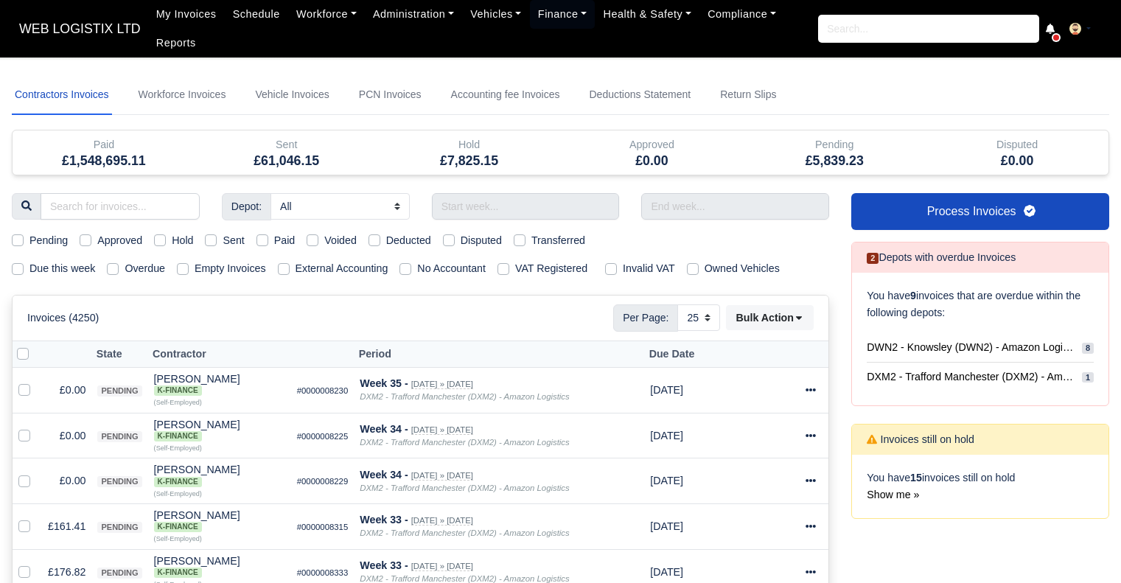
select select "25"
click at [144, 201] on input "search" at bounding box center [120, 206] width 159 height 27
type input "tall"
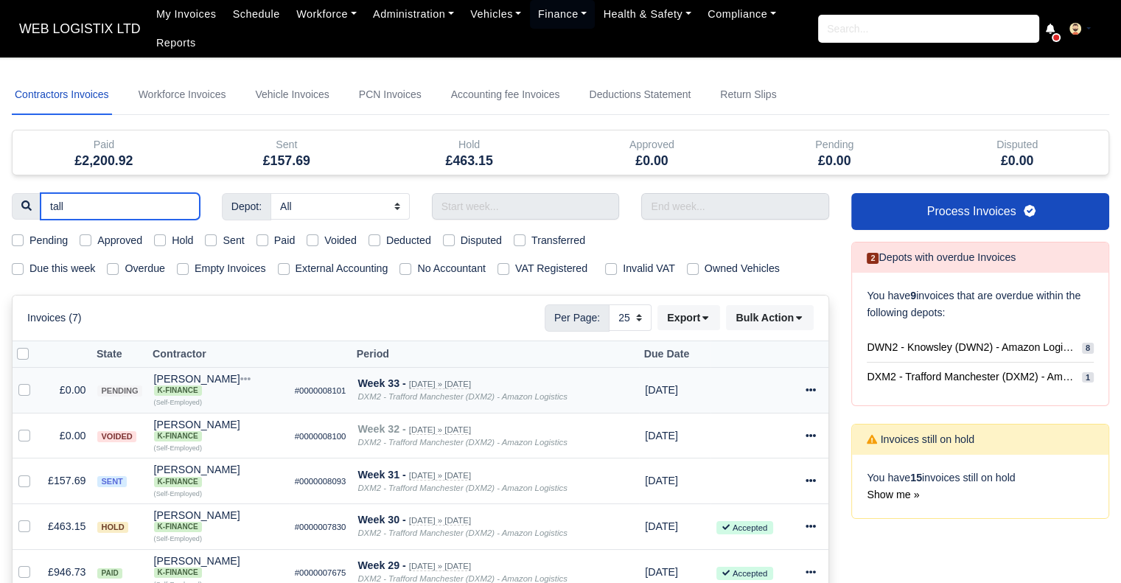
type input "tall"
click at [808, 385] on icon at bounding box center [810, 390] width 10 height 10
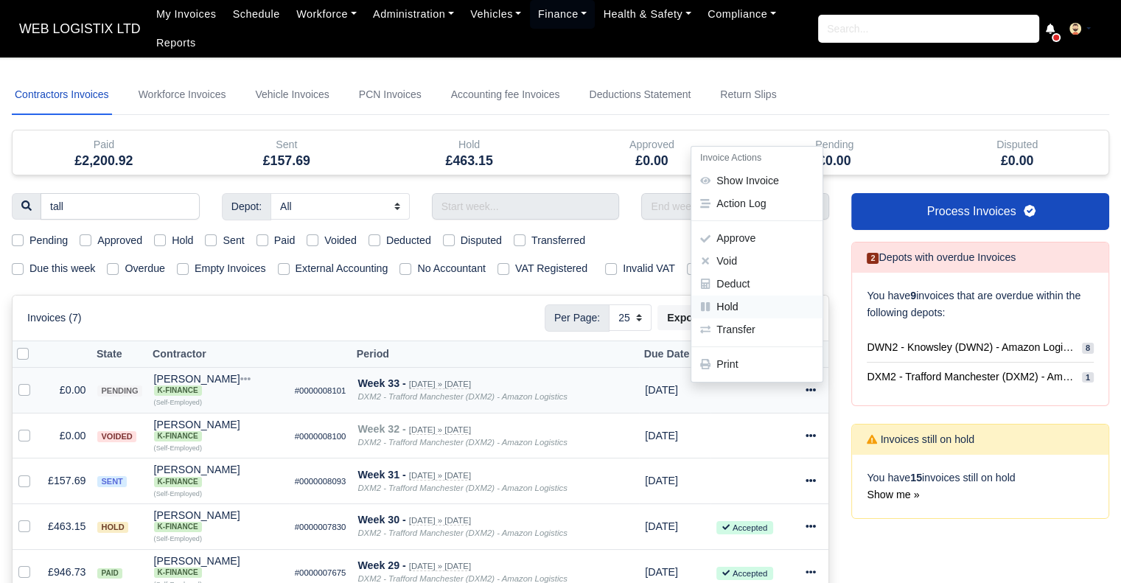
click at [735, 304] on link "Hold" at bounding box center [756, 307] width 131 height 23
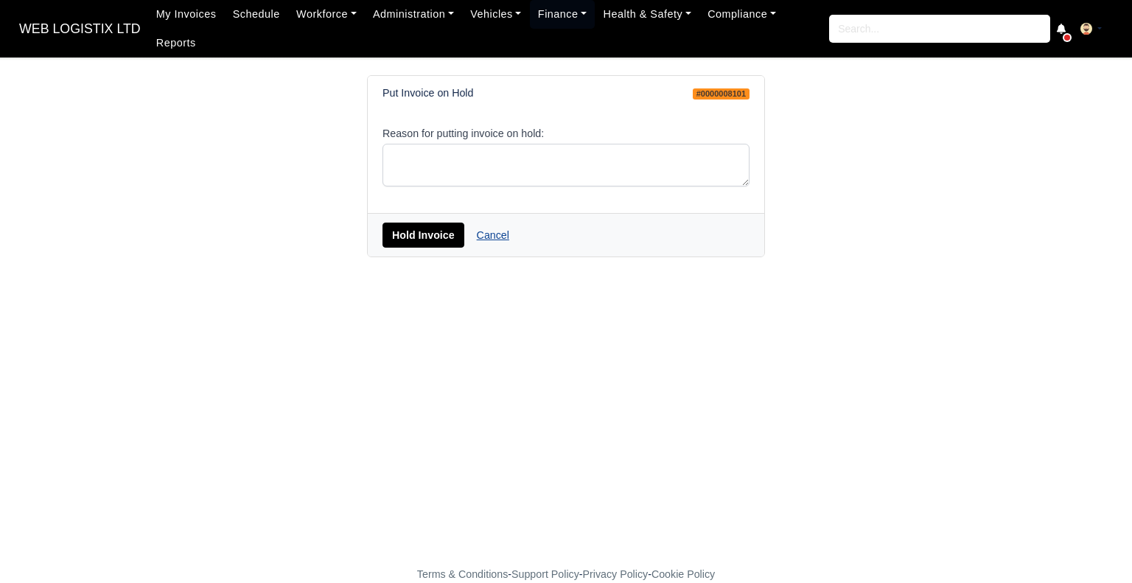
click at [496, 223] on link "Cancel" at bounding box center [493, 235] width 52 height 25
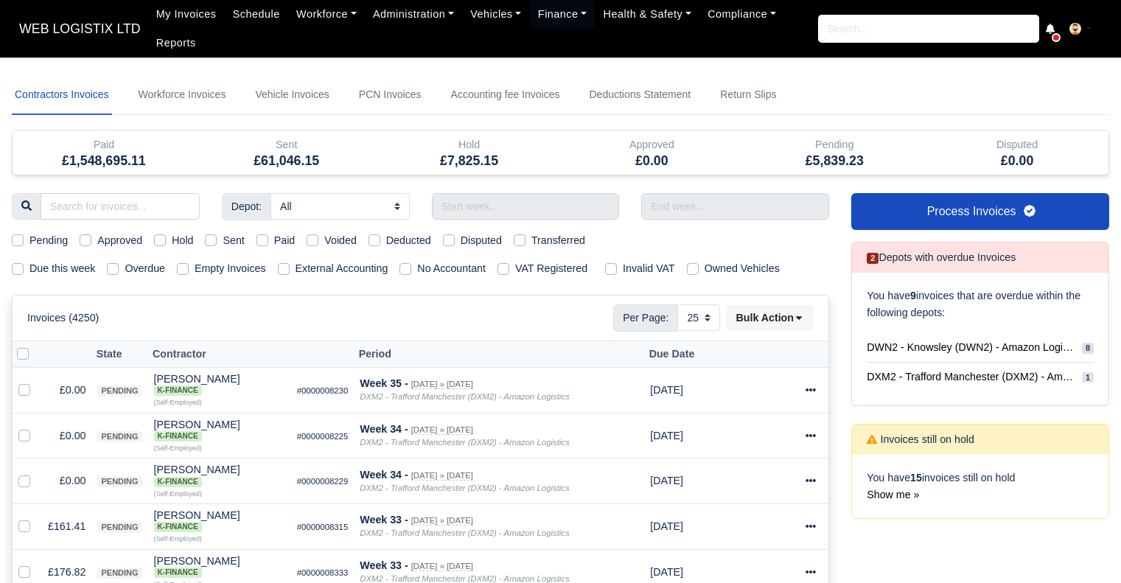
select select "25"
click at [74, 206] on input "search" at bounding box center [120, 206] width 159 height 27
type input "tall"
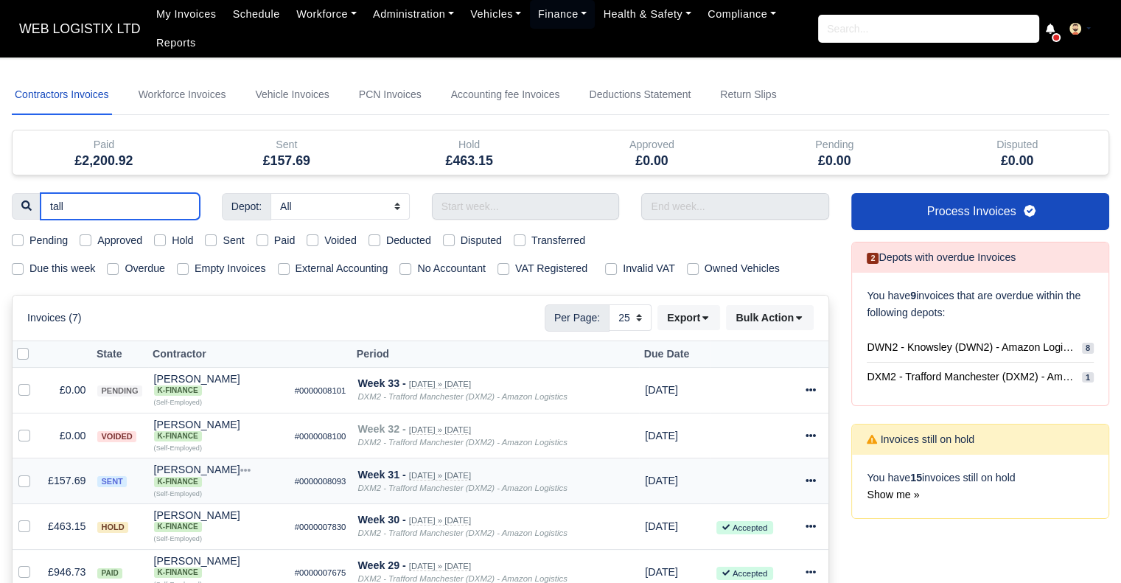
type input "tall"
click at [809, 480] on icon at bounding box center [810, 481] width 10 height 3
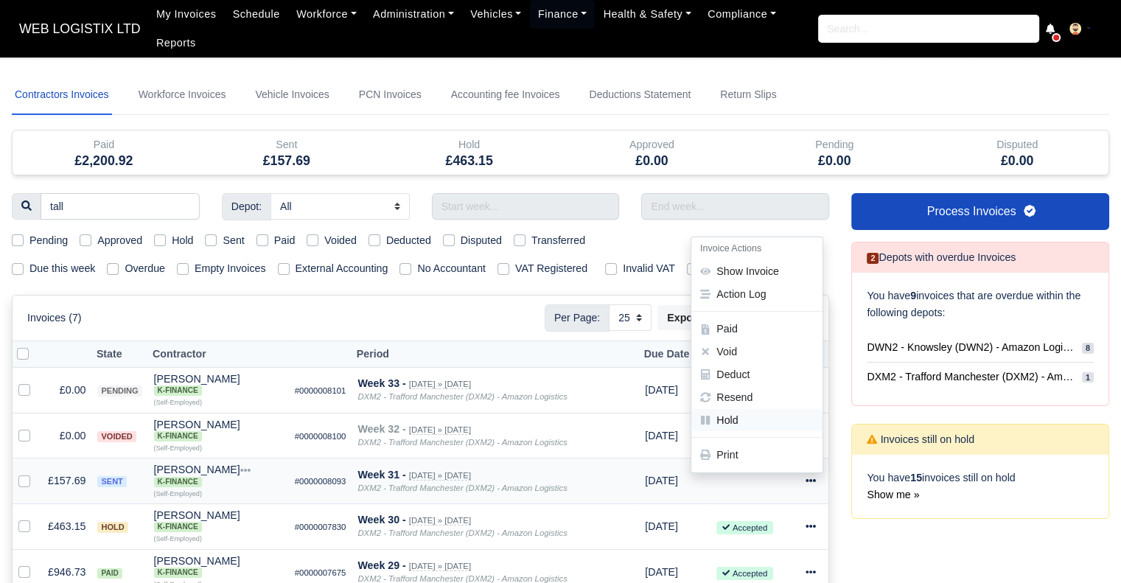
click at [740, 419] on link "Hold" at bounding box center [756, 420] width 131 height 23
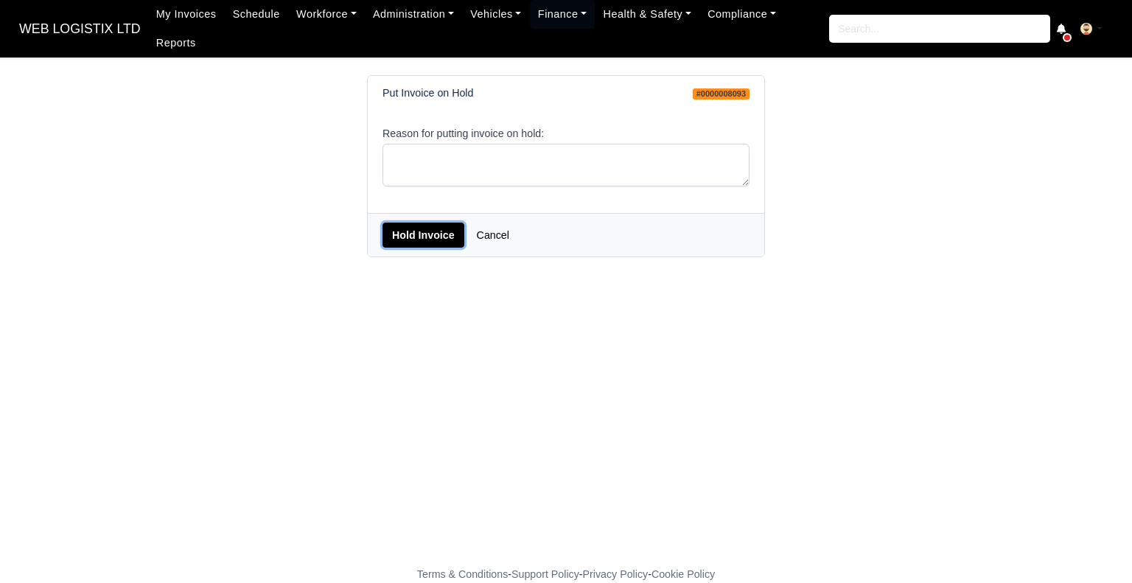
click at [422, 223] on button "Hold Invoice" at bounding box center [423, 235] width 82 height 25
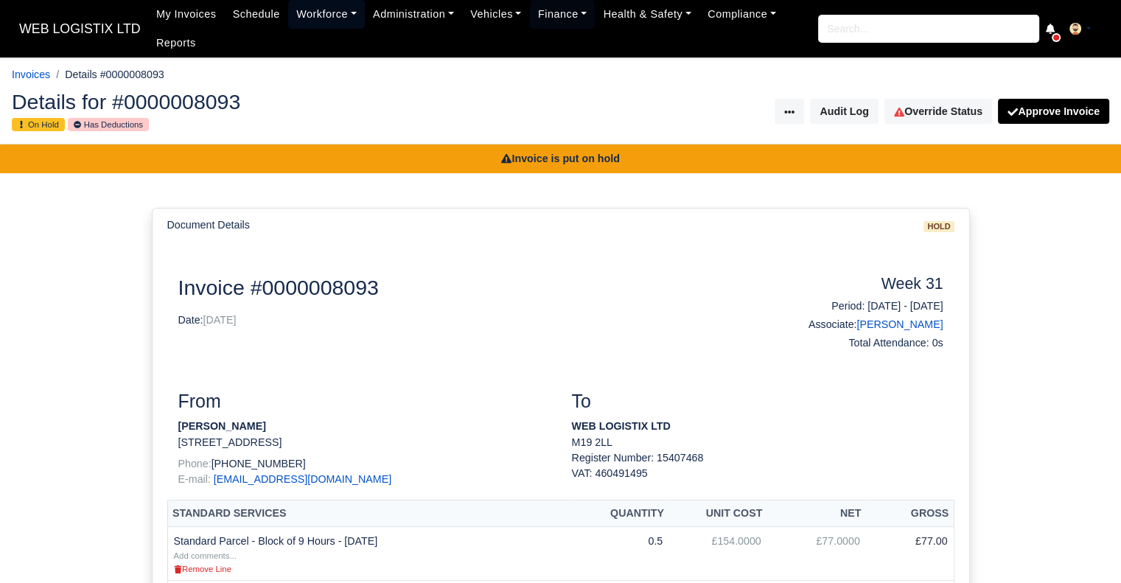
click at [330, 15] on link "Workforce" at bounding box center [326, 14] width 77 height 29
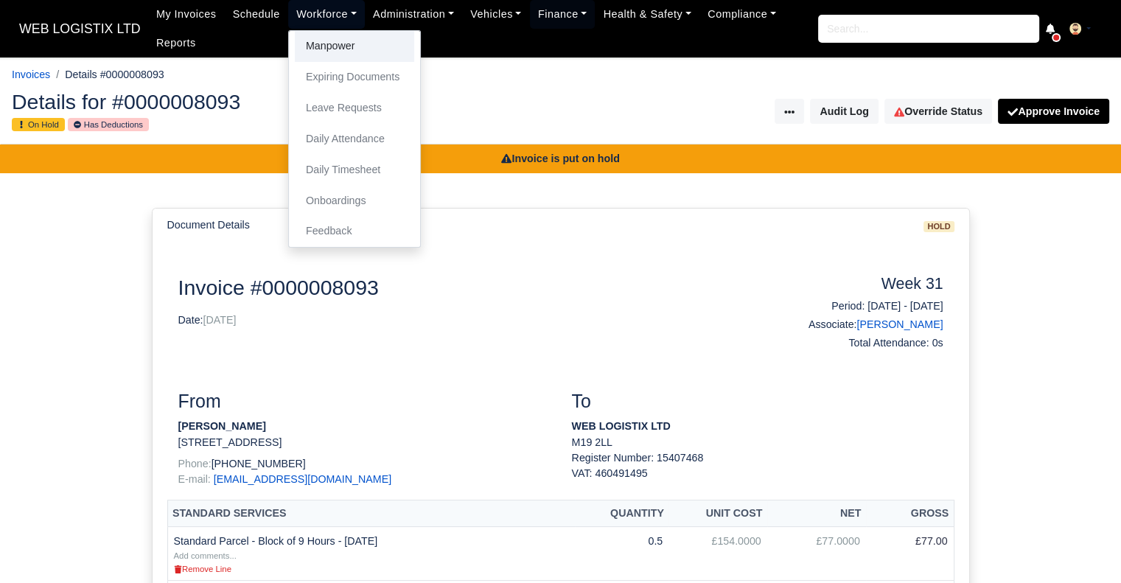
click at [327, 34] on link "Manpower" at bounding box center [354, 46] width 119 height 31
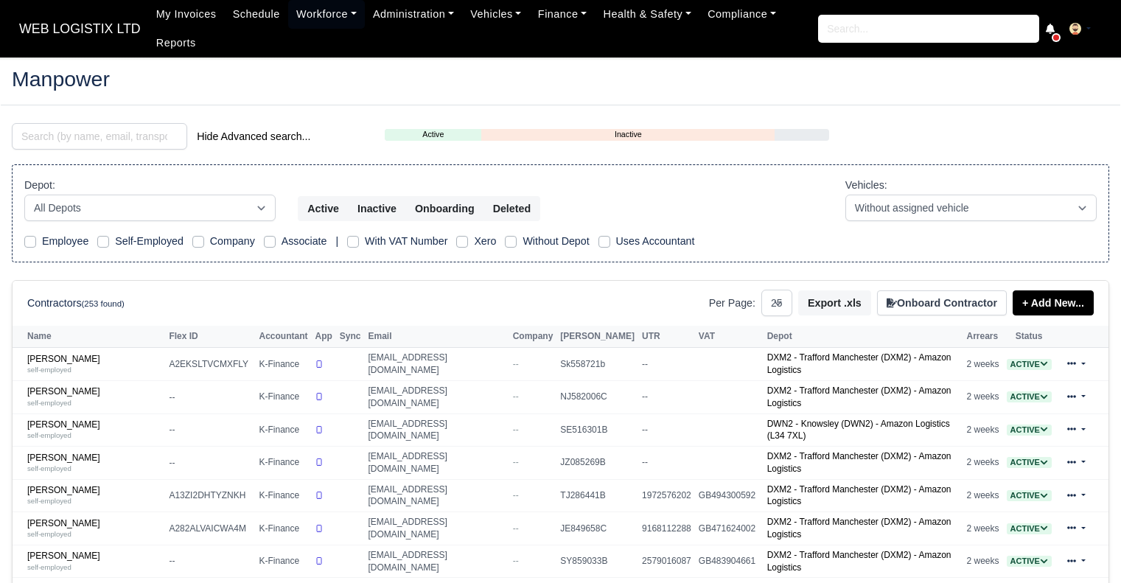
select select "25"
click at [162, 136] on input "search" at bounding box center [99, 136] width 175 height 27
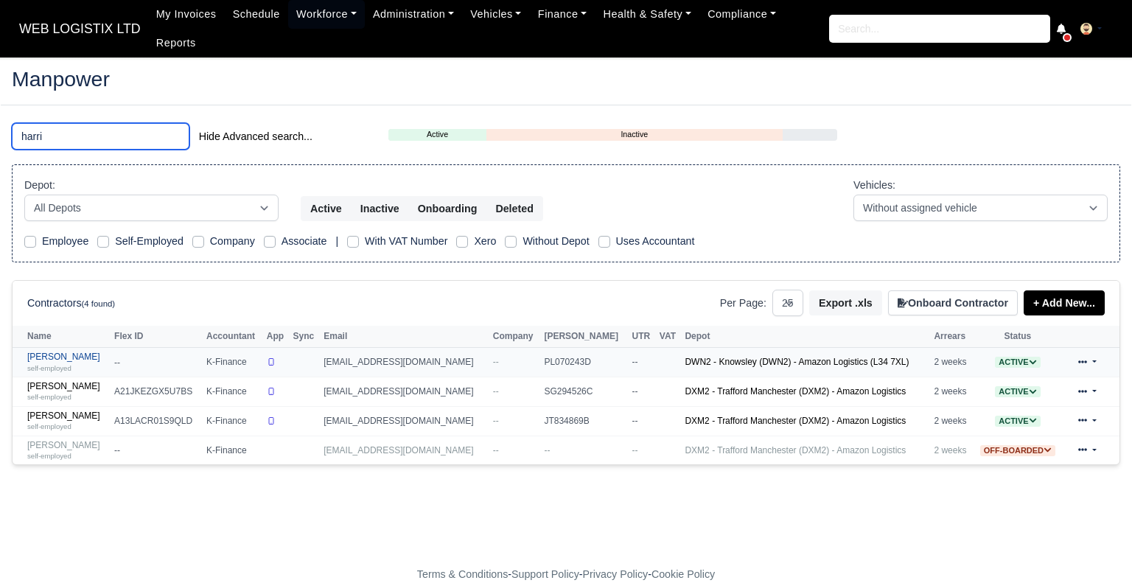
type input "harri"
click at [49, 352] on link "Harris Rashid self-employed" at bounding box center [67, 362] width 80 height 21
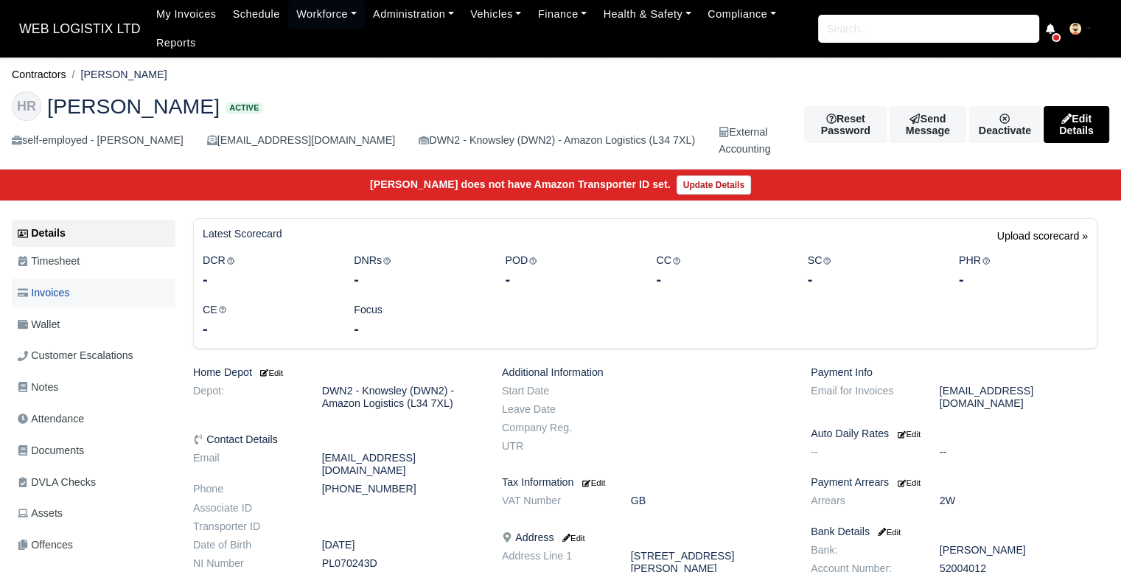
click at [69, 298] on span "Invoices" at bounding box center [44, 292] width 52 height 17
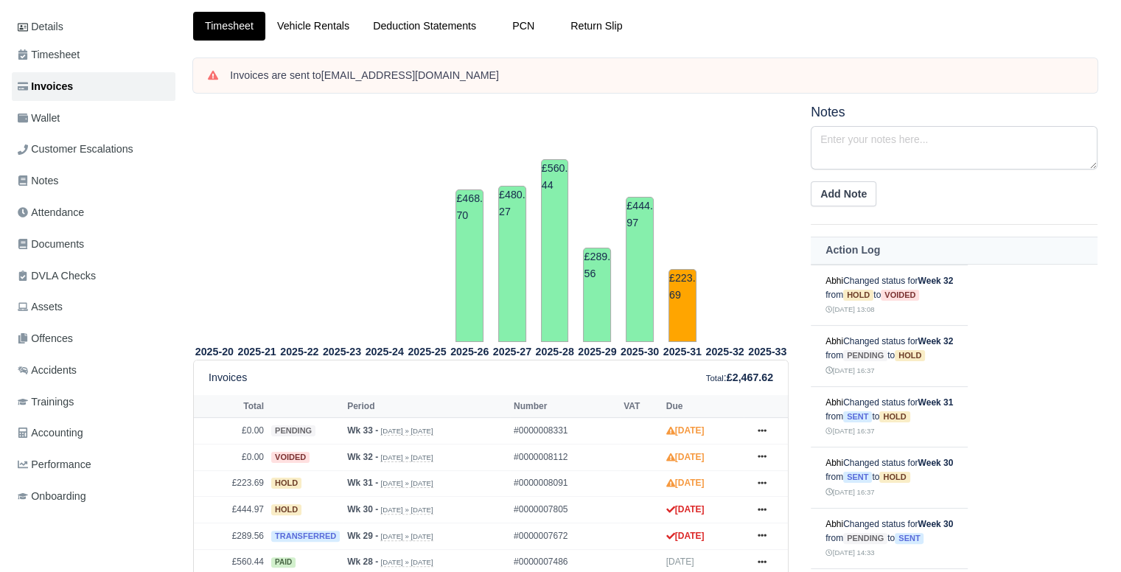
scroll to position [221, 0]
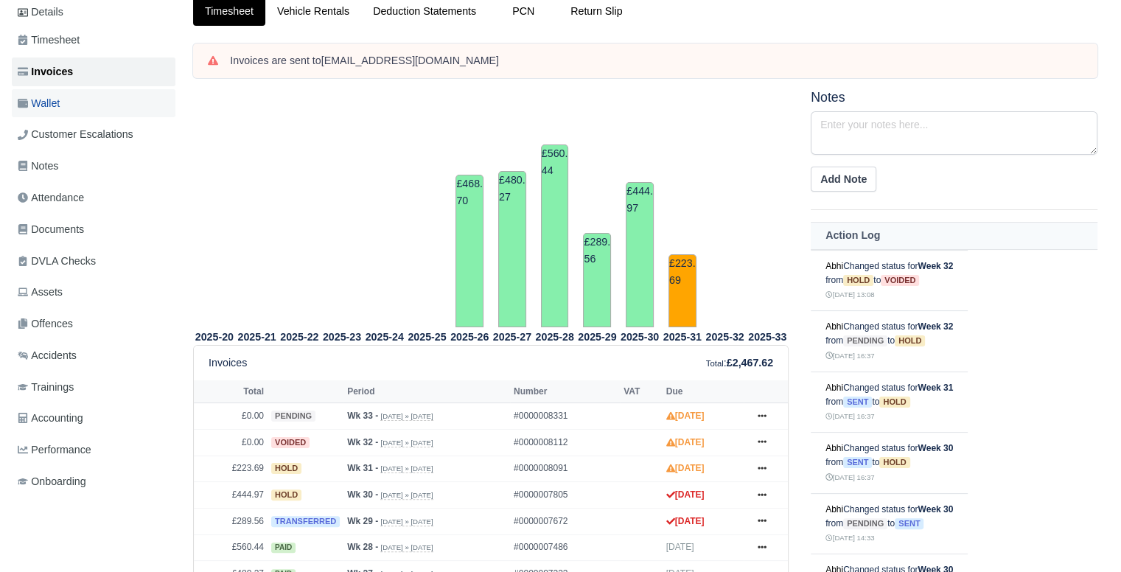
click at [153, 91] on link "Wallet" at bounding box center [94, 103] width 164 height 29
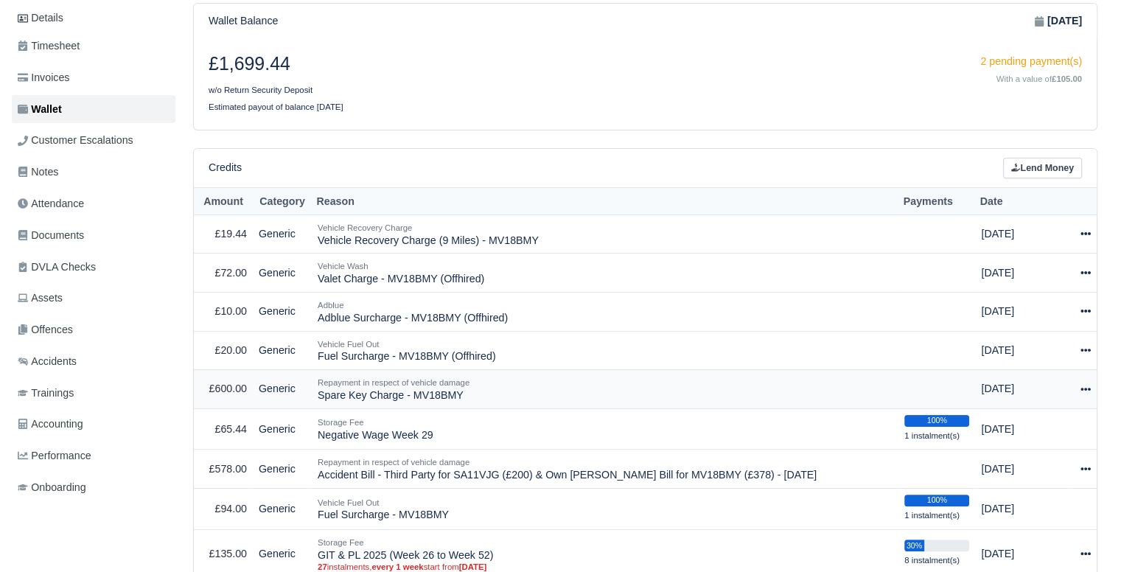
scroll to position [297, 0]
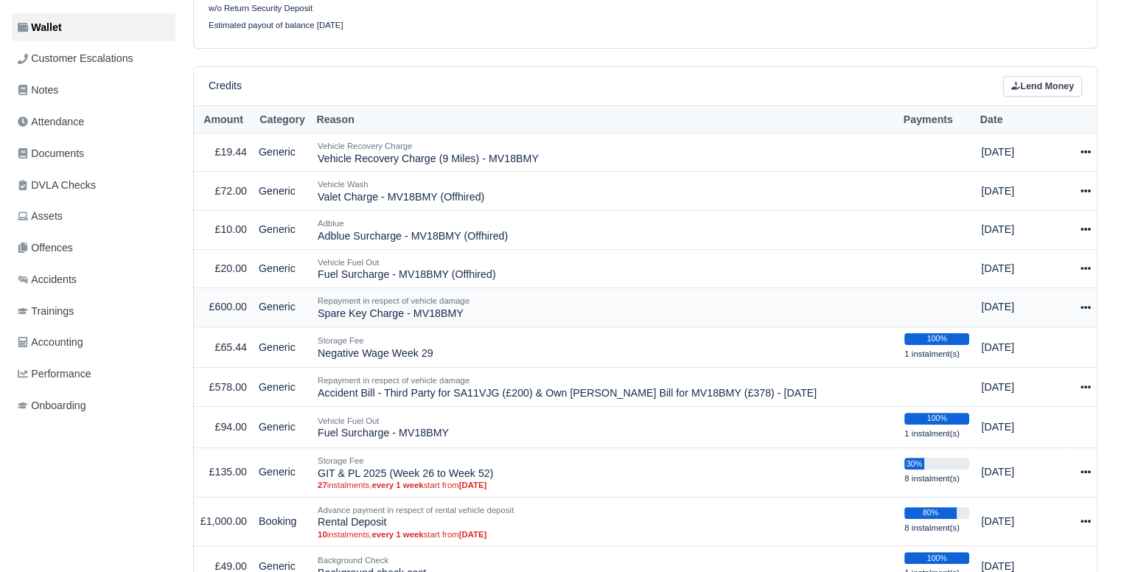
click at [1085, 306] on icon at bounding box center [1085, 307] width 10 height 3
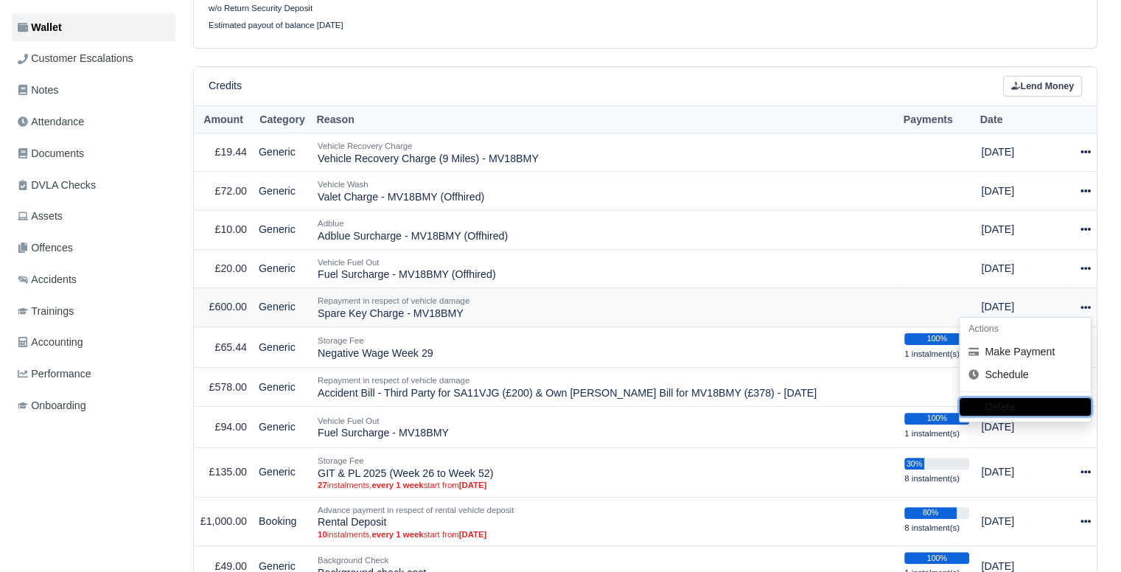
click at [1031, 403] on button "Delete" at bounding box center [1025, 408] width 131 height 18
